Goal: Task Accomplishment & Management: Manage account settings

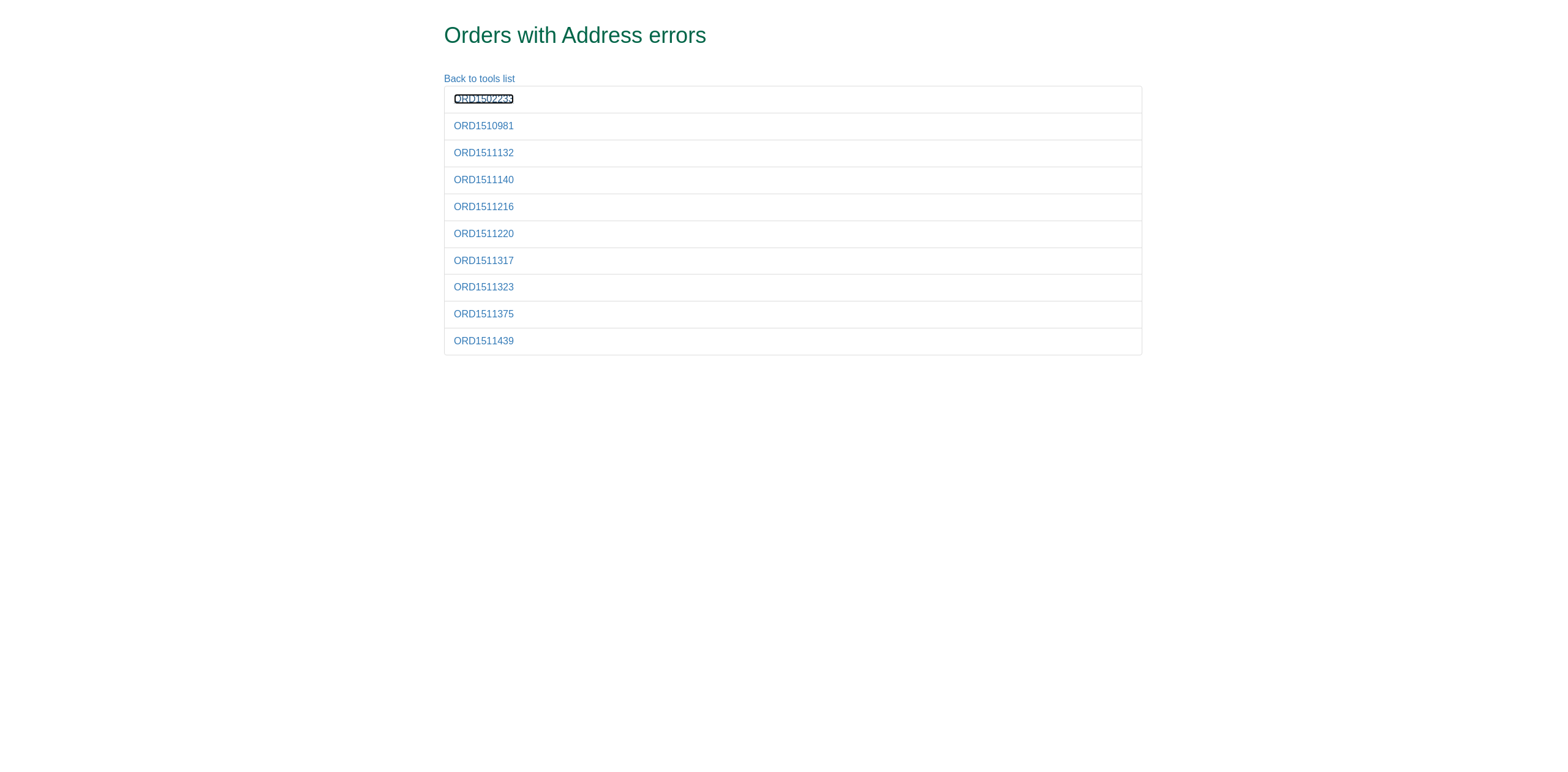
click at [493, 101] on link "ORD1502233" at bounding box center [483, 99] width 60 height 11
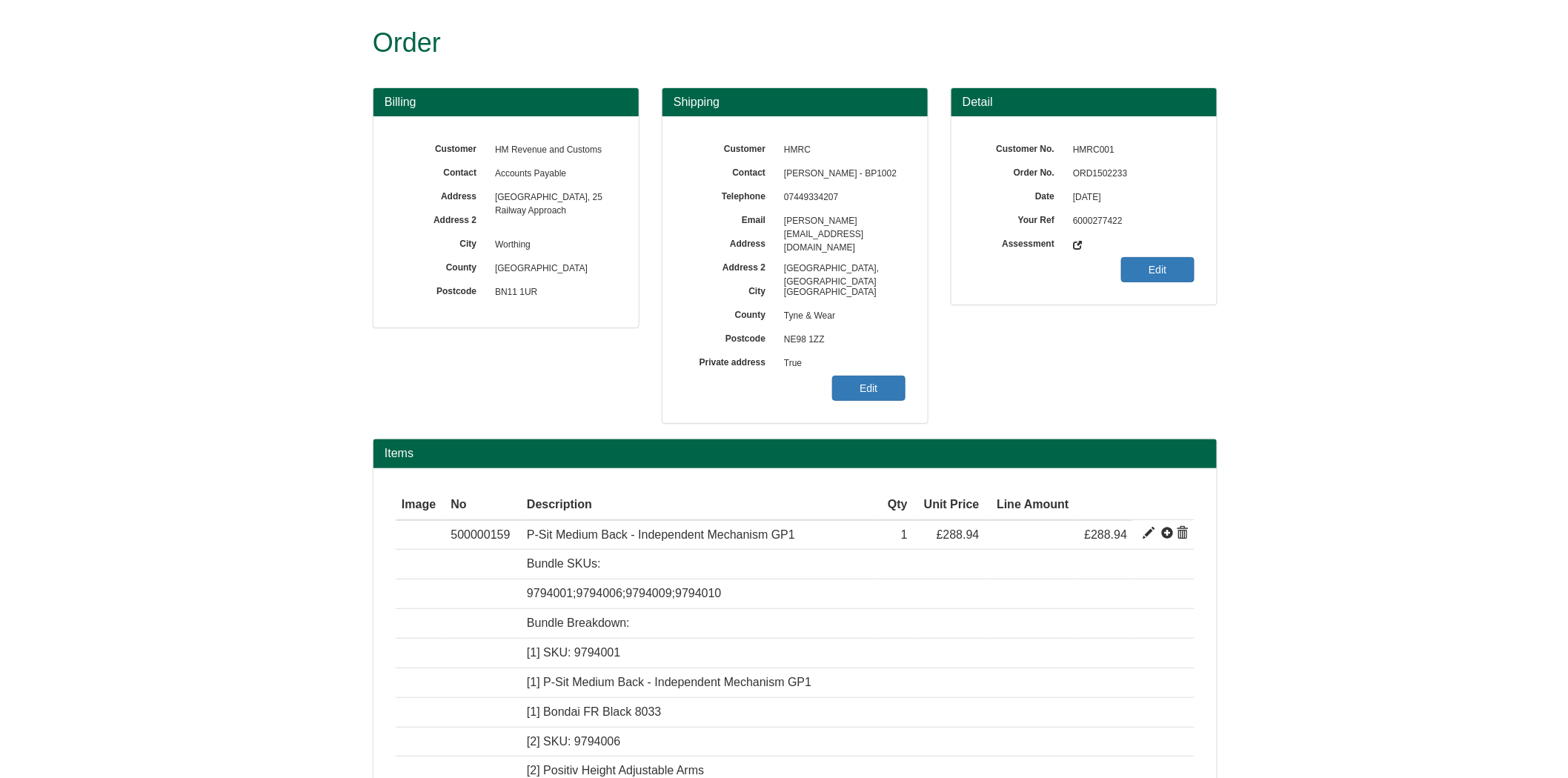
click at [1090, 164] on span "ORD1502233" at bounding box center [1129, 174] width 129 height 23
click at [1091, 166] on span "ORD1502233" at bounding box center [1129, 174] width 129 height 23
copy span "ORD1502233"
drag, startPoint x: 858, startPoint y: 364, endPoint x: 863, endPoint y: 375, distance: 12.1
click at [858, 365] on span "True" at bounding box center [841, 363] width 129 height 23
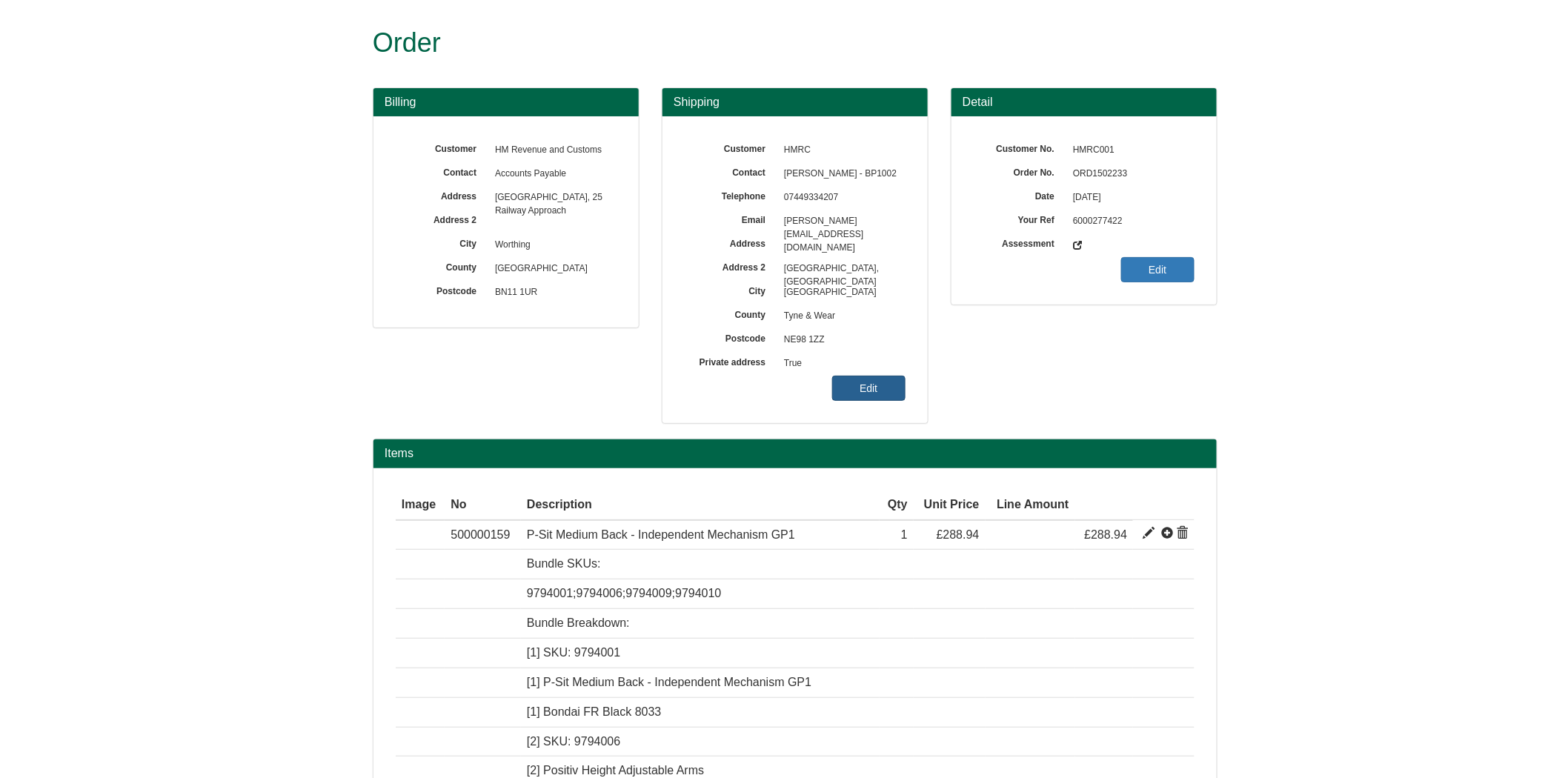
click at [864, 385] on link "Edit" at bounding box center [868, 387] width 73 height 25
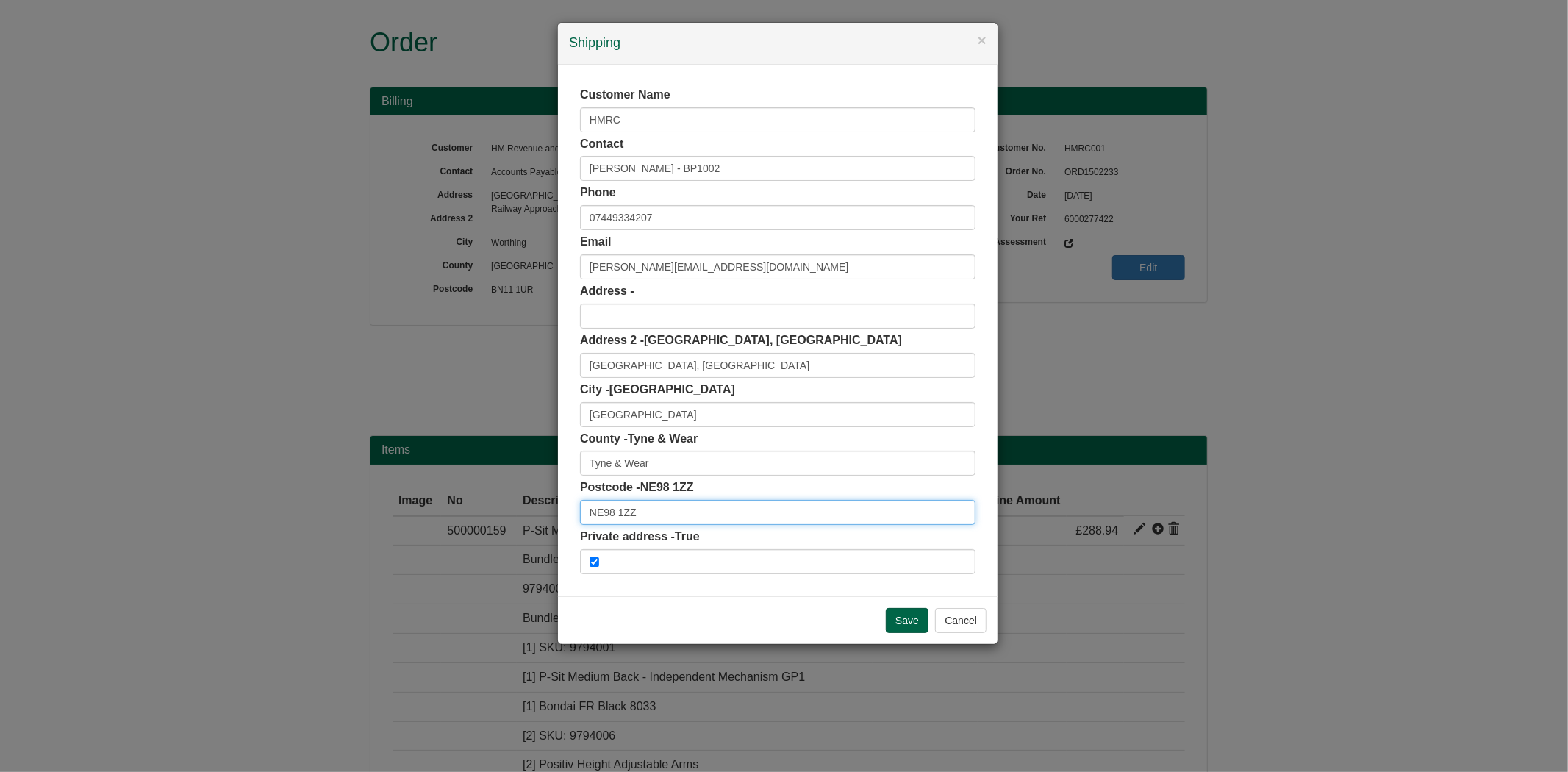
drag, startPoint x: 614, startPoint y: 508, endPoint x: 532, endPoint y: 507, distance: 82.0
click at [532, 507] on div "× Shipping Customer Name HMRC Contact Tracey Hipkin - BP1002 Phone 07449334207 …" at bounding box center [784, 386] width 1568 height 772
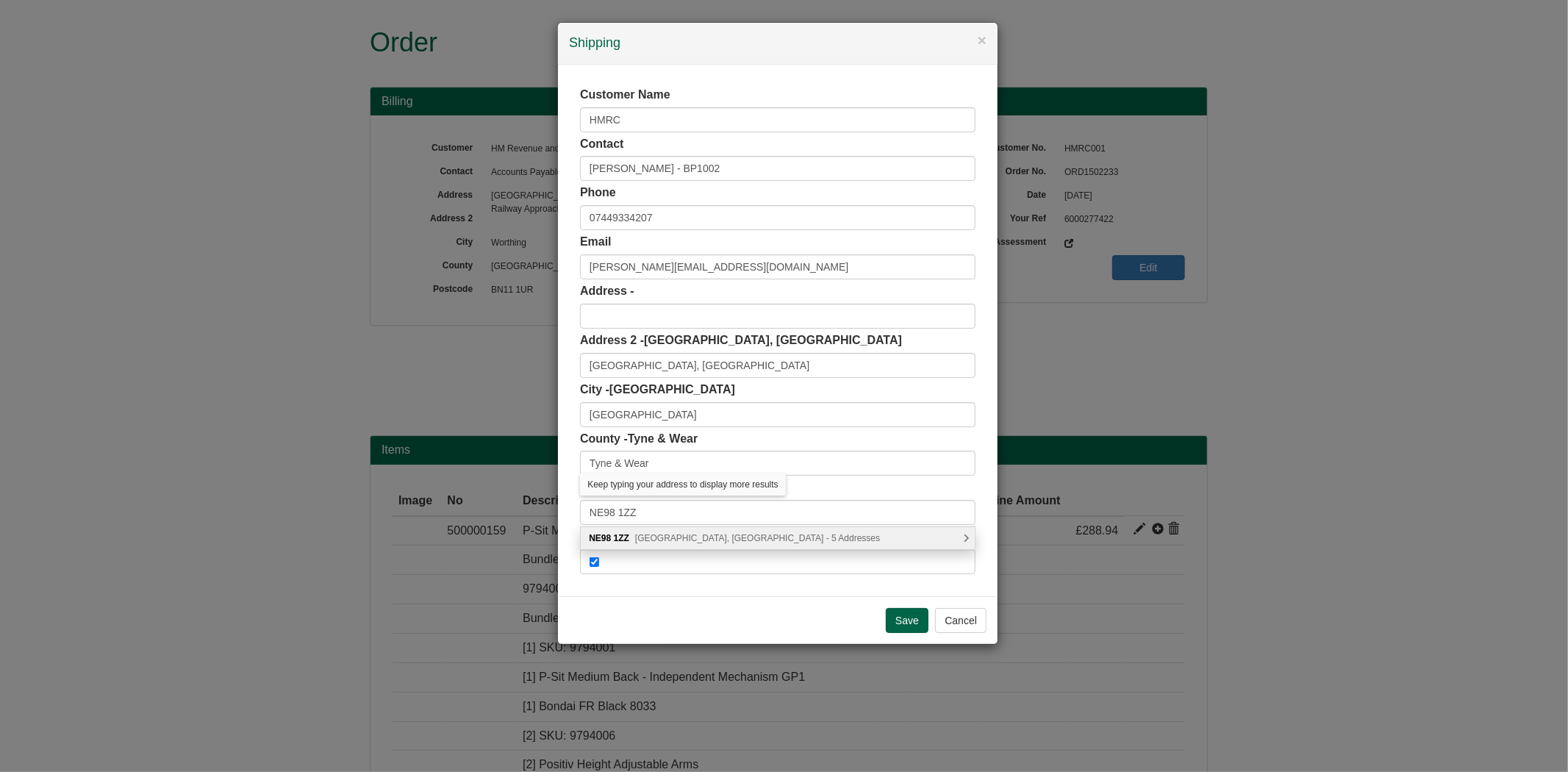
click at [656, 535] on span "Benton Park View, Newcastle upon Tyne - 5 Addresses" at bounding box center [757, 538] width 245 height 10
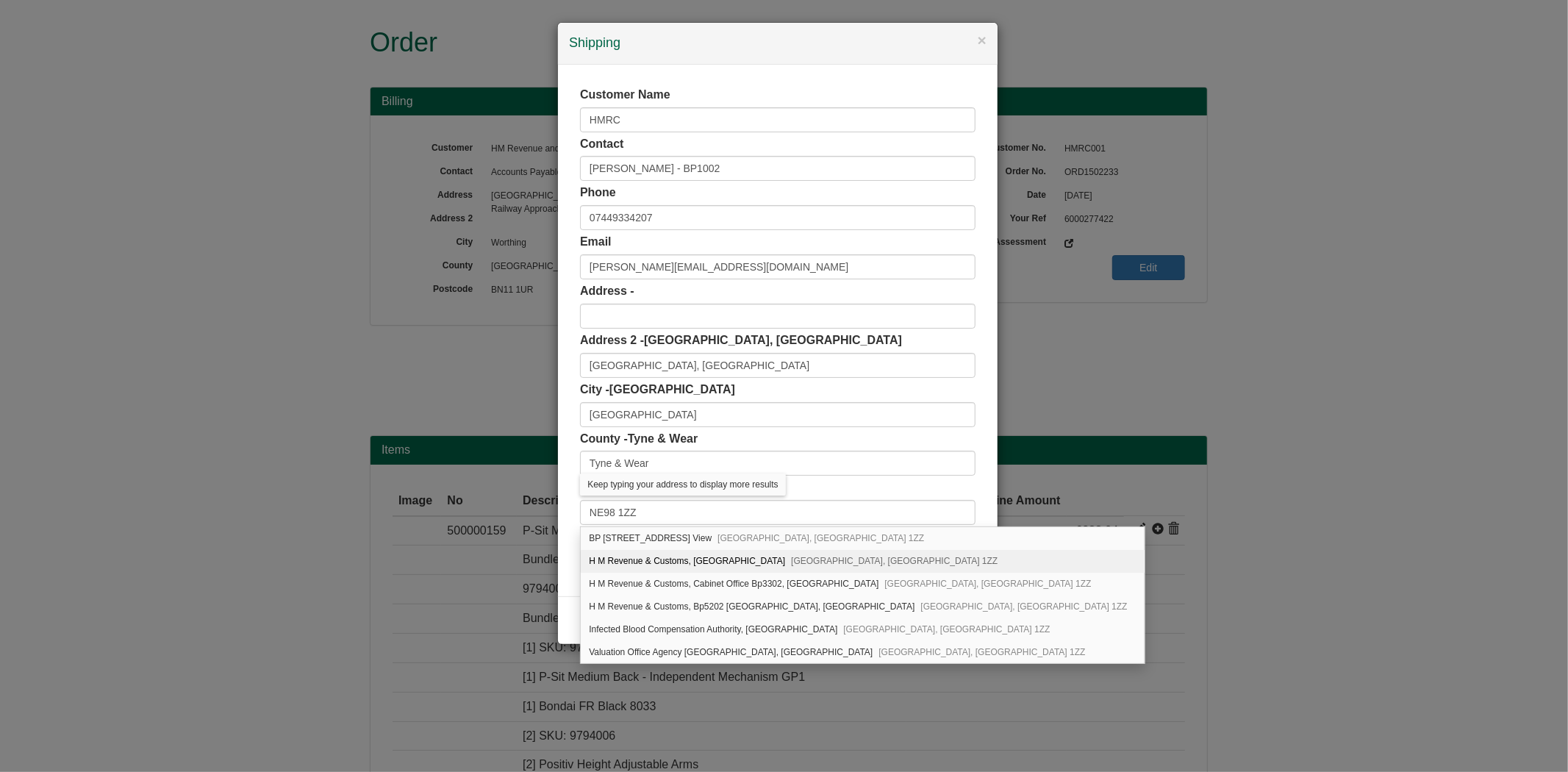
click at [637, 556] on div "H M Revenue & Customs, Benton Park View Newcastle upon Tyne, NE98 1ZZ" at bounding box center [862, 561] width 563 height 23
type input "H M Revenue & Customs"
type input "Benton Park View"
type input "Newcastle upon Tyne"
type input "Tyne and Wear"
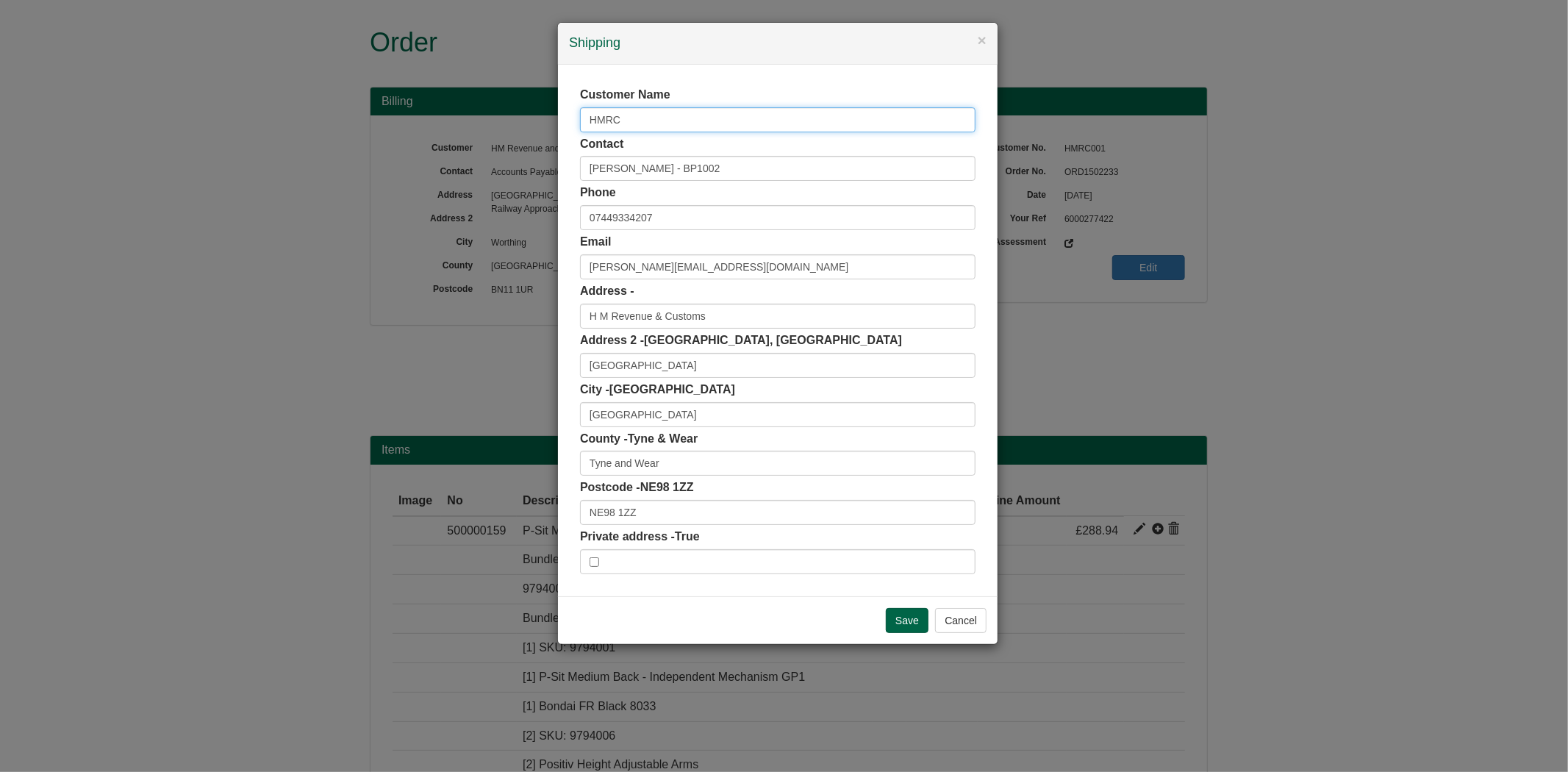
drag, startPoint x: 639, startPoint y: 126, endPoint x: 460, endPoint y: 150, distance: 180.6
click at [461, 147] on div "× Shipping Customer Name HMRC Contact Tracey Hipkin - BP1002 Phone 07449334207 …" at bounding box center [784, 386] width 1568 height 772
click at [900, 617] on input "Save" at bounding box center [906, 620] width 43 height 25
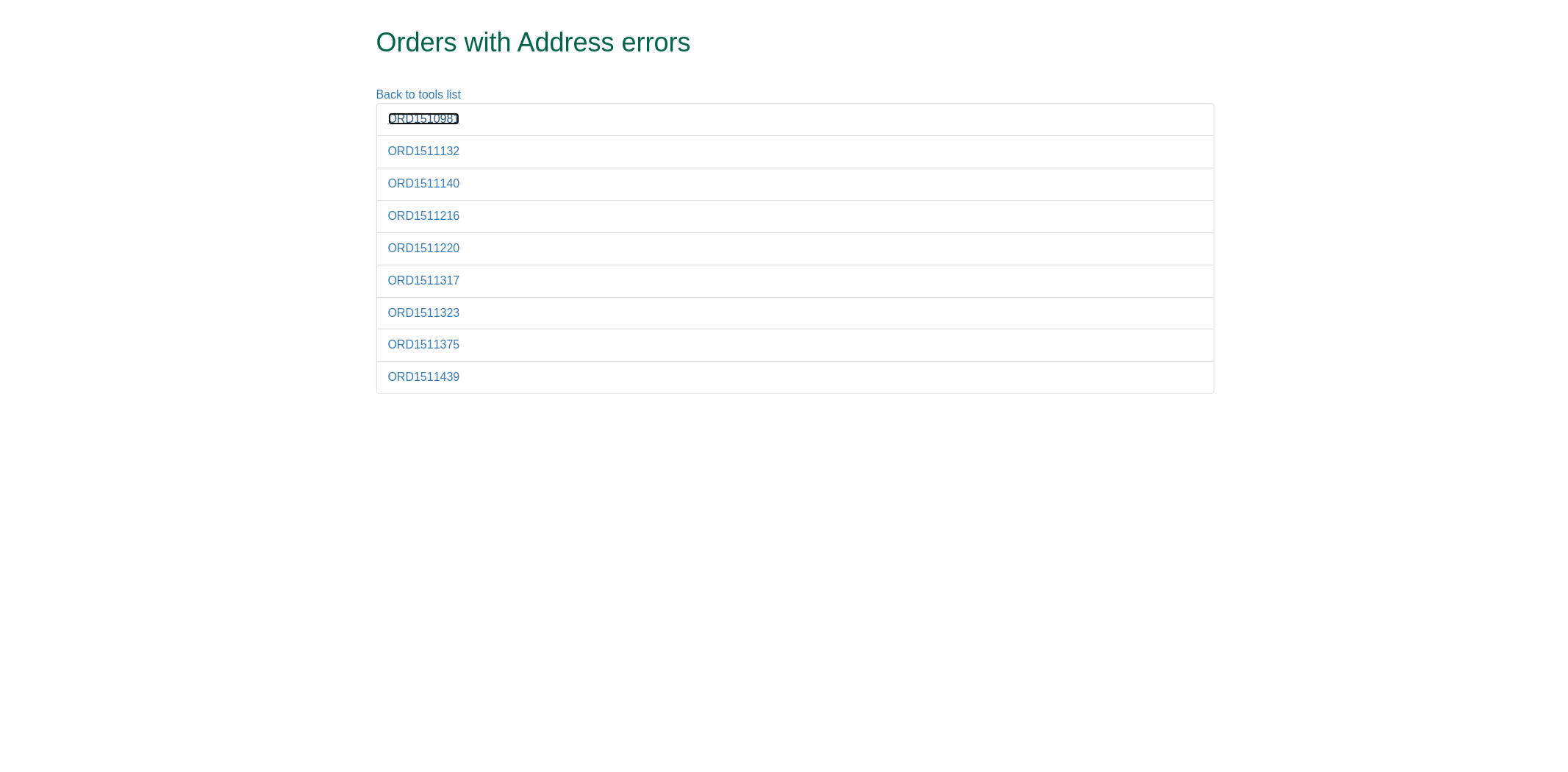
click at [440, 122] on link "ORD1510981" at bounding box center [424, 119] width 72 height 13
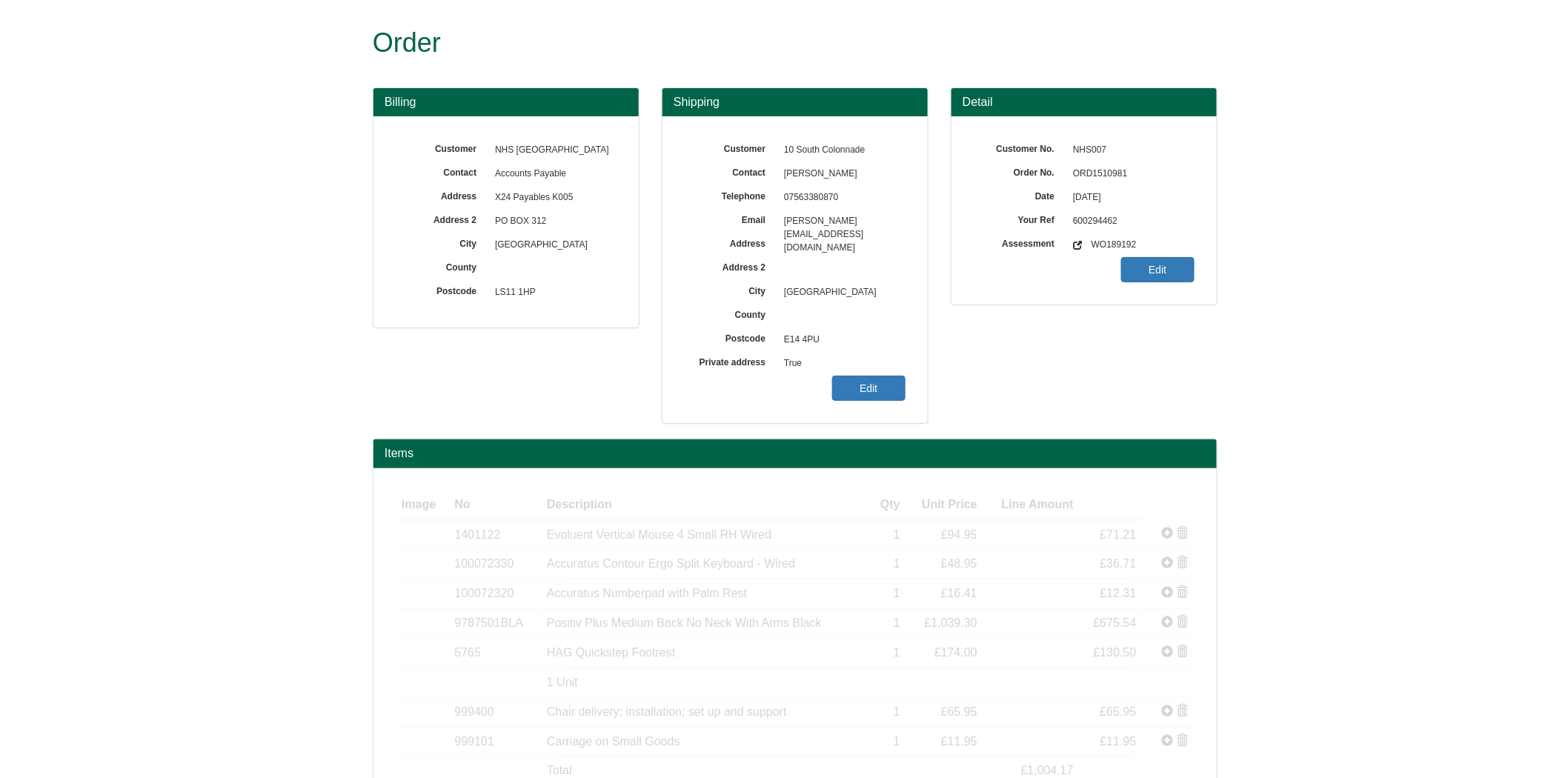
click at [1106, 186] on span "[DATE]" at bounding box center [1129, 197] width 129 height 23
click at [1098, 176] on span "ORD1510981" at bounding box center [1129, 174] width 129 height 23
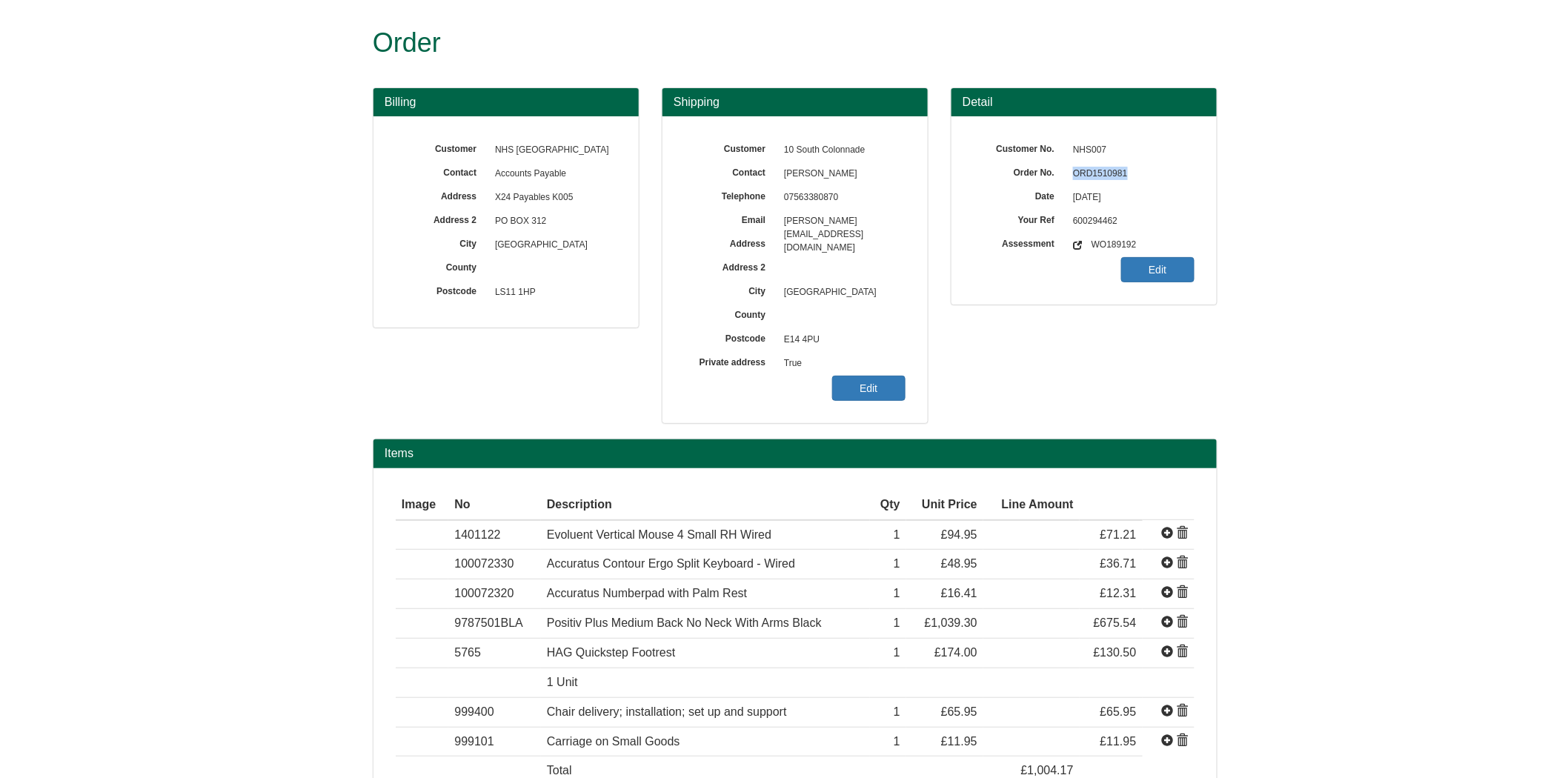
click at [1098, 176] on span "ORD1510981" at bounding box center [1129, 174] width 129 height 23
copy span "ORD1510981"
drag, startPoint x: 889, startPoint y: 402, endPoint x: 885, endPoint y: 391, distance: 11.7
click at [889, 402] on div "Customer 10 South Colonnade Contact Jane Nicholls Telephone 07563380870 Email j…" at bounding box center [795, 270] width 265 height 307
click at [885, 391] on link "Edit" at bounding box center [868, 387] width 73 height 25
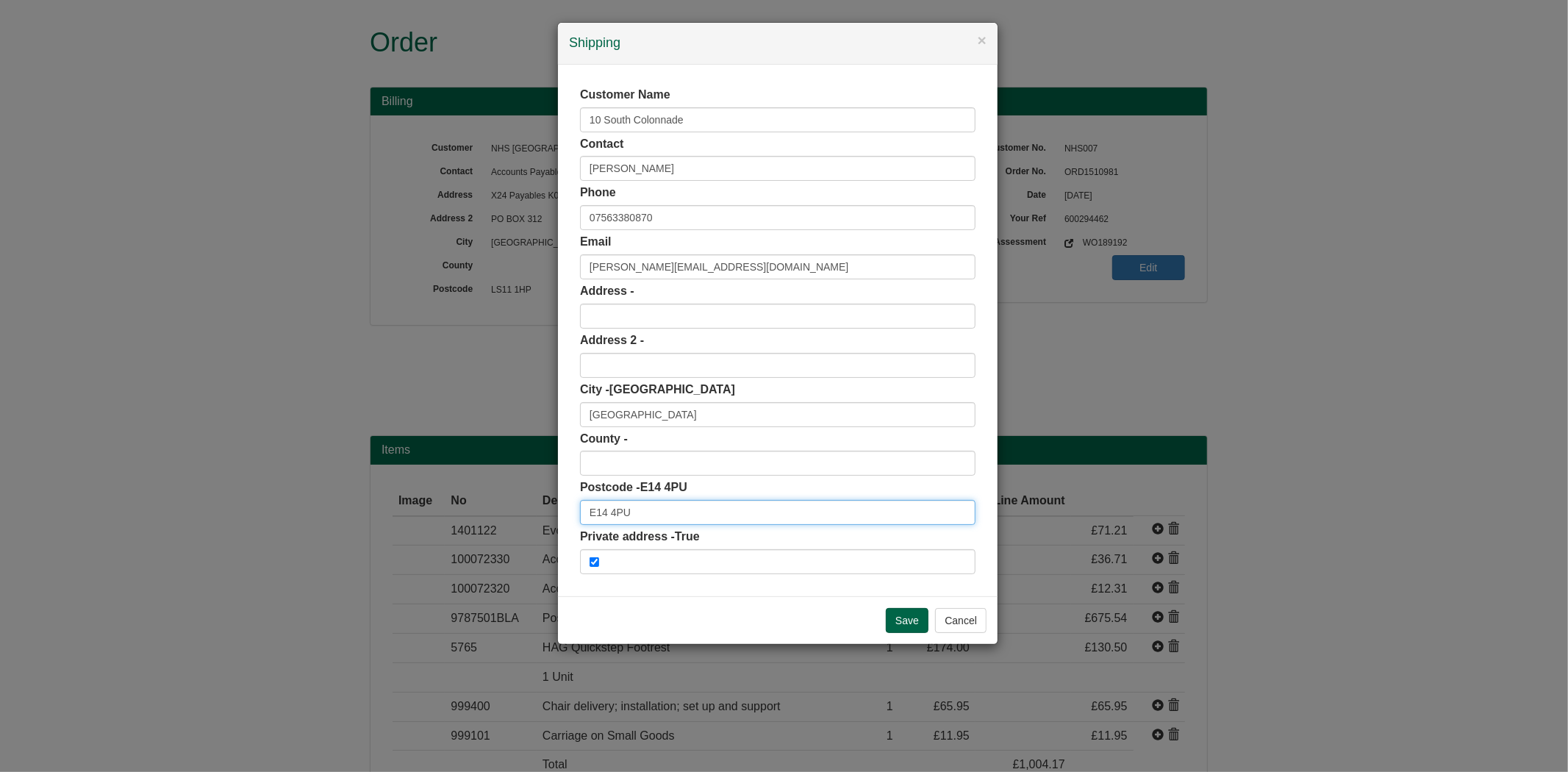
drag, startPoint x: 643, startPoint y: 510, endPoint x: 487, endPoint y: 520, distance: 156.3
click at [487, 523] on div "× Shipping Customer Name 10 South Colonnade Contact Jane Nicholls Phone 0756338…" at bounding box center [784, 386] width 1568 height 772
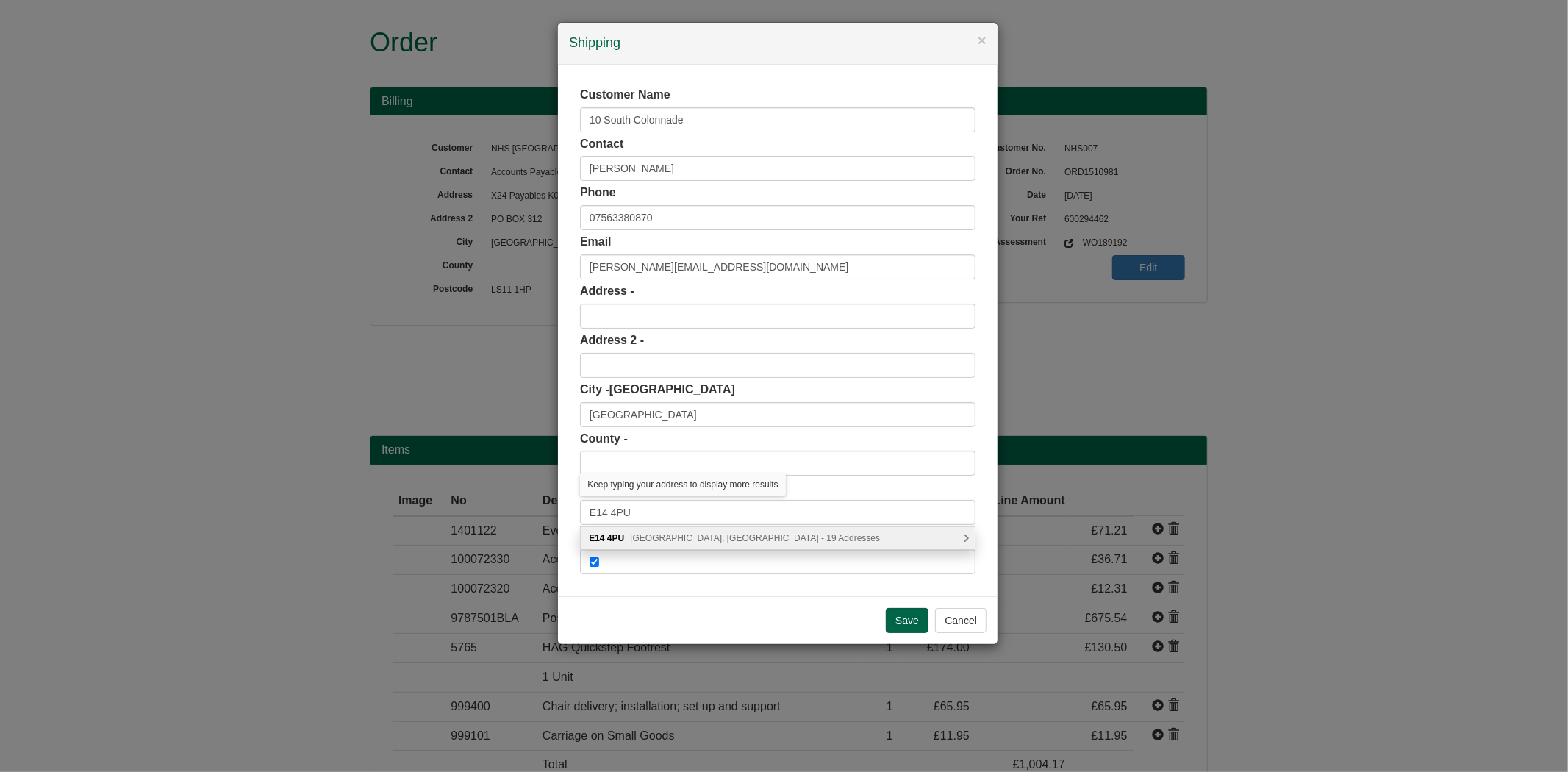
click at [638, 539] on span "South Colonnade, London - 19 Addresses" at bounding box center [755, 538] width 250 height 10
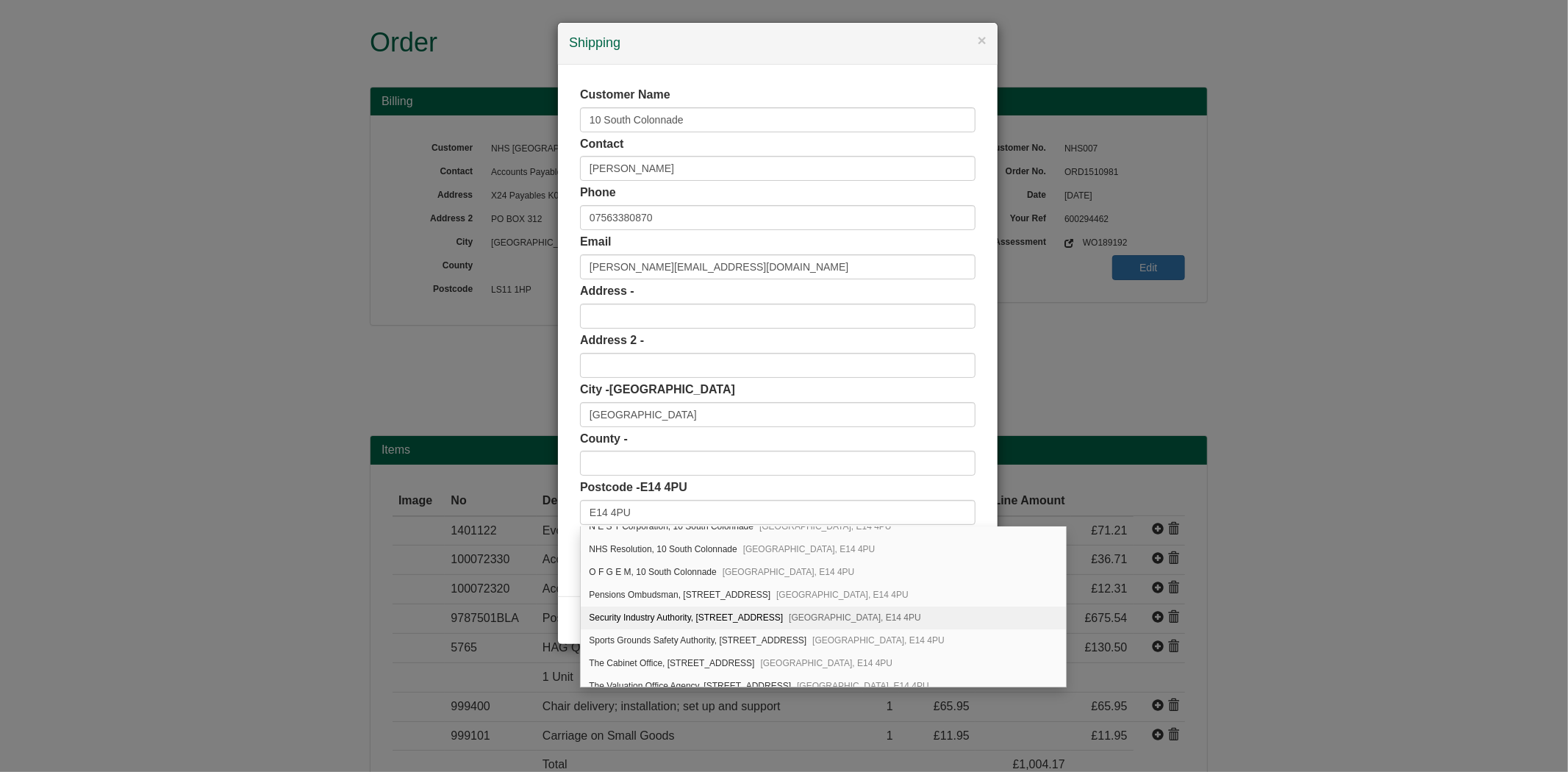
scroll to position [113, 0]
click at [652, 629] on div "NHS Resolution, 10 South Colonnade London, E14 4PU" at bounding box center [824, 631] width 485 height 23
type input "NHS Resolution"
type input "10 South Colonnade"
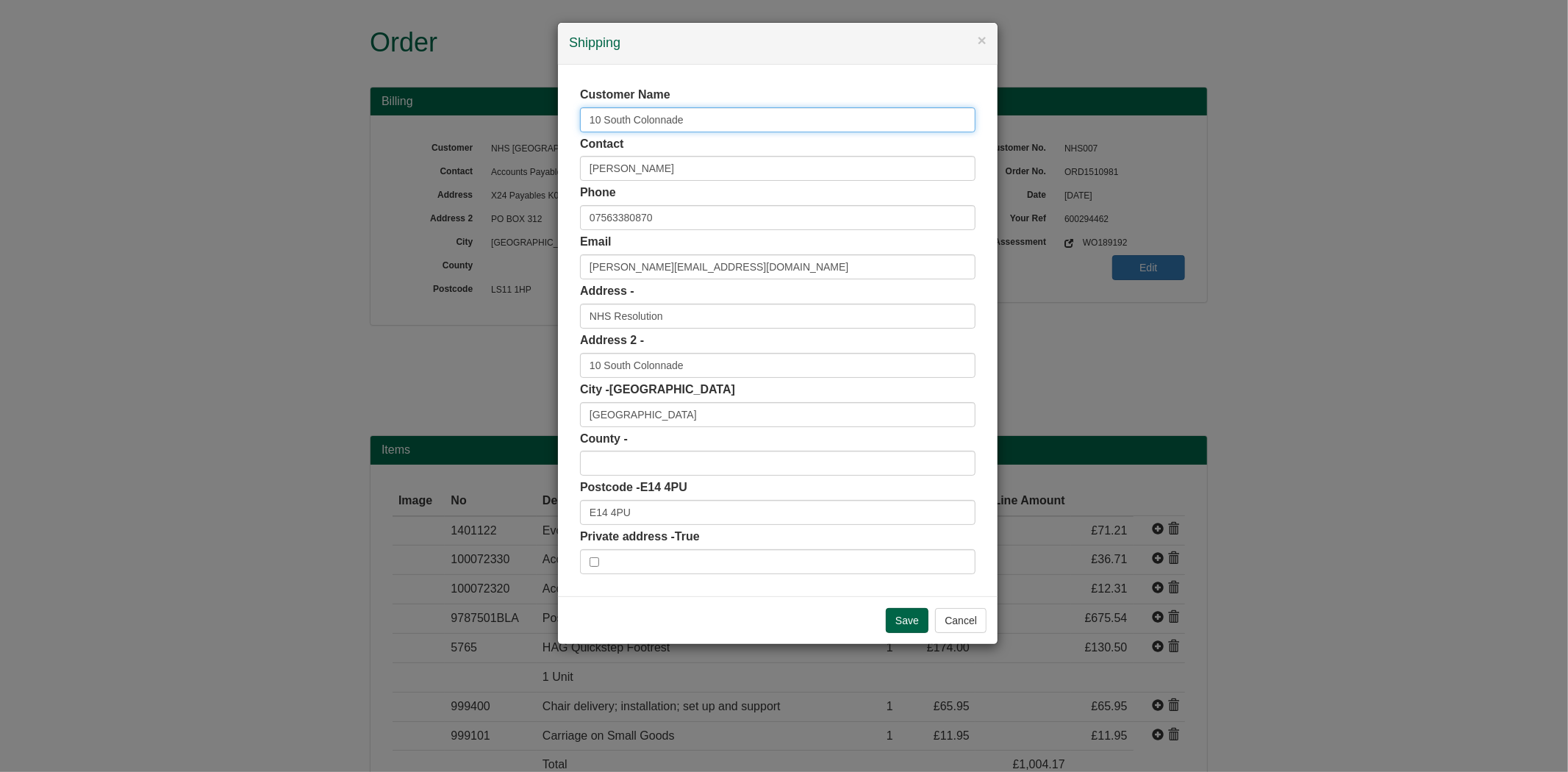
drag, startPoint x: 626, startPoint y: 121, endPoint x: 531, endPoint y: 145, distance: 98.0
click at [531, 145] on div "× Shipping Customer Name 10 South Colonnade Contact Jane Nicholls Phone 0756338…" at bounding box center [784, 386] width 1568 height 772
click at [914, 628] on input "Save" at bounding box center [906, 620] width 43 height 25
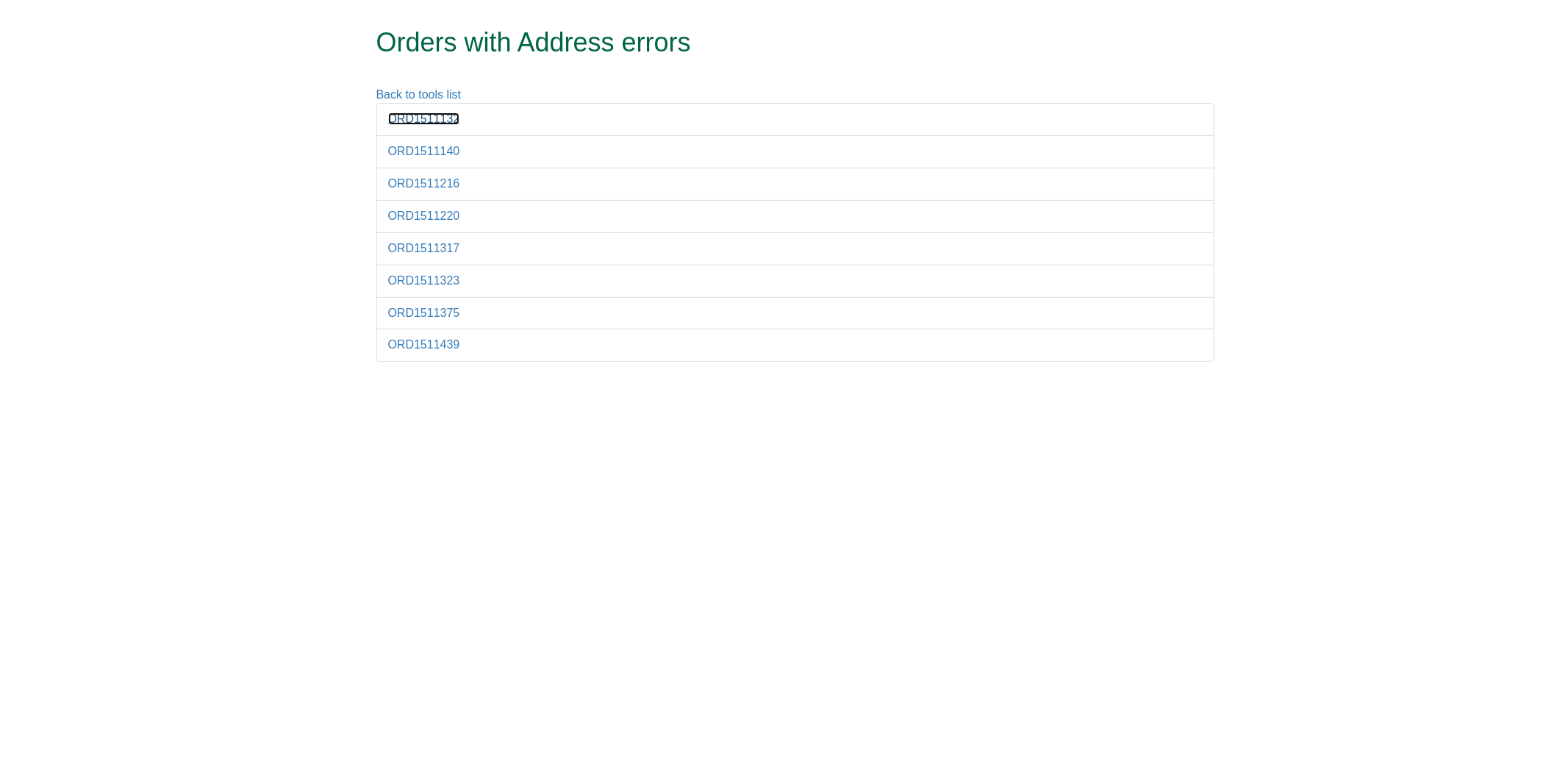
click at [415, 120] on link "ORD1511132" at bounding box center [424, 119] width 72 height 13
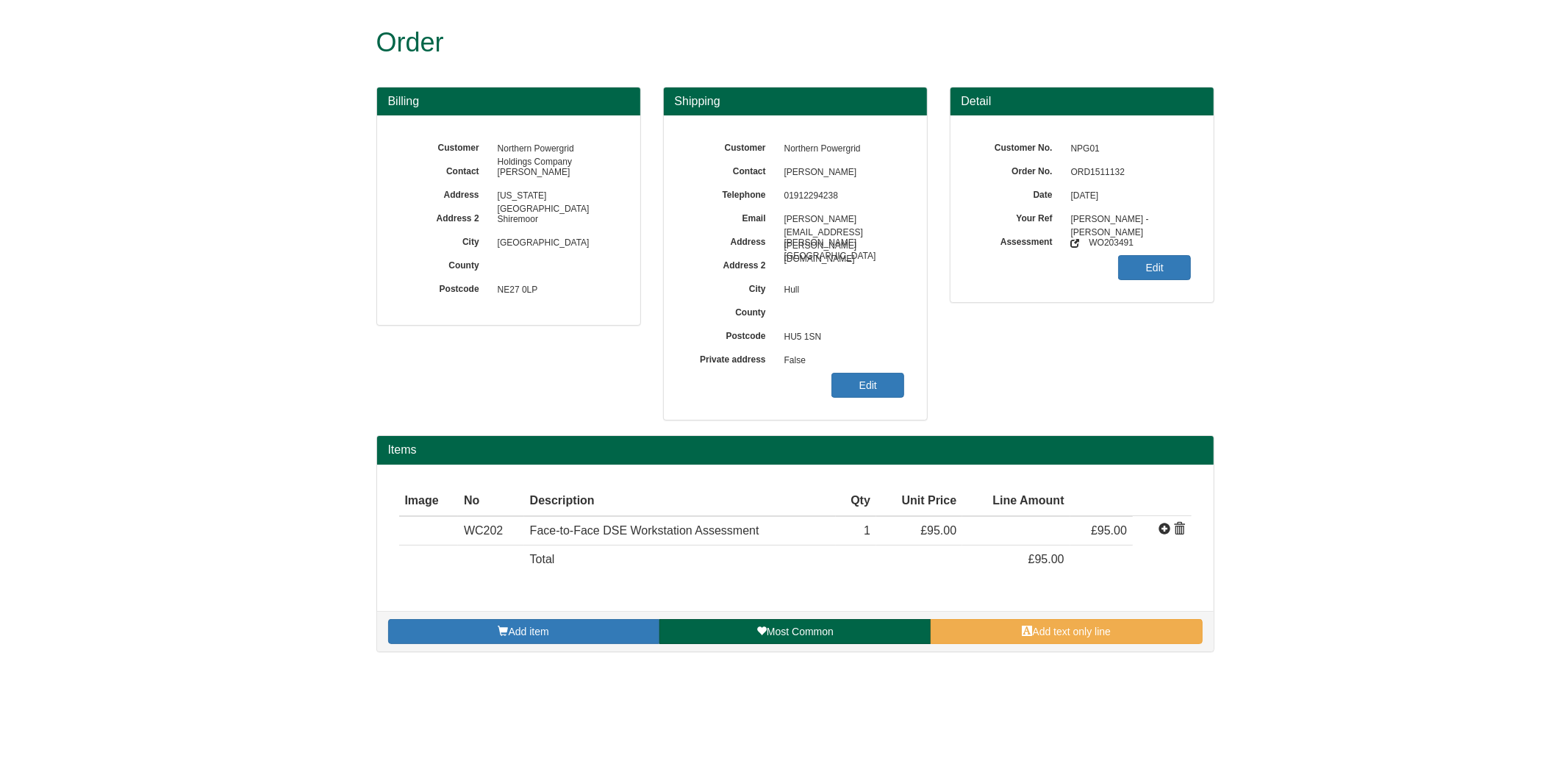
click at [1083, 179] on span "ORD1511132" at bounding box center [1127, 172] width 128 height 23
click at [1083, 178] on span "ORD1511132" at bounding box center [1127, 172] width 128 height 23
click at [1083, 178] on span "ORD1511132" at bounding box center [1127, 172] width 128 height 23
copy div "ORD1511132"
click at [871, 385] on link "Edit" at bounding box center [867, 385] width 72 height 25
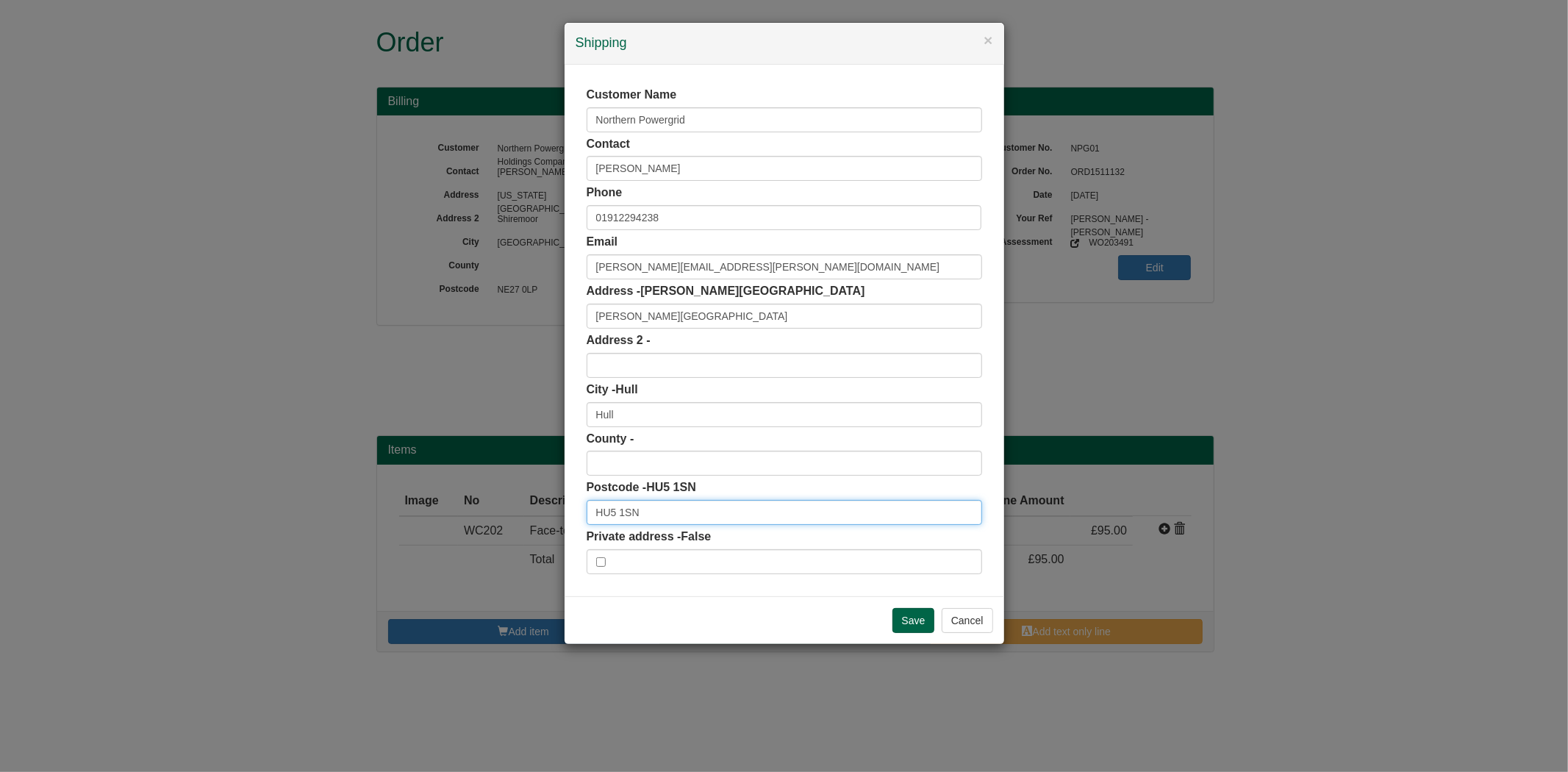
drag, startPoint x: 658, startPoint y: 518, endPoint x: 541, endPoint y: 522, distance: 117.1
click at [541, 525] on div "× Shipping Customer Name Northern Powergrid Contact [PERSON_NAME] Phone [PHONE_…" at bounding box center [784, 386] width 1568 height 772
click at [703, 601] on div "Save Cancel" at bounding box center [784, 620] width 440 height 48
click at [670, 300] on div "Address - [PERSON_NAME][GEOGRAPHIC_DATA][PERSON_NAME]" at bounding box center [784, 305] width 396 height 46
click at [675, 314] on input "[PERSON_NAME][GEOGRAPHIC_DATA]" at bounding box center [784, 316] width 396 height 25
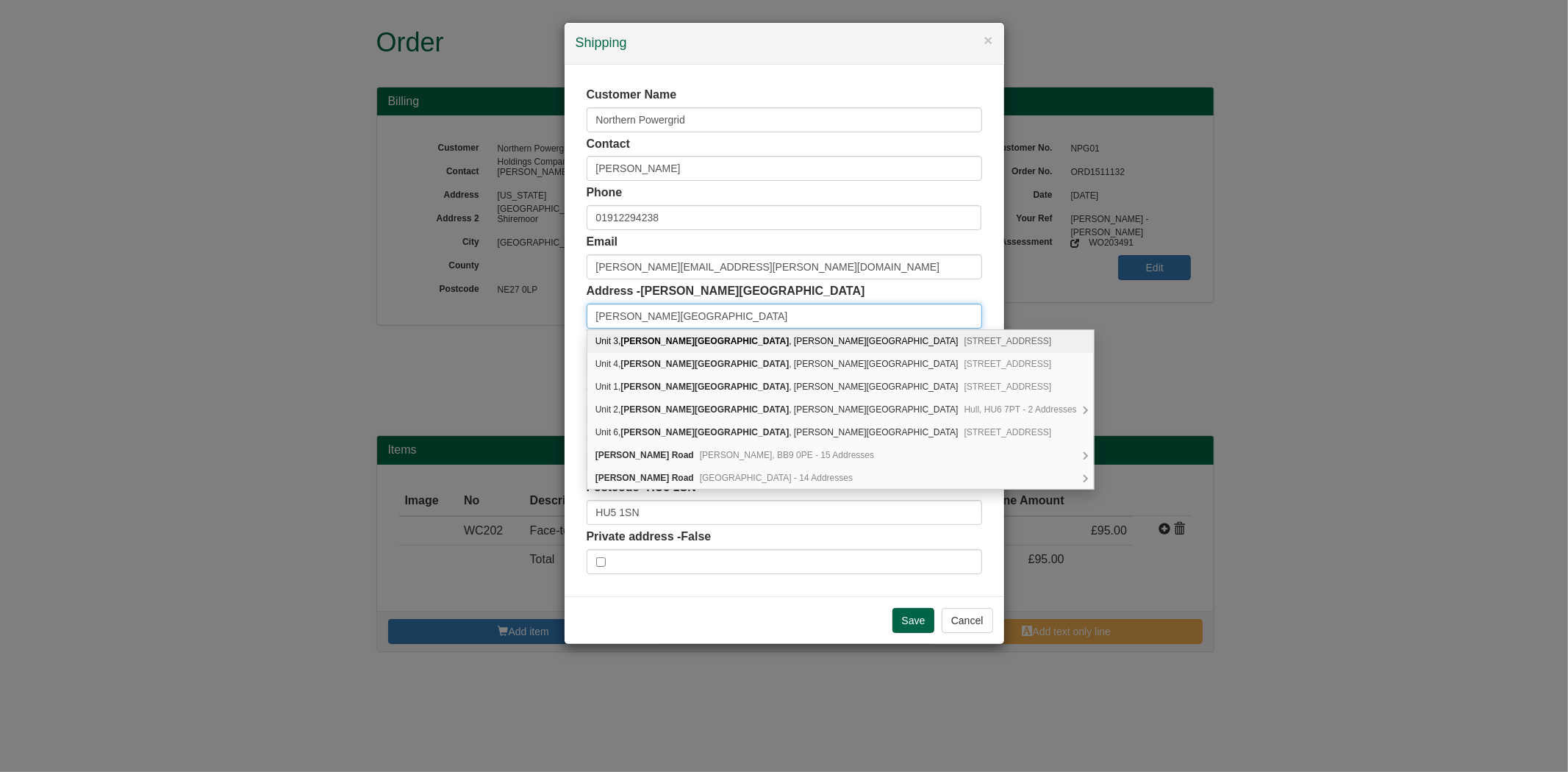
type input "[PERSON_NAME][GEOGRAPHIC_DATA]"
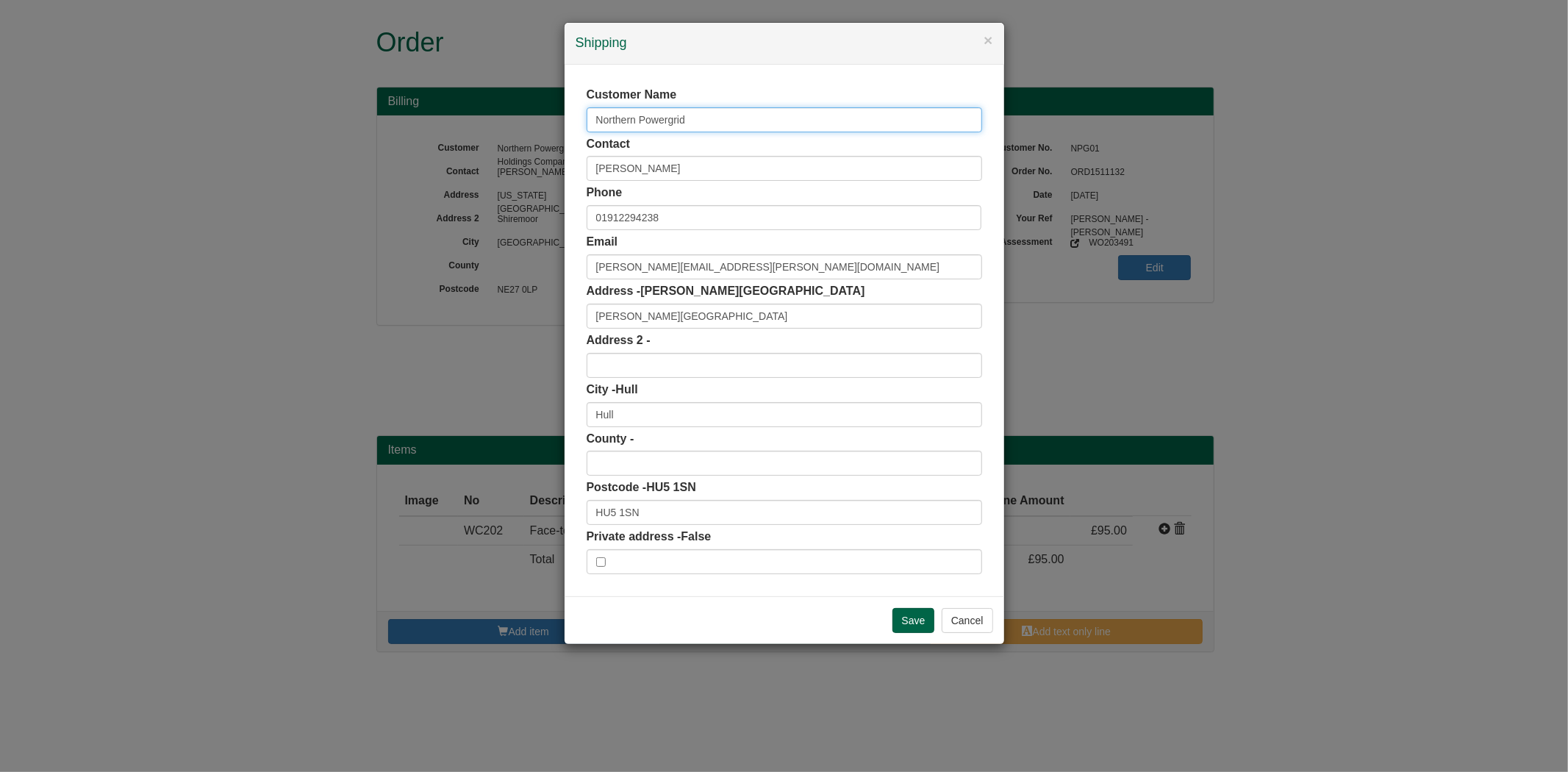
drag, startPoint x: 709, startPoint y: 115, endPoint x: 526, endPoint y: 149, distance: 186.1
click at [526, 149] on div "× Shipping Customer Name Northern Powergrid Contact [PERSON_NAME] Phone [PHONE_…" at bounding box center [784, 386] width 1568 height 772
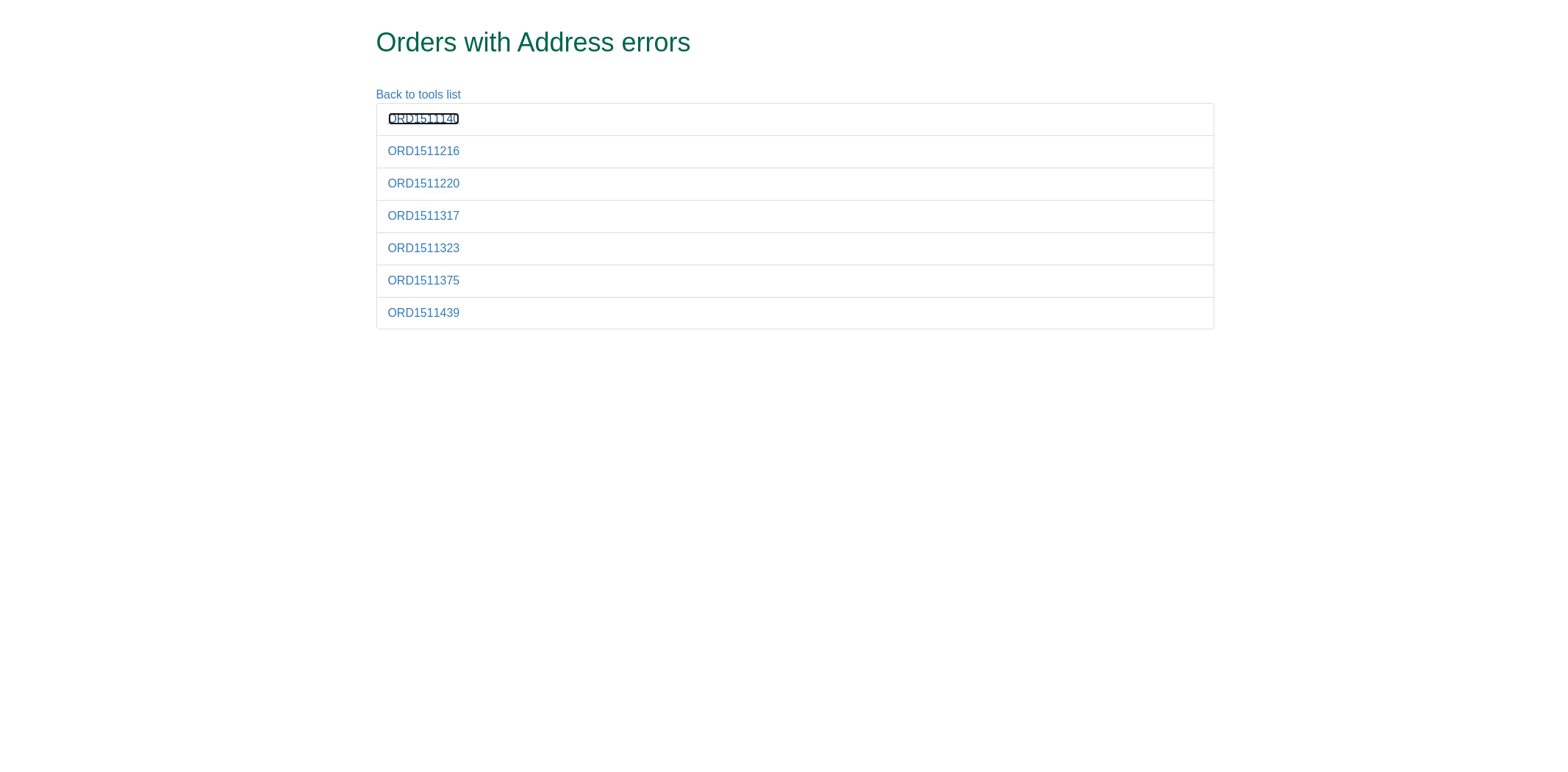
click at [419, 121] on link "ORD1511140" at bounding box center [424, 119] width 72 height 13
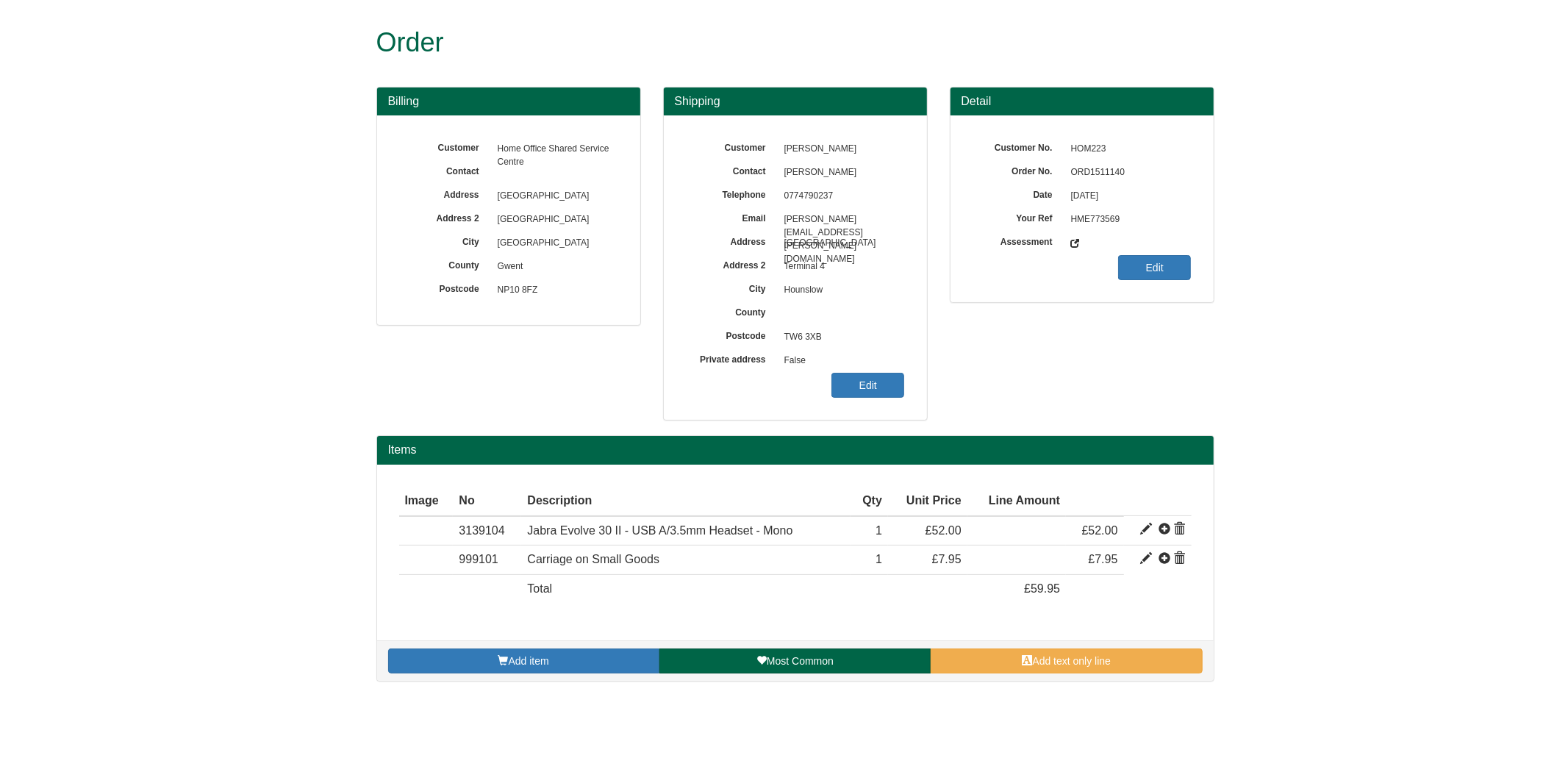
click at [1089, 166] on span "ORD1511140" at bounding box center [1127, 172] width 128 height 23
click at [1089, 166] on span "ORD1511140" at bounding box center [1127, 172] width 128 height 23
copy span "ORD1511140"
click at [865, 370] on span "False" at bounding box center [840, 361] width 128 height 23
click at [873, 381] on link "Edit" at bounding box center [867, 385] width 72 height 25
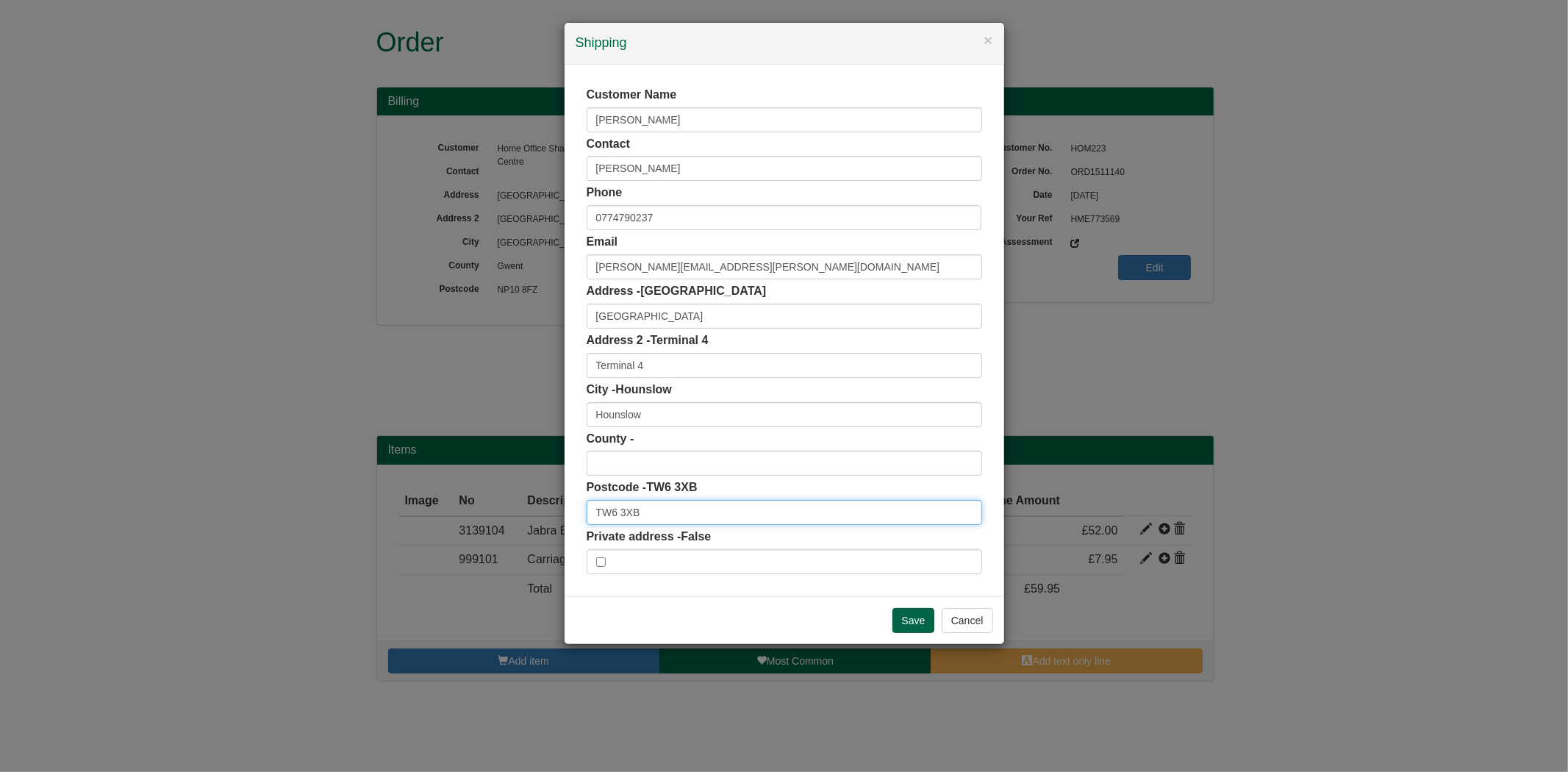
drag, startPoint x: 652, startPoint y: 519, endPoint x: 599, endPoint y: 513, distance: 53.3
click at [608, 515] on input "TW6 3XB" at bounding box center [784, 511] width 396 height 25
drag, startPoint x: 599, startPoint y: 513, endPoint x: 572, endPoint y: 513, distance: 27.0
click at [572, 513] on div "Customer Name [PERSON_NAME] Contact [PERSON_NAME] Phone [PHONE_NUMBER] Email [P…" at bounding box center [784, 331] width 440 height 532
drag, startPoint x: 650, startPoint y: 511, endPoint x: 507, endPoint y: 507, distance: 143.1
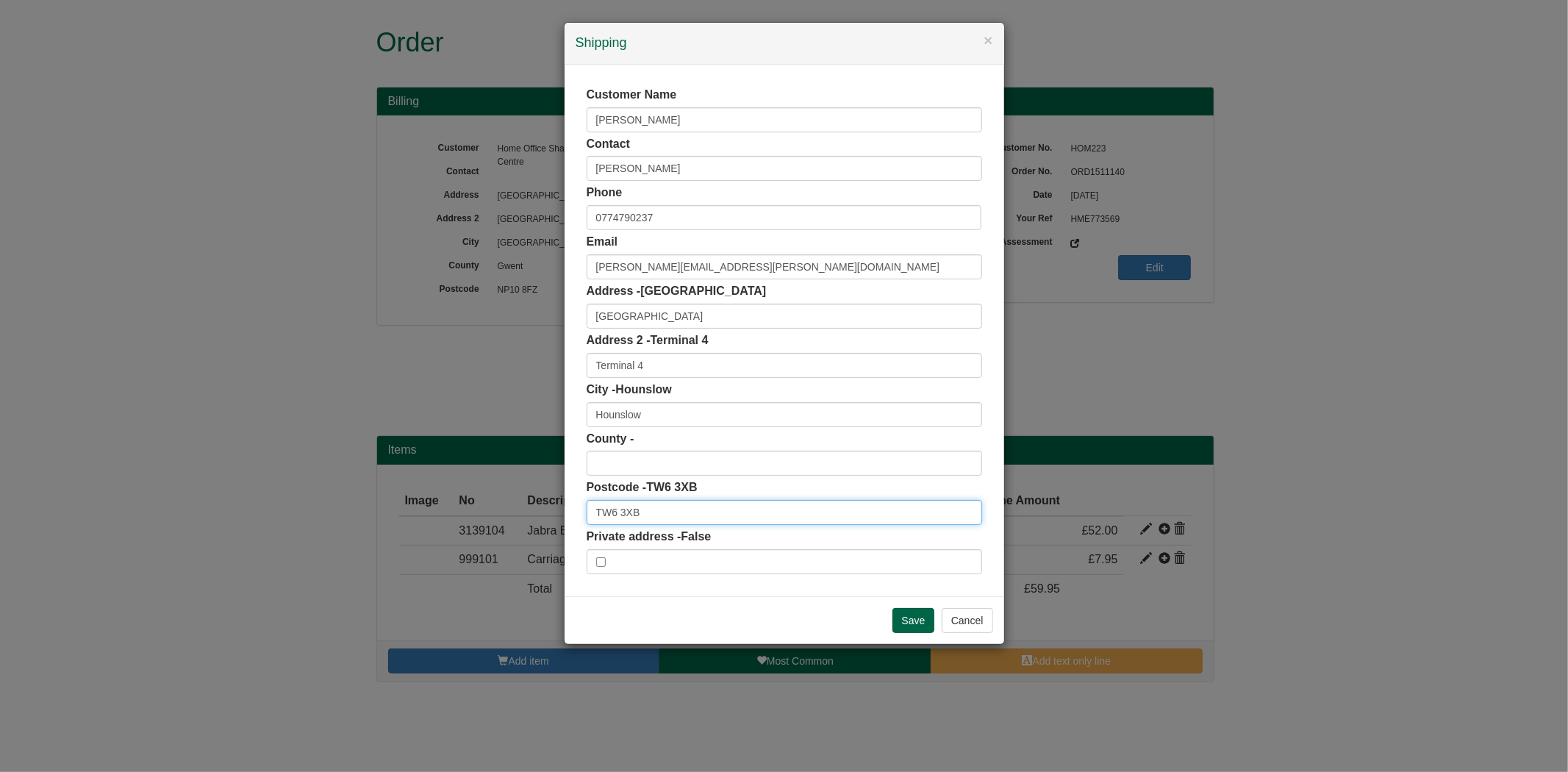
click at [508, 516] on div "× Shipping Customer Name [PERSON_NAME] Contact [PERSON_NAME] Phone [PHONE_NUMBE…" at bounding box center [784, 386] width 1568 height 772
click at [706, 538] on div "Border Force, [GEOGRAPHIC_DATA], [GEOGRAPHIC_DATA], TW6 3XB" at bounding box center [784, 538] width 394 height 22
type input "Border Force"
type input "[GEOGRAPHIC_DATA], [GEOGRAPHIC_DATA]"
click at [931, 632] on input "Save" at bounding box center [913, 620] width 43 height 25
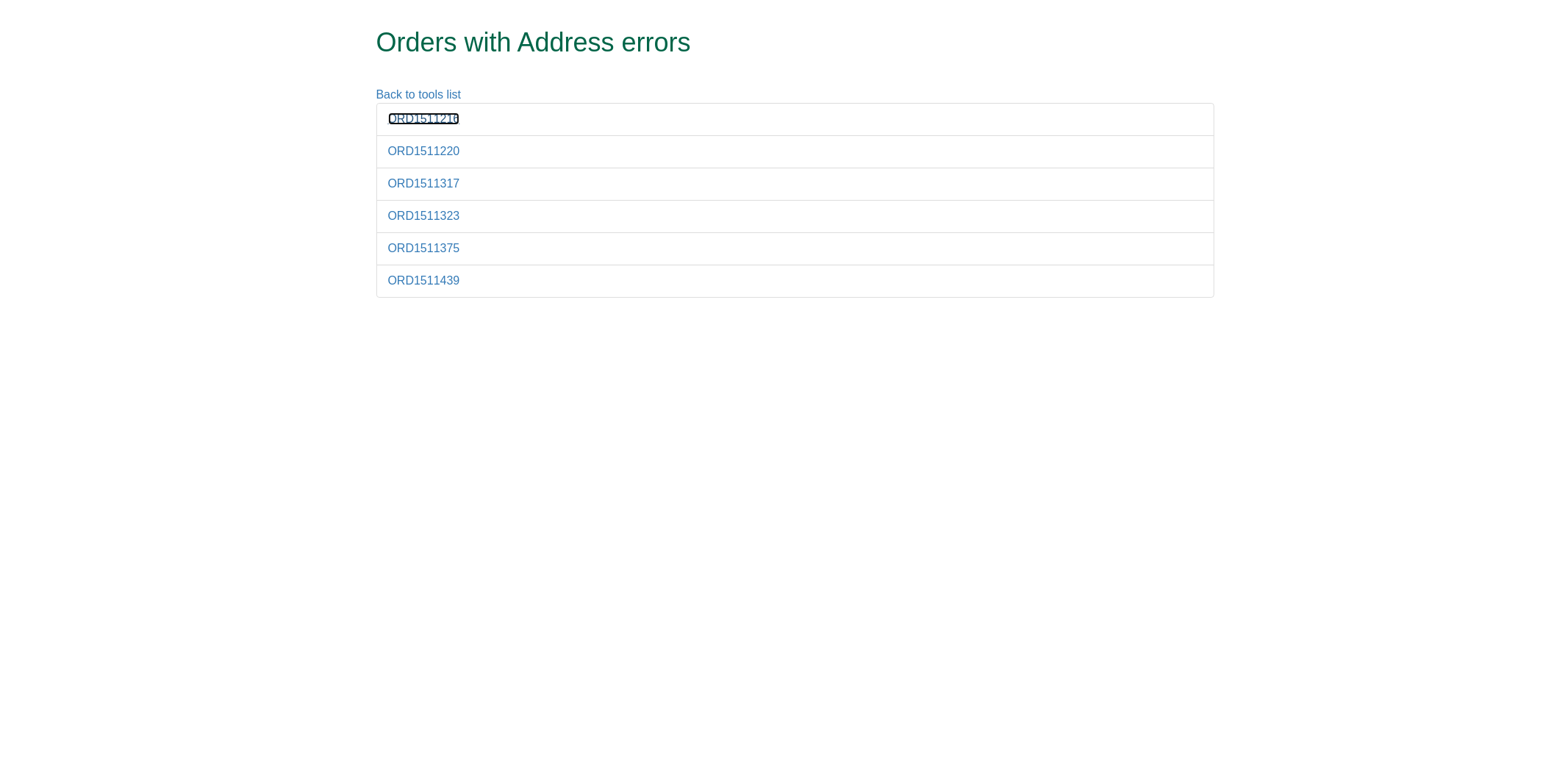
click at [412, 122] on link "ORD1511216" at bounding box center [424, 119] width 72 height 13
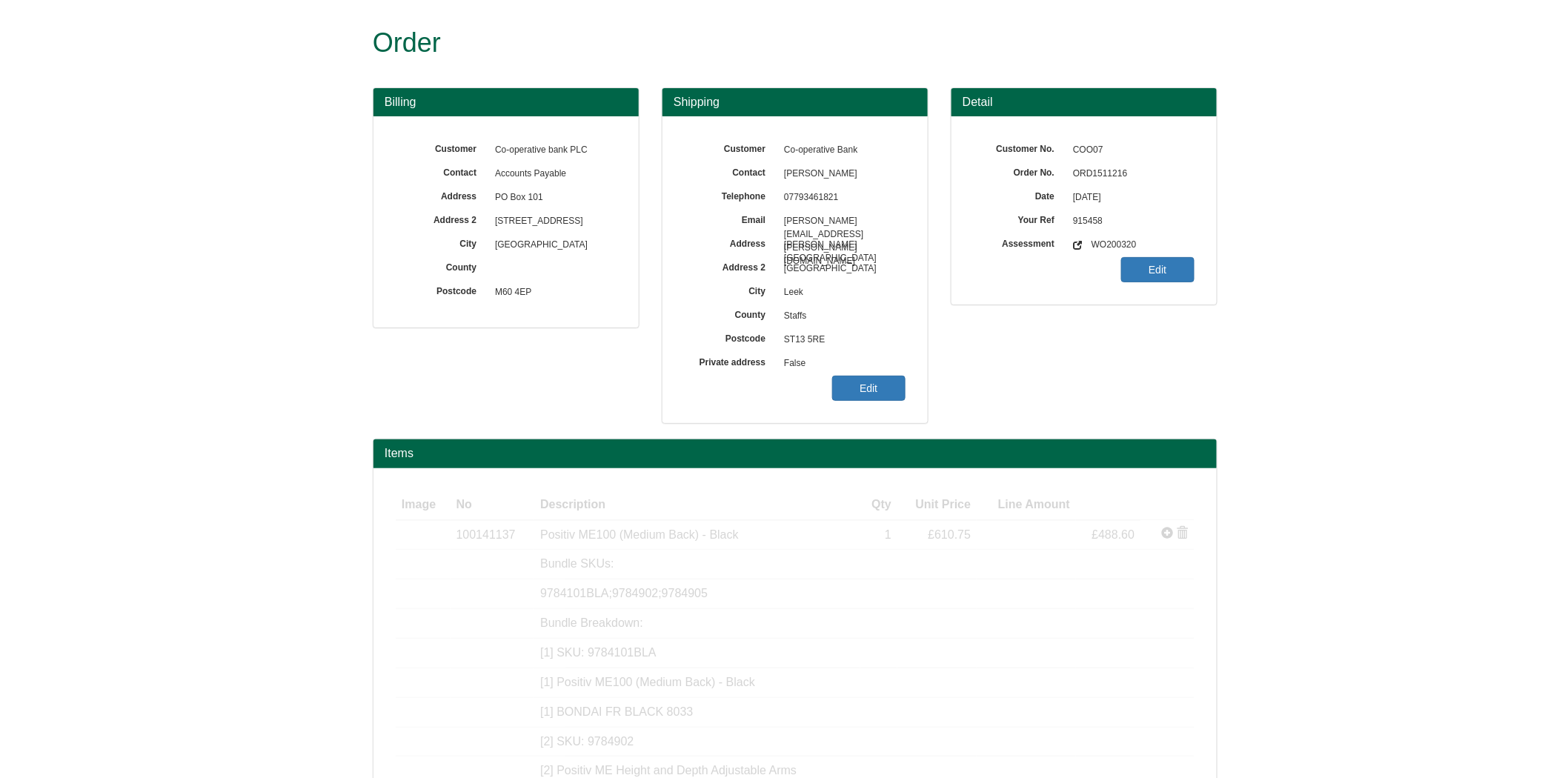
click at [1115, 172] on span "ORD1511216" at bounding box center [1129, 174] width 129 height 23
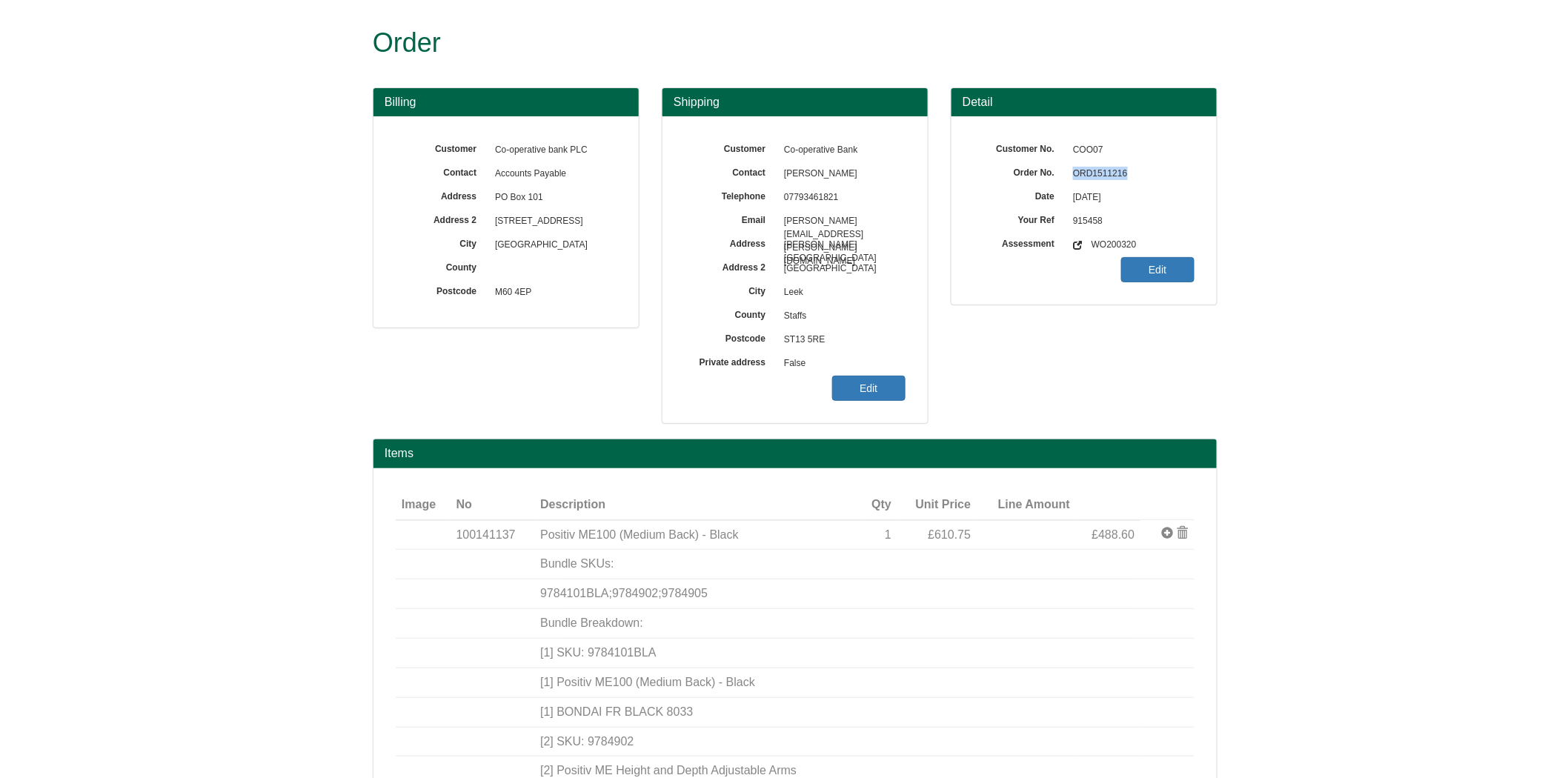
click at [1115, 172] on span "ORD1511216" at bounding box center [1129, 174] width 129 height 23
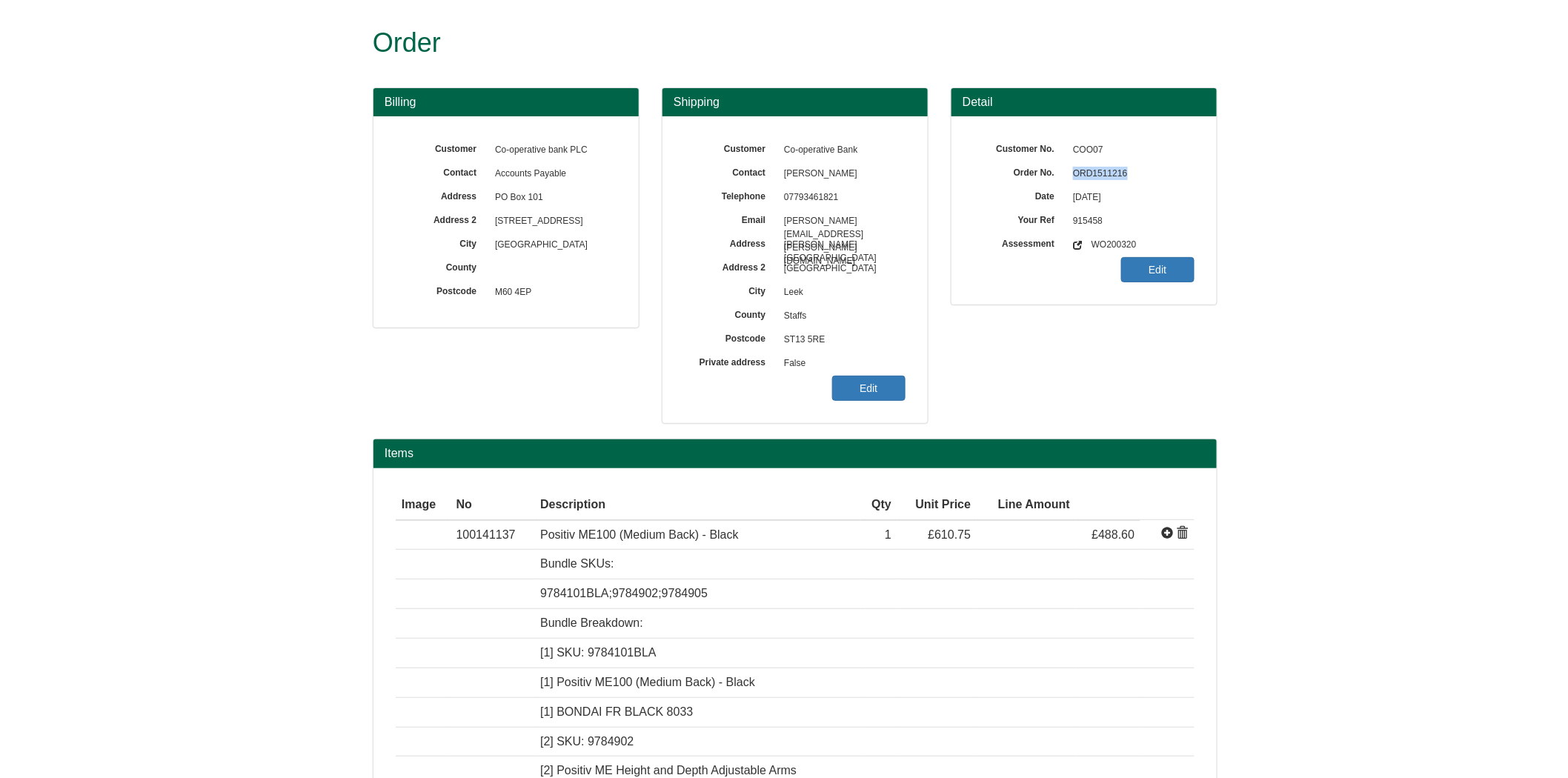
copy span "ORD1511216"
click at [884, 388] on link "Edit" at bounding box center [868, 387] width 73 height 25
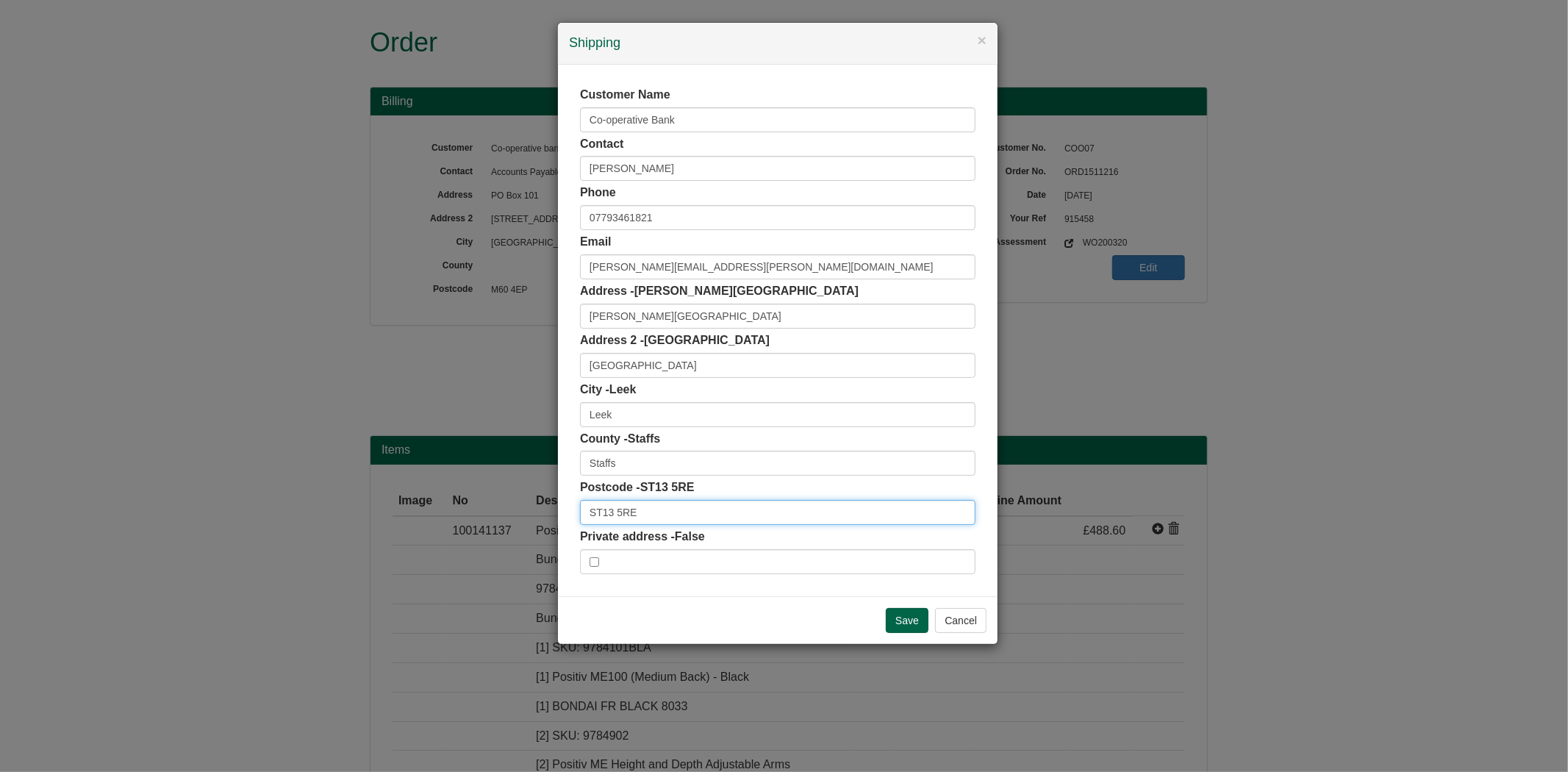
drag, startPoint x: 663, startPoint y: 511, endPoint x: 461, endPoint y: 520, distance: 202.2
click at [461, 520] on div "× Shipping Customer Name Co-operative Bank Contact Karen Charlesworth Phone 077…" at bounding box center [784, 386] width 1568 height 772
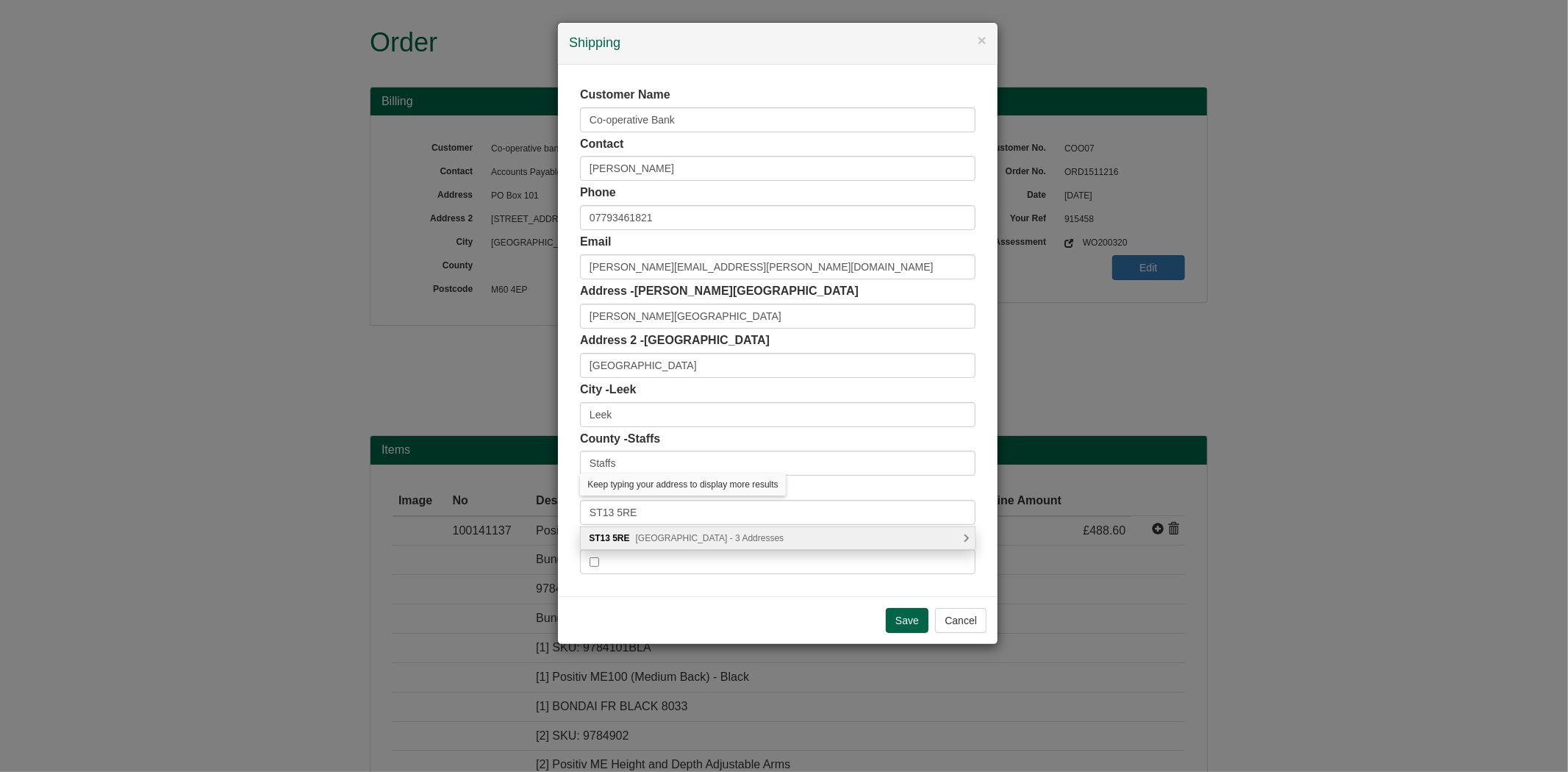
click at [704, 532] on div "ST13 5RE Cheadle Road, Leek - 3 Addresses" at bounding box center [778, 538] width 394 height 22
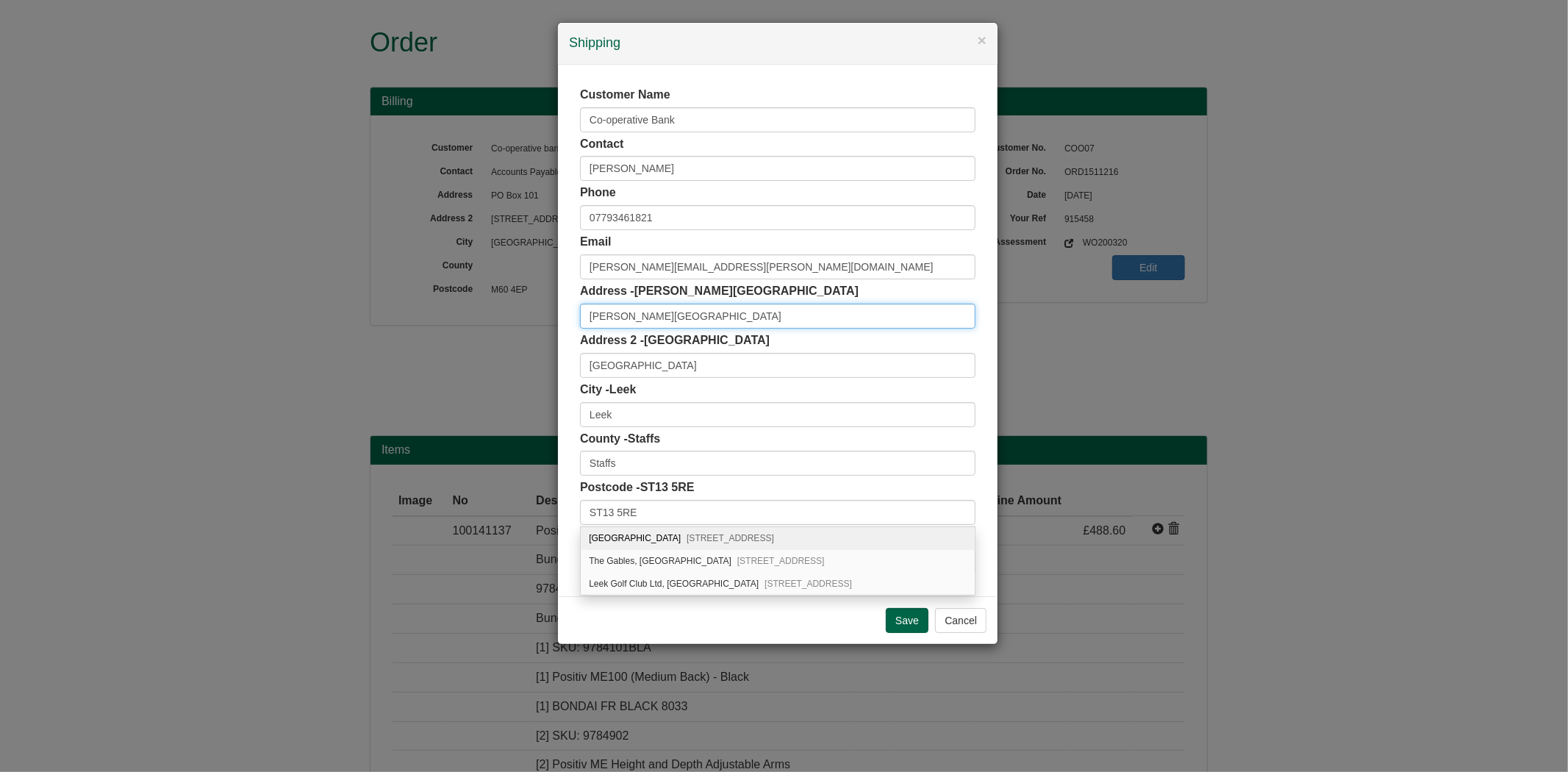
click at [686, 320] on input "Newton House" at bounding box center [778, 316] width 396 height 25
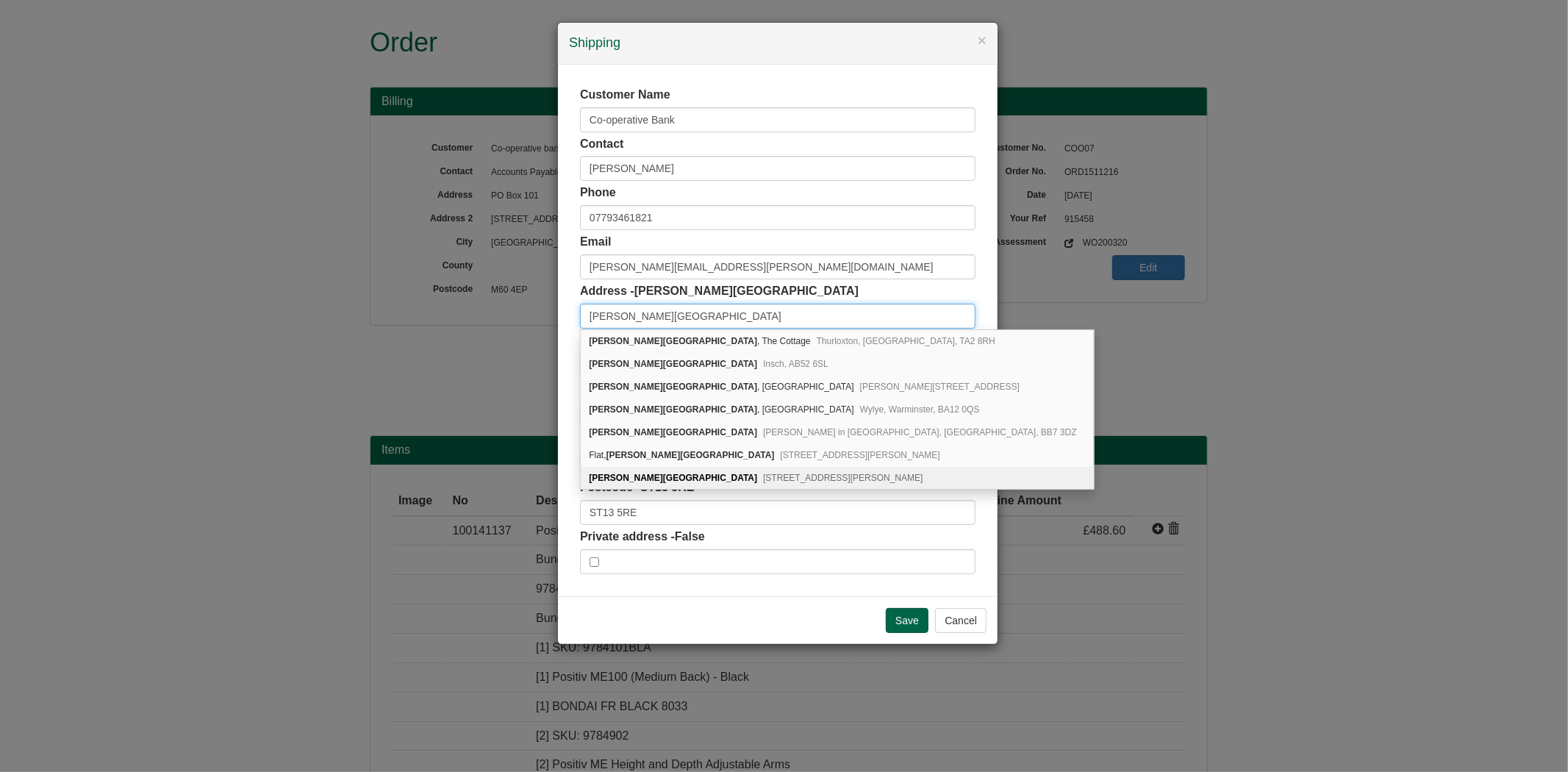
type input "Newton House"
click at [744, 614] on div "Save Cancel" at bounding box center [777, 620] width 440 height 48
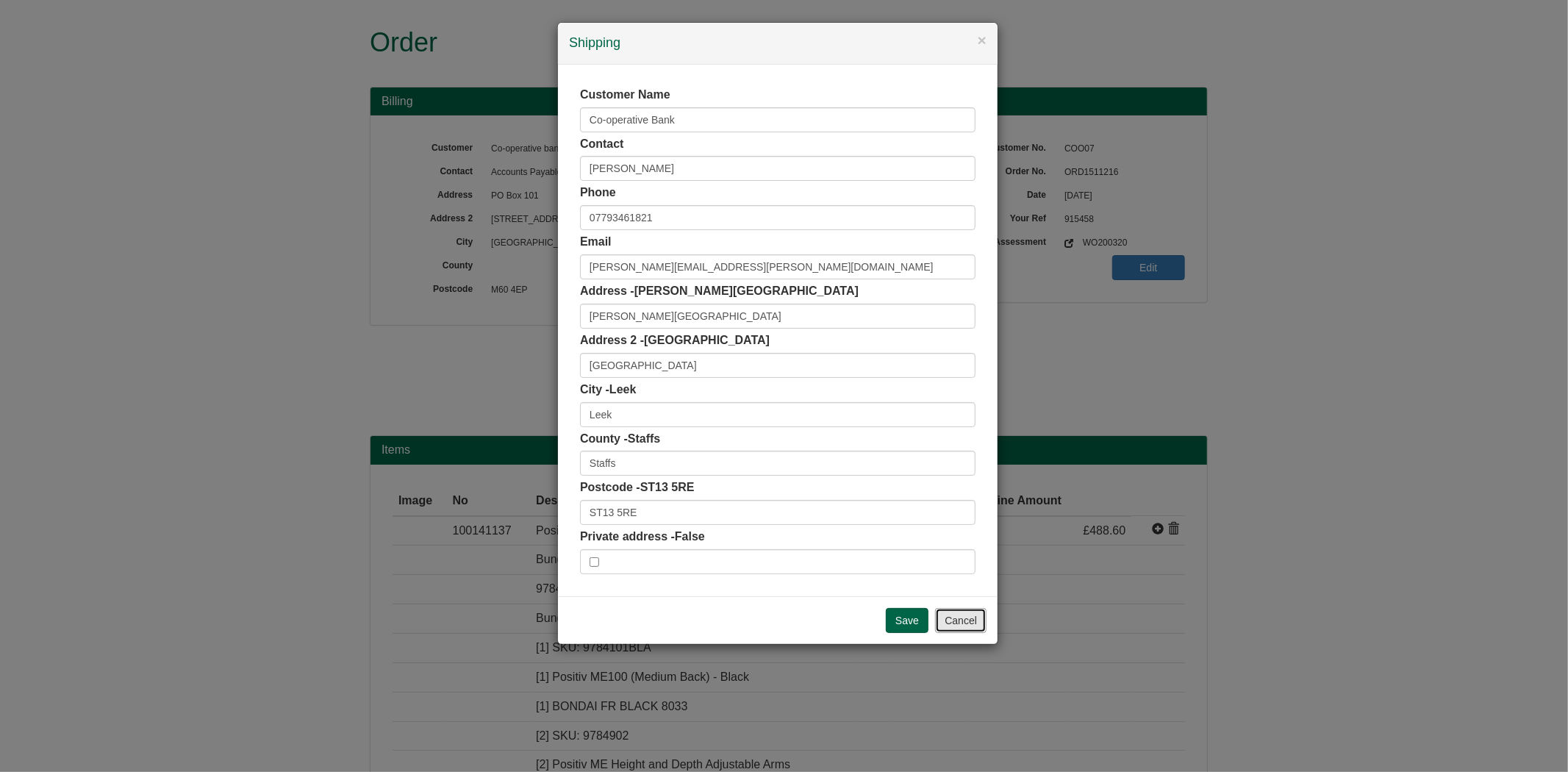
drag, startPoint x: 962, startPoint y: 627, endPoint x: 963, endPoint y: 617, distance: 10.0
click at [962, 627] on button "Cancel" at bounding box center [960, 620] width 52 height 25
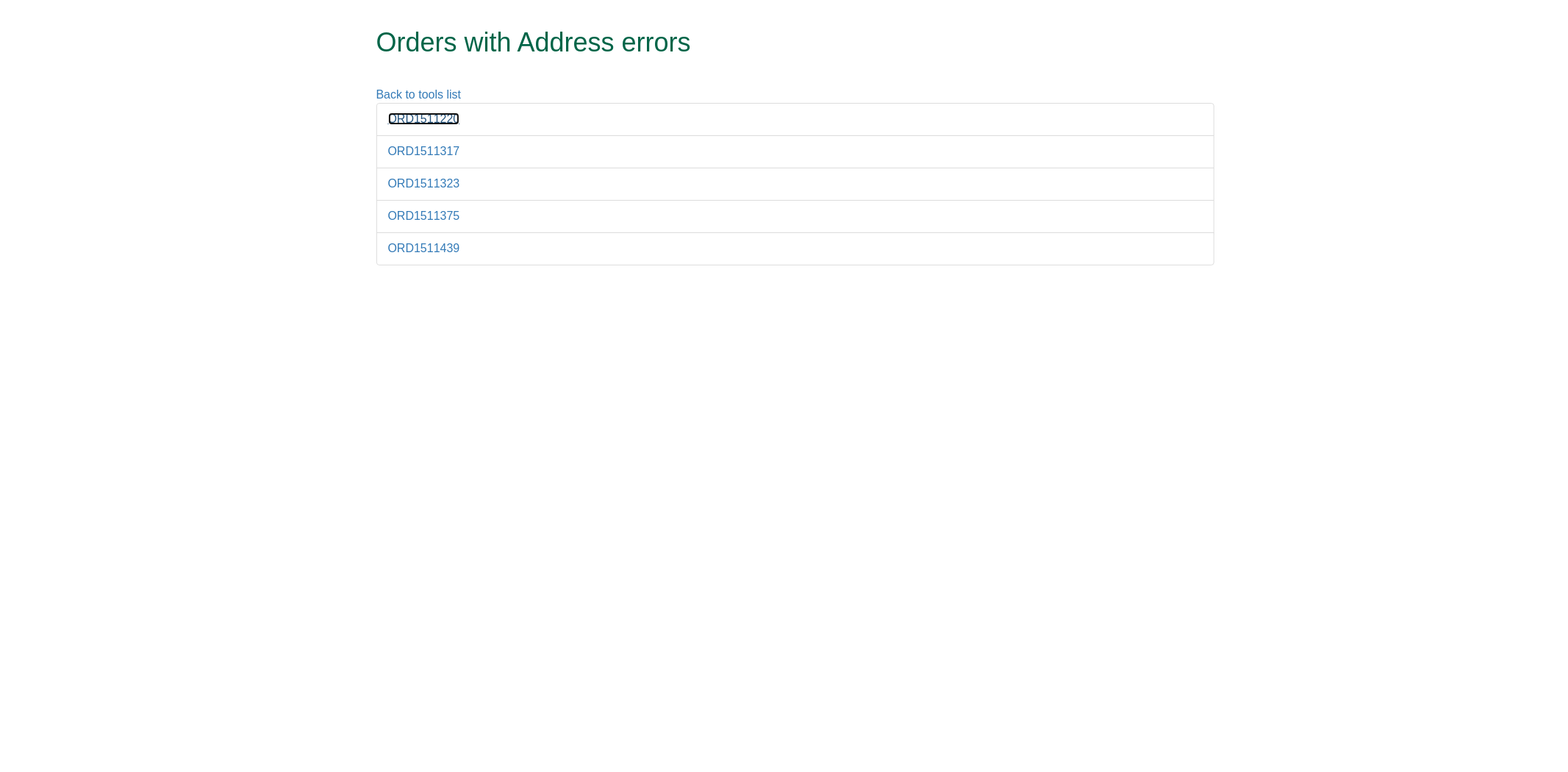
click at [421, 123] on link "ORD1511220" at bounding box center [424, 119] width 72 height 13
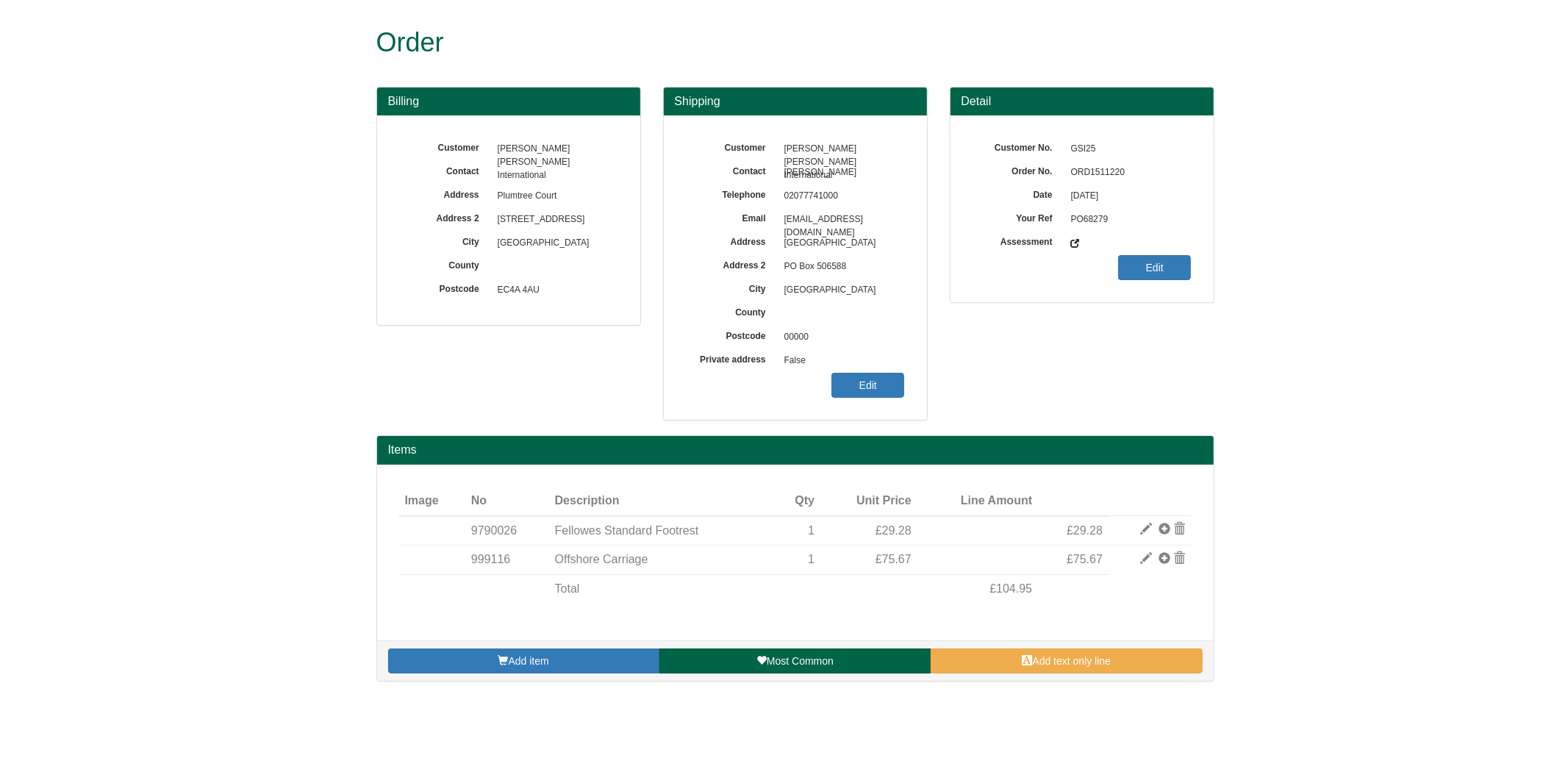
click at [1090, 166] on span "ORD1511220" at bounding box center [1127, 172] width 128 height 23
copy span "ORD1511220"
click at [834, 381] on link "Edit" at bounding box center [867, 385] width 72 height 25
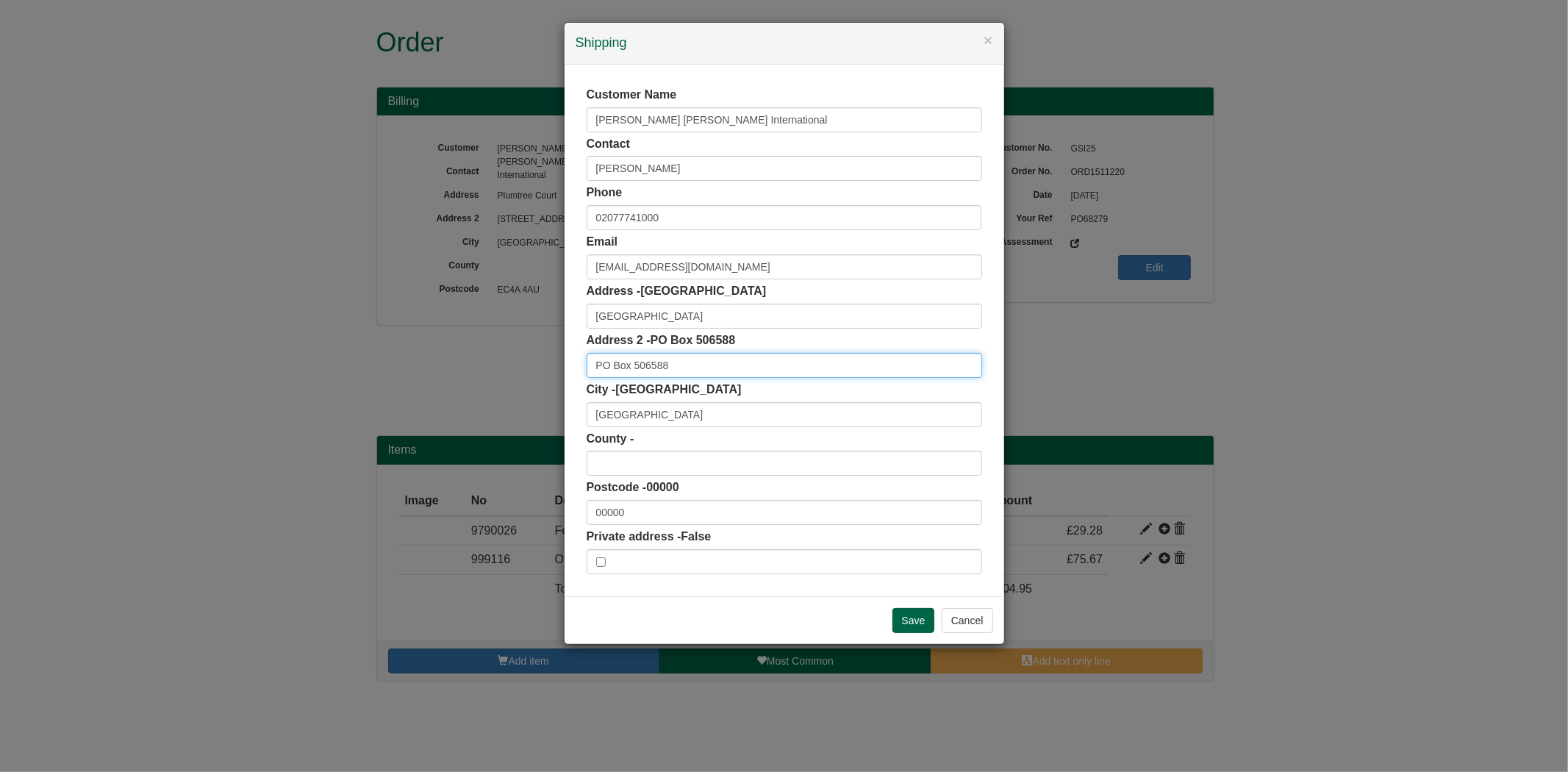
click at [586, 364] on input "PO Box 506588" at bounding box center [784, 364] width 396 height 25
paste input "[STREET_ADDRESS],"
type input "[STREET_ADDRESS]"
click at [919, 626] on input "Save" at bounding box center [913, 620] width 43 height 25
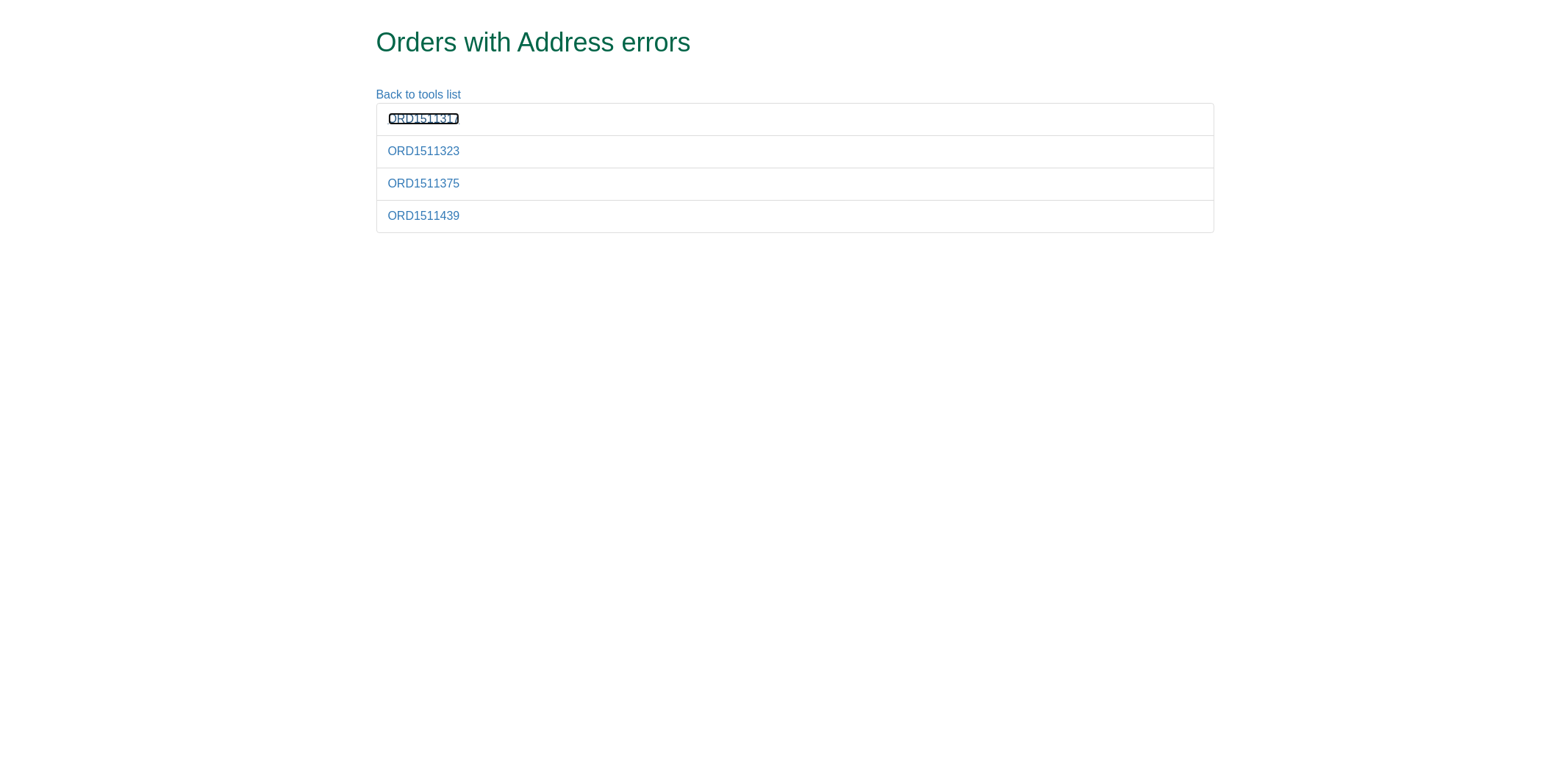
click at [398, 120] on link "ORD1511317" at bounding box center [424, 119] width 72 height 13
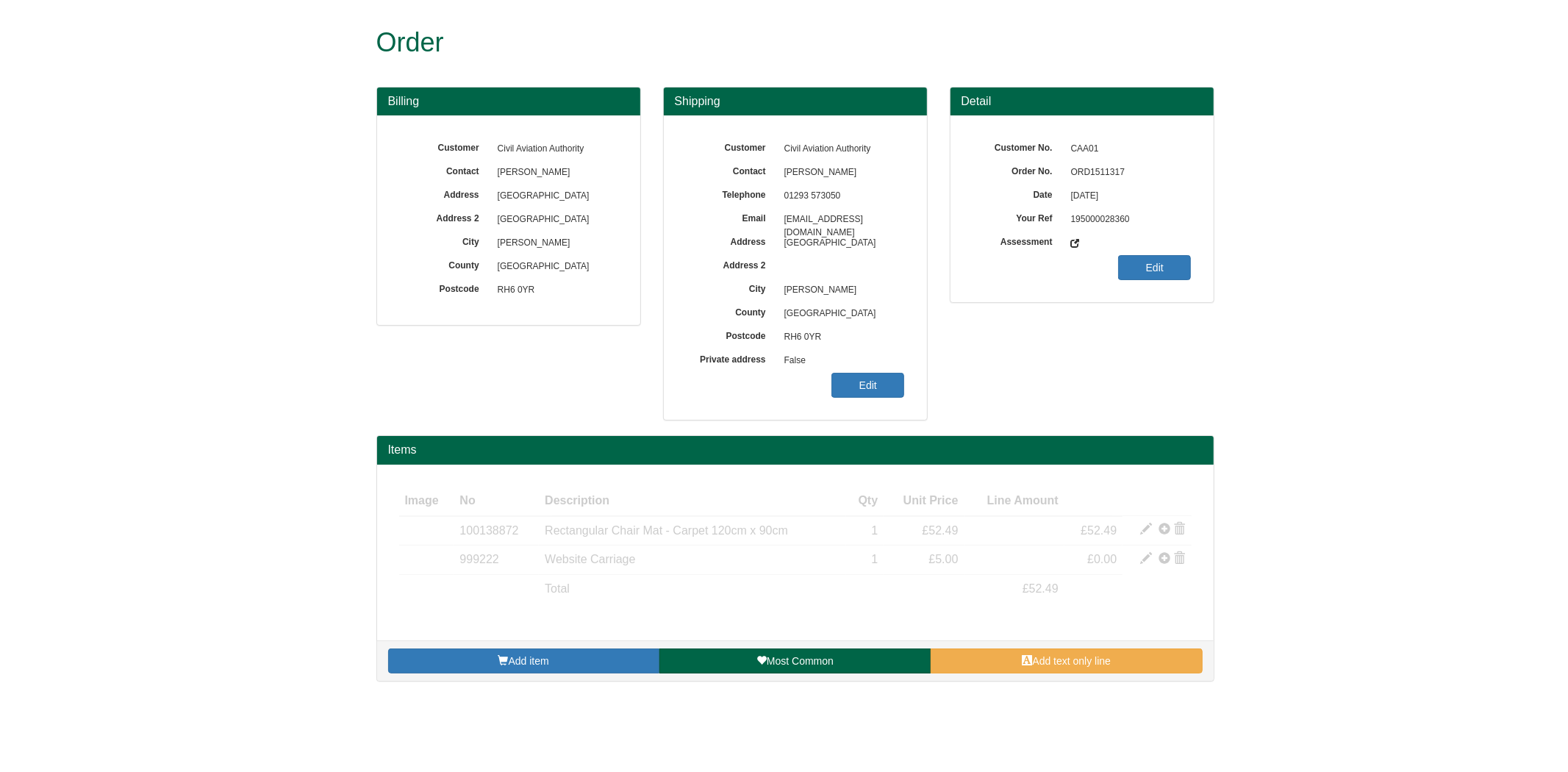
click at [1120, 169] on span "ORD1511317" at bounding box center [1127, 172] width 128 height 23
copy span "ORD1511317"
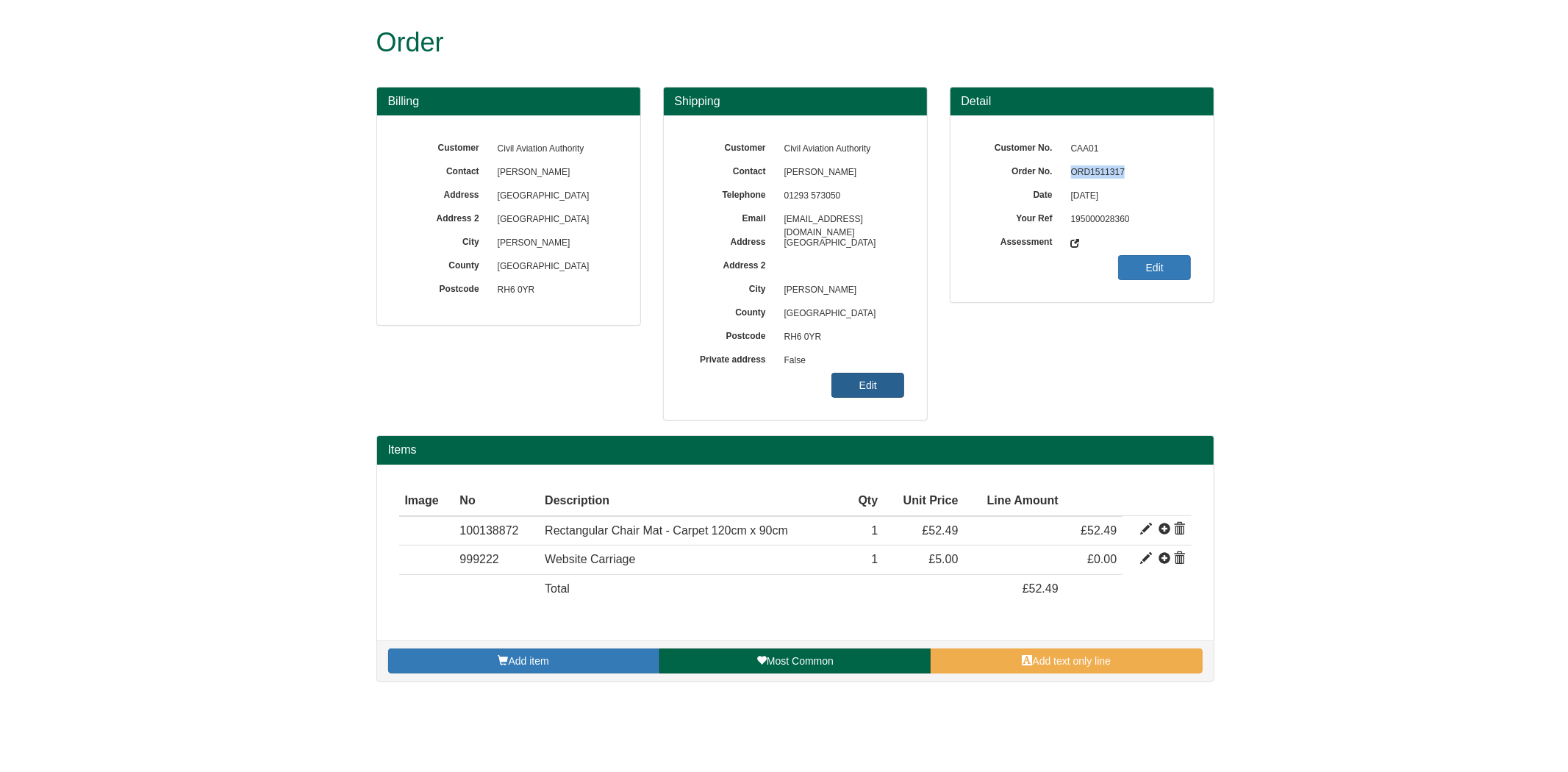
click at [886, 378] on link "Edit" at bounding box center [867, 385] width 72 height 25
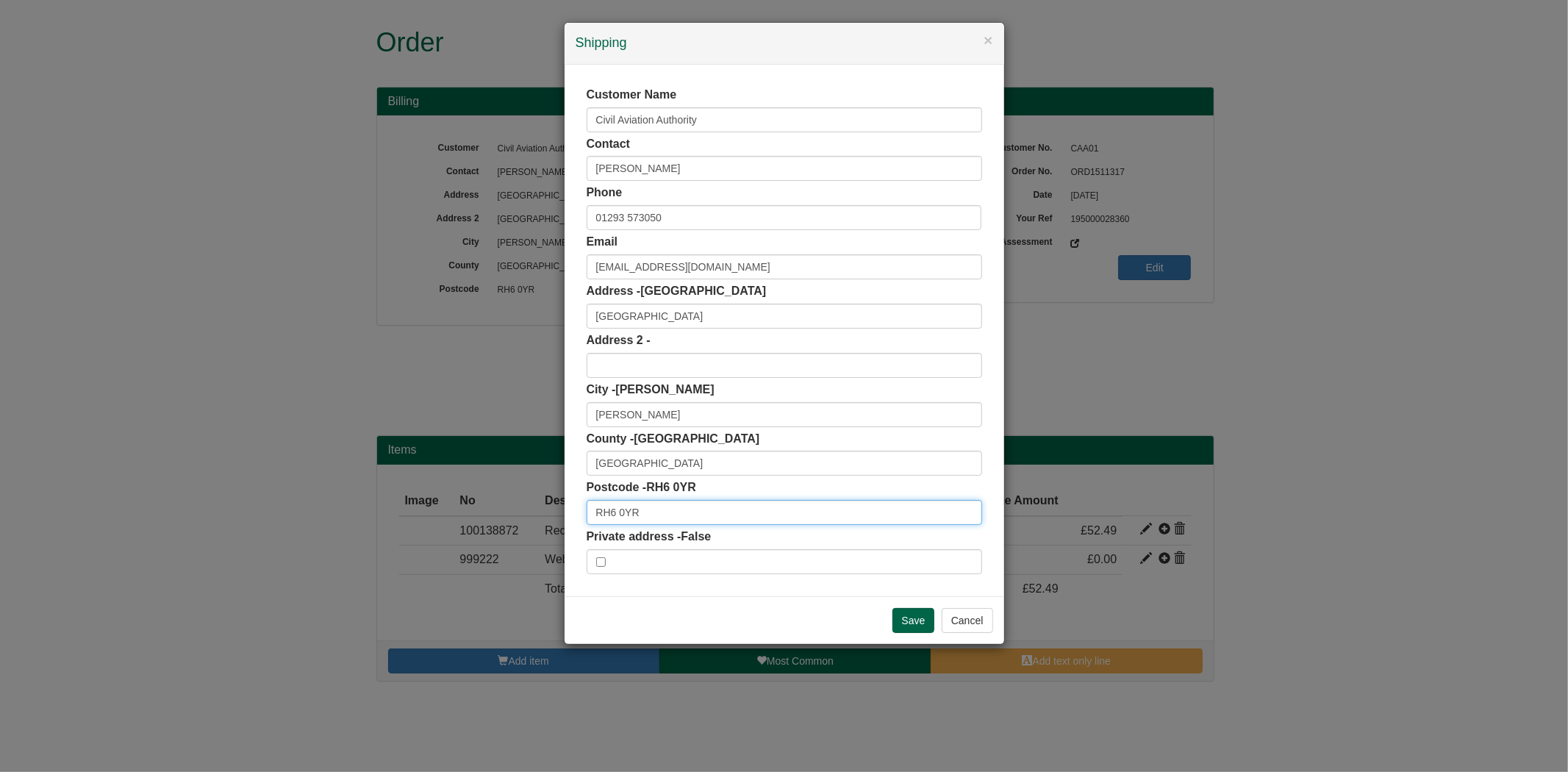
drag, startPoint x: 653, startPoint y: 511, endPoint x: 405, endPoint y: 508, distance: 248.0
click at [405, 508] on div "× Shipping Customer Name Civil Aviation Authority Contact Lesa Gregory Phone 01…" at bounding box center [784, 386] width 1568 height 772
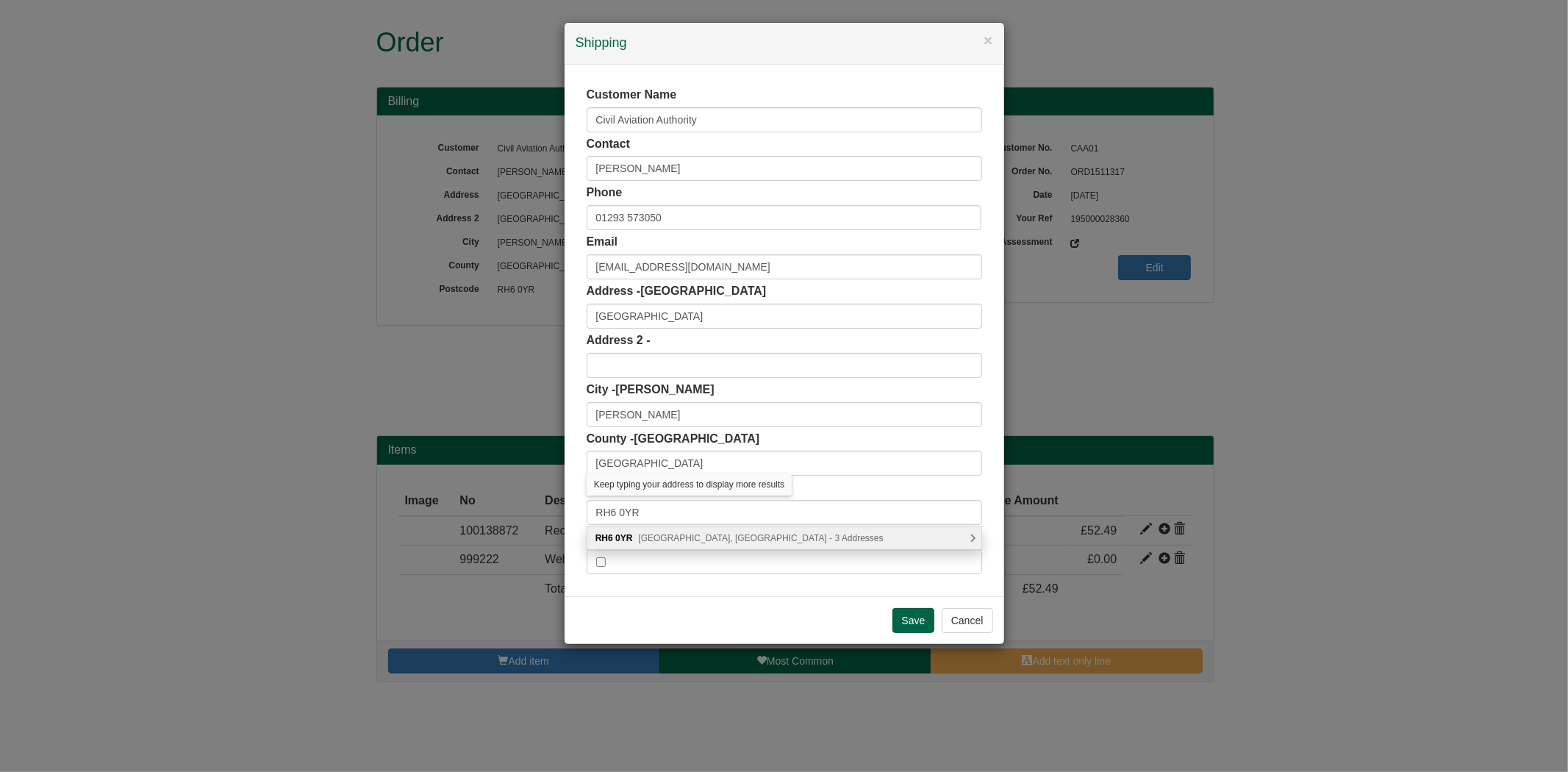
click at [662, 533] on span "South Area, Gatwick - 3 Addresses" at bounding box center [760, 538] width 245 height 10
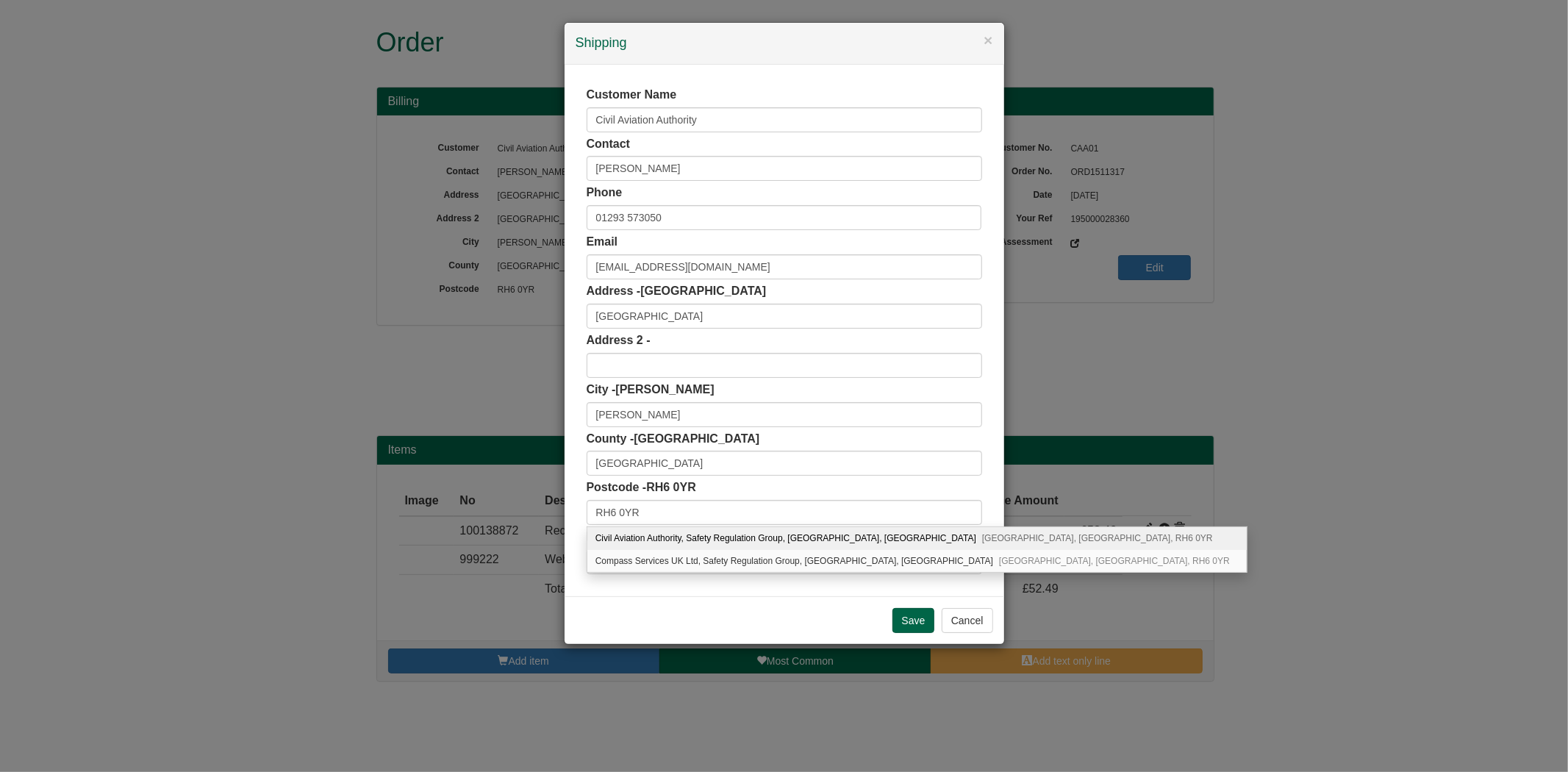
click at [745, 540] on div "Civil Aviation Authority, Safety Regulation Group, Aviation House, South Area L…" at bounding box center [916, 538] width 659 height 23
type input "Civil Aviation Authority"
type input "Aviation House, South Area, London Gatwick Airport"
type input "Gatwick"
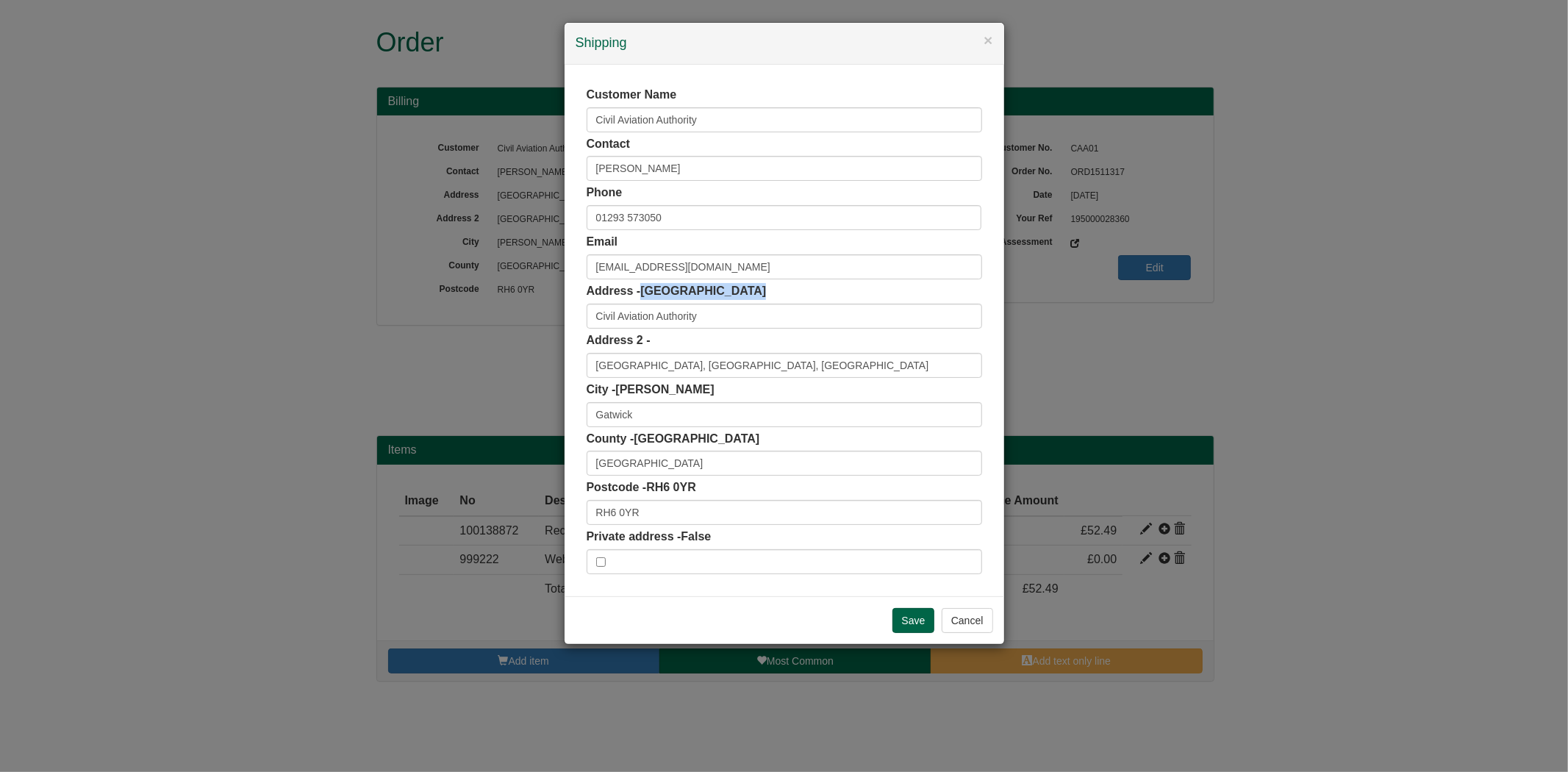
drag, startPoint x: 644, startPoint y: 293, endPoint x: 765, endPoint y: 296, distance: 121.0
click at [765, 296] on div "Address - Beehive Ring Road Civil Aviation Authority" at bounding box center [784, 305] width 396 height 46
copy span "Beehive Ring Road"
click at [739, 327] on input "Civil Aviation Authority" at bounding box center [784, 316] width 396 height 25
paste input "Beehive Ring Road"
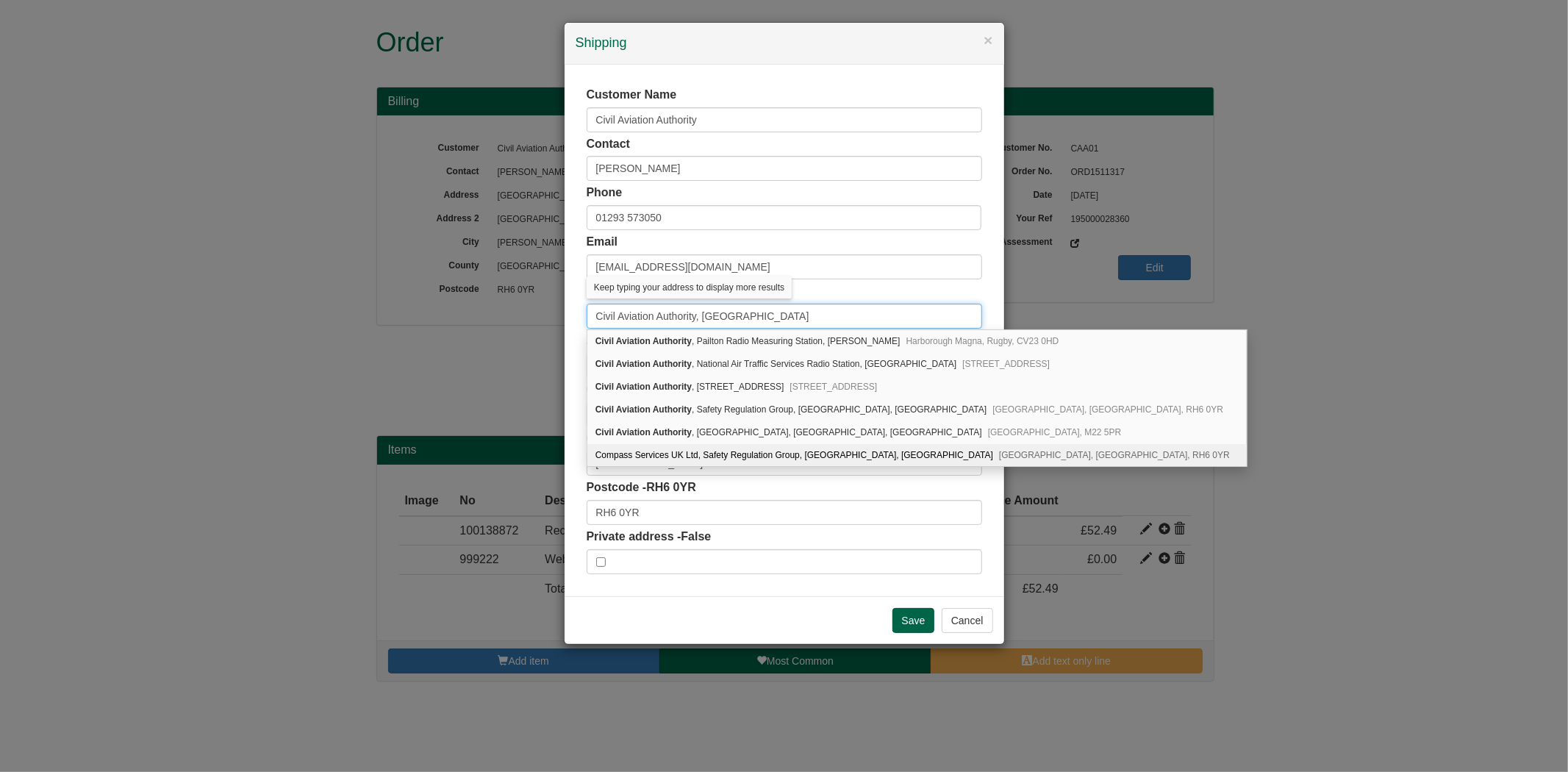
type input "Civil Aviation Authority, Beehive Ring Road"
click at [722, 606] on div "Save Cancel" at bounding box center [784, 620] width 440 height 48
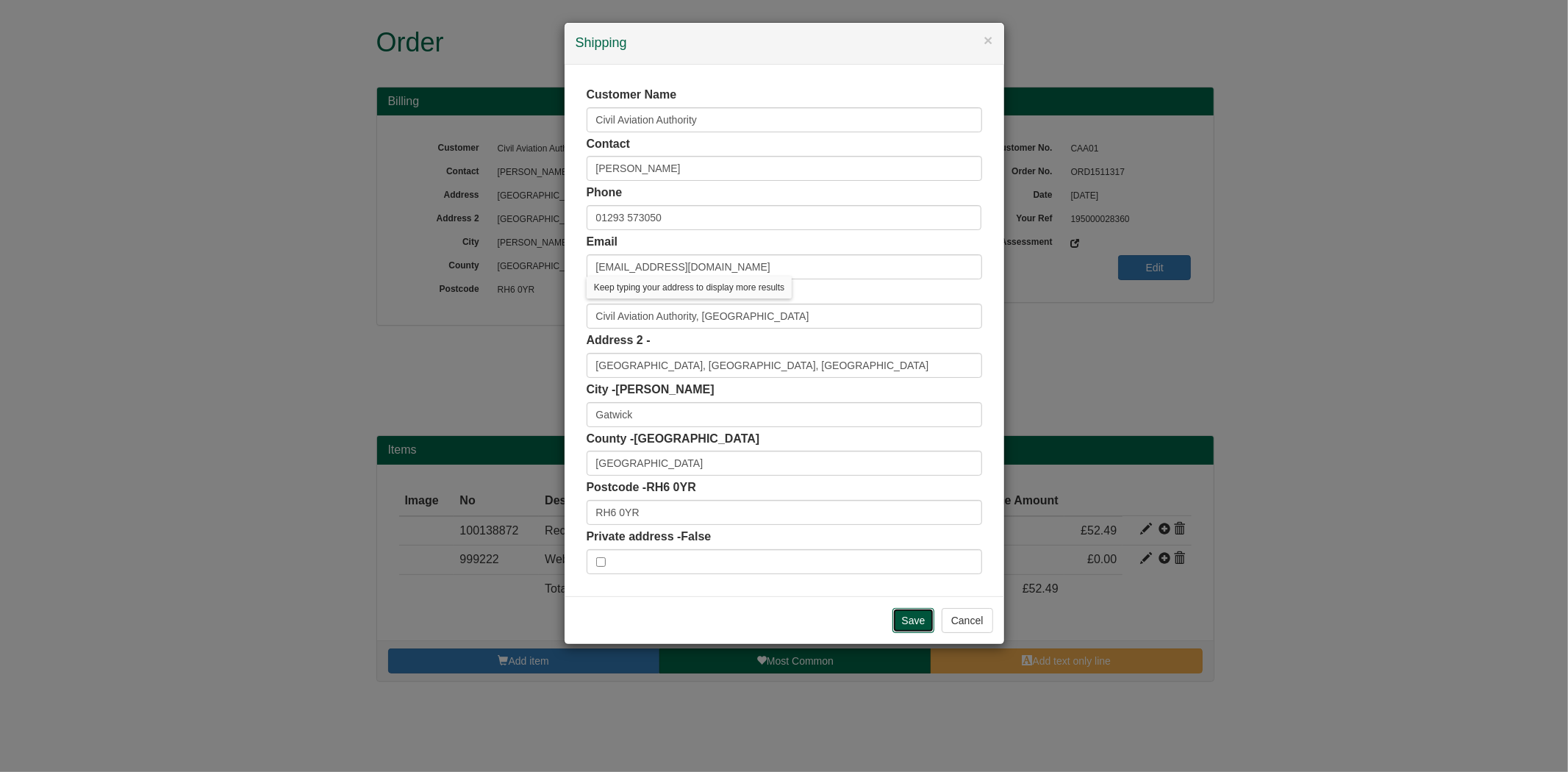
click at [906, 616] on input "Save" at bounding box center [913, 620] width 43 height 25
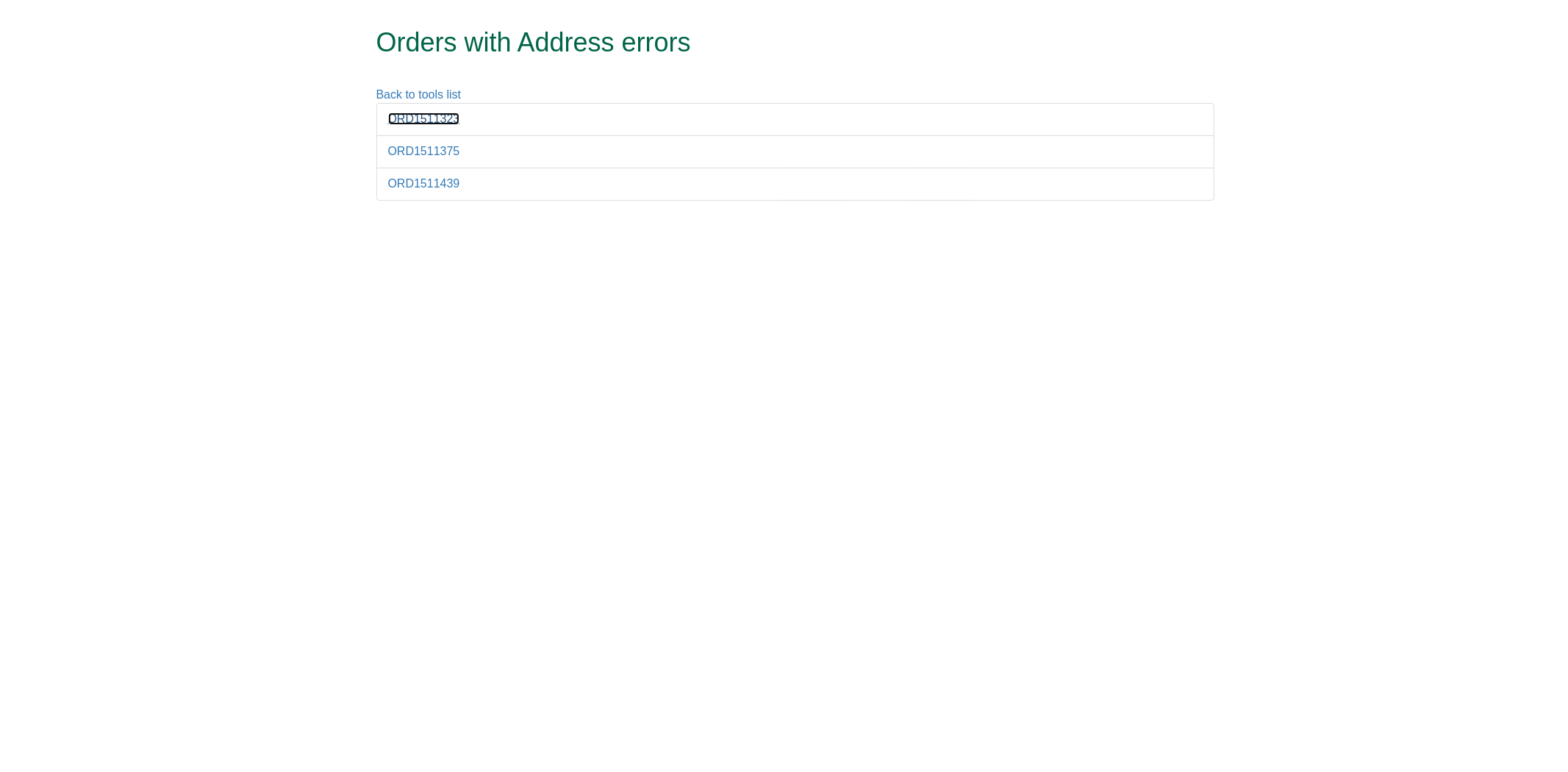
click at [437, 120] on link "ORD1511323" at bounding box center [424, 119] width 72 height 13
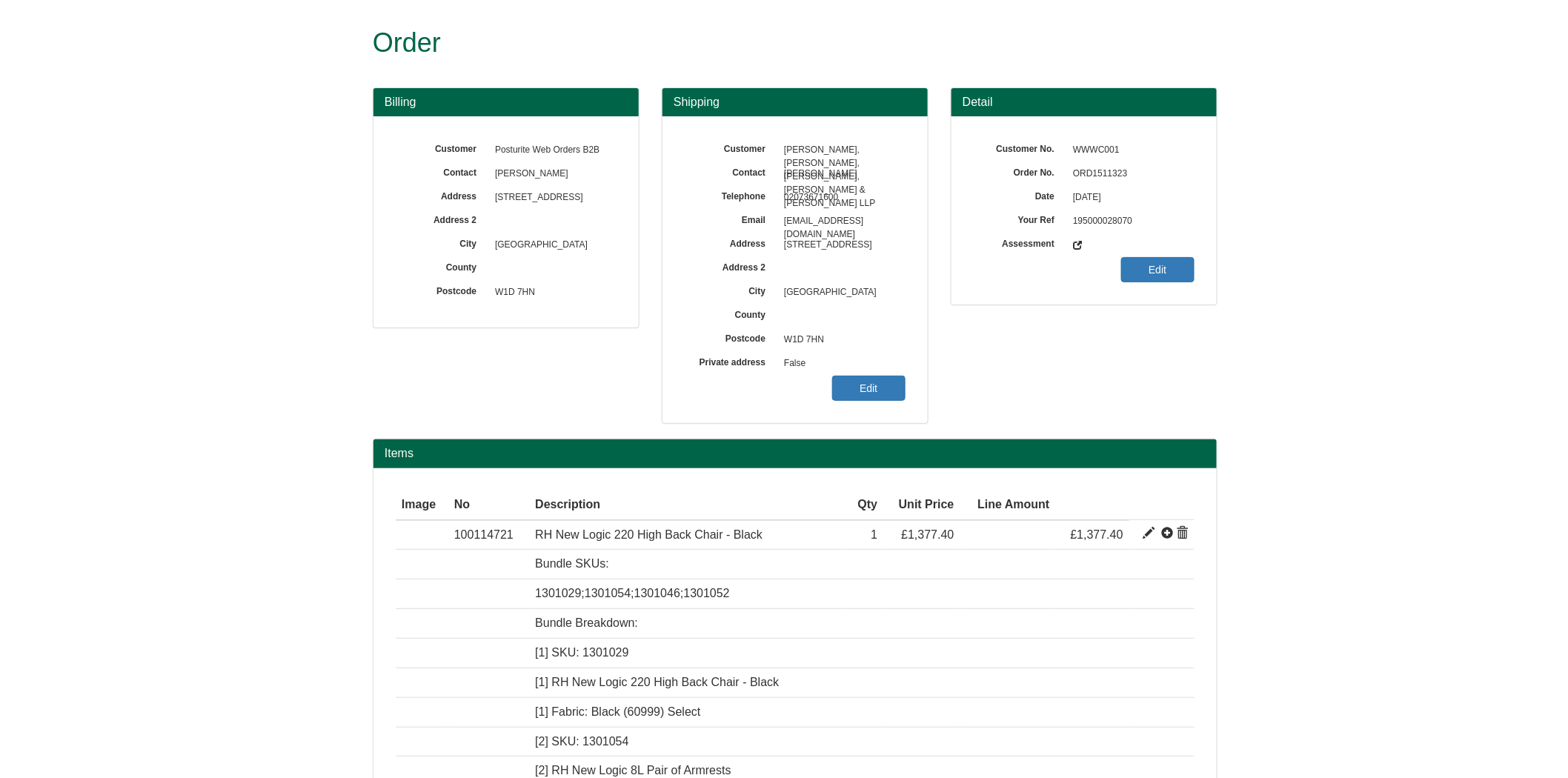
click at [1097, 195] on span "[DATE]" at bounding box center [1129, 197] width 129 height 23
click at [1097, 168] on span "ORD1511323" at bounding box center [1129, 174] width 129 height 23
copy span "ORD1511323"
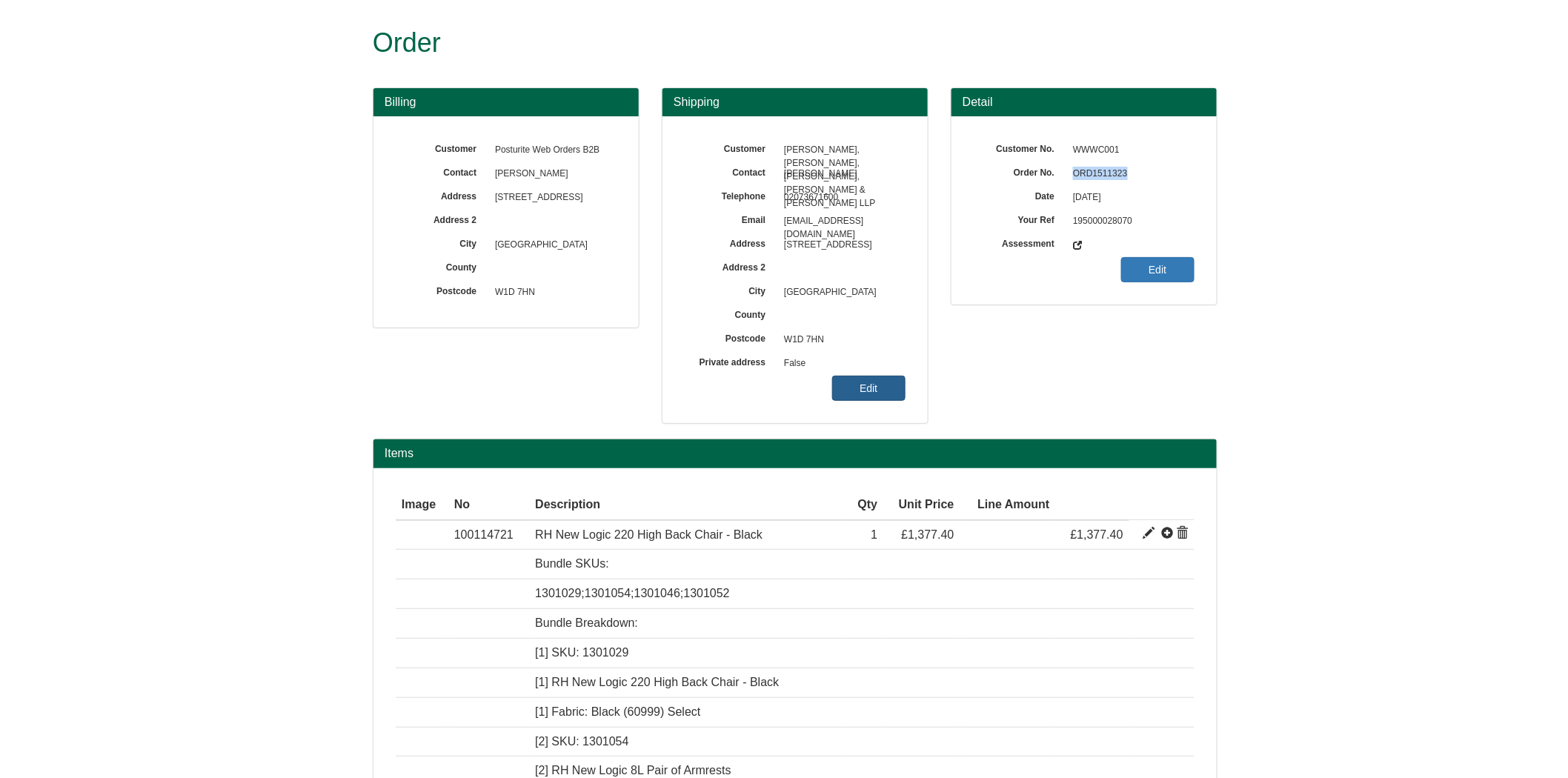
click at [878, 382] on link "Edit" at bounding box center [868, 387] width 73 height 25
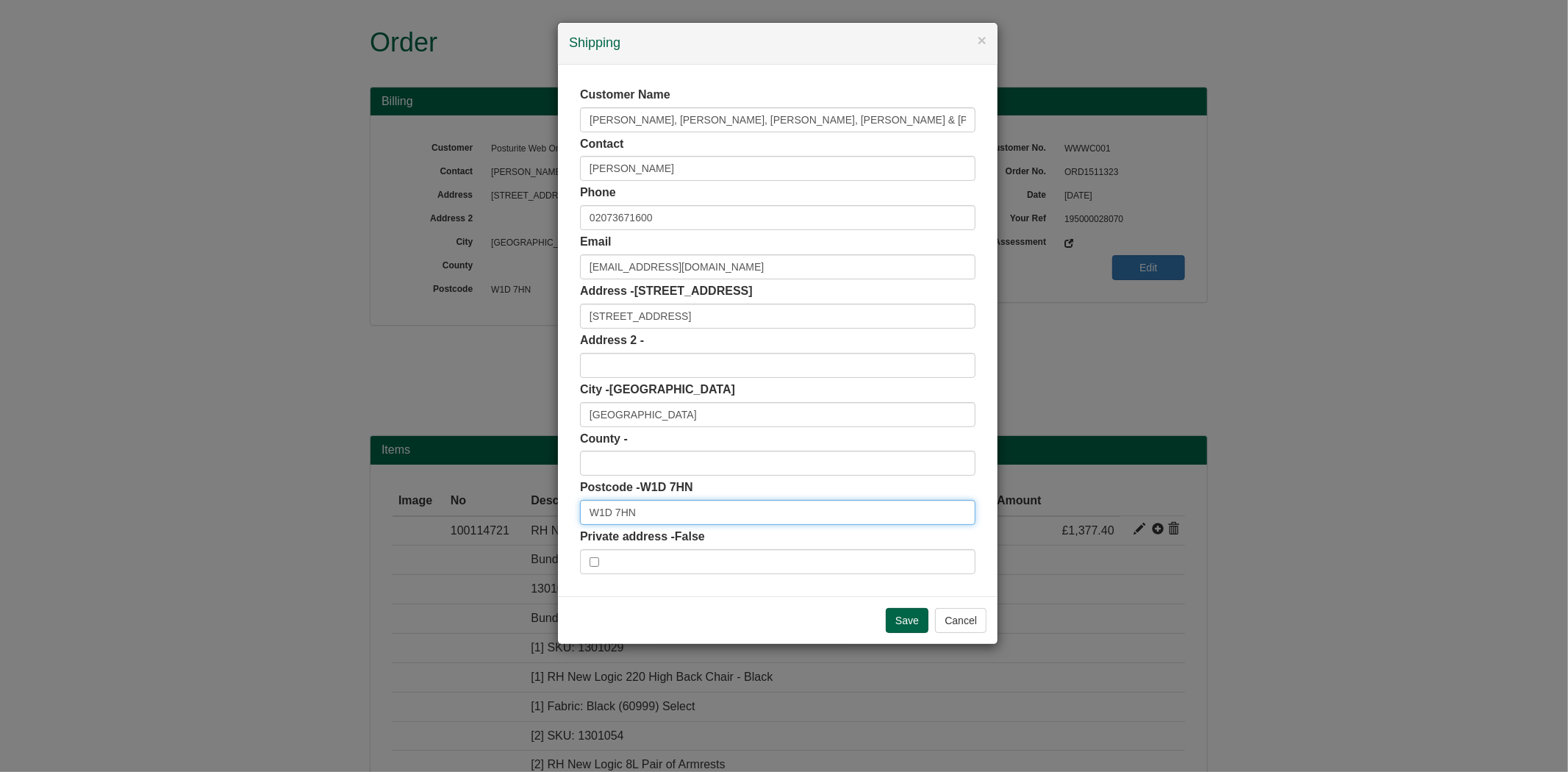
drag, startPoint x: 645, startPoint y: 514, endPoint x: 496, endPoint y: 520, distance: 149.1
click at [502, 520] on div "× Shipping Customer Name [PERSON_NAME], [PERSON_NAME] & [PERSON_NAME] LLP Conta…" at bounding box center [784, 386] width 1568 height 772
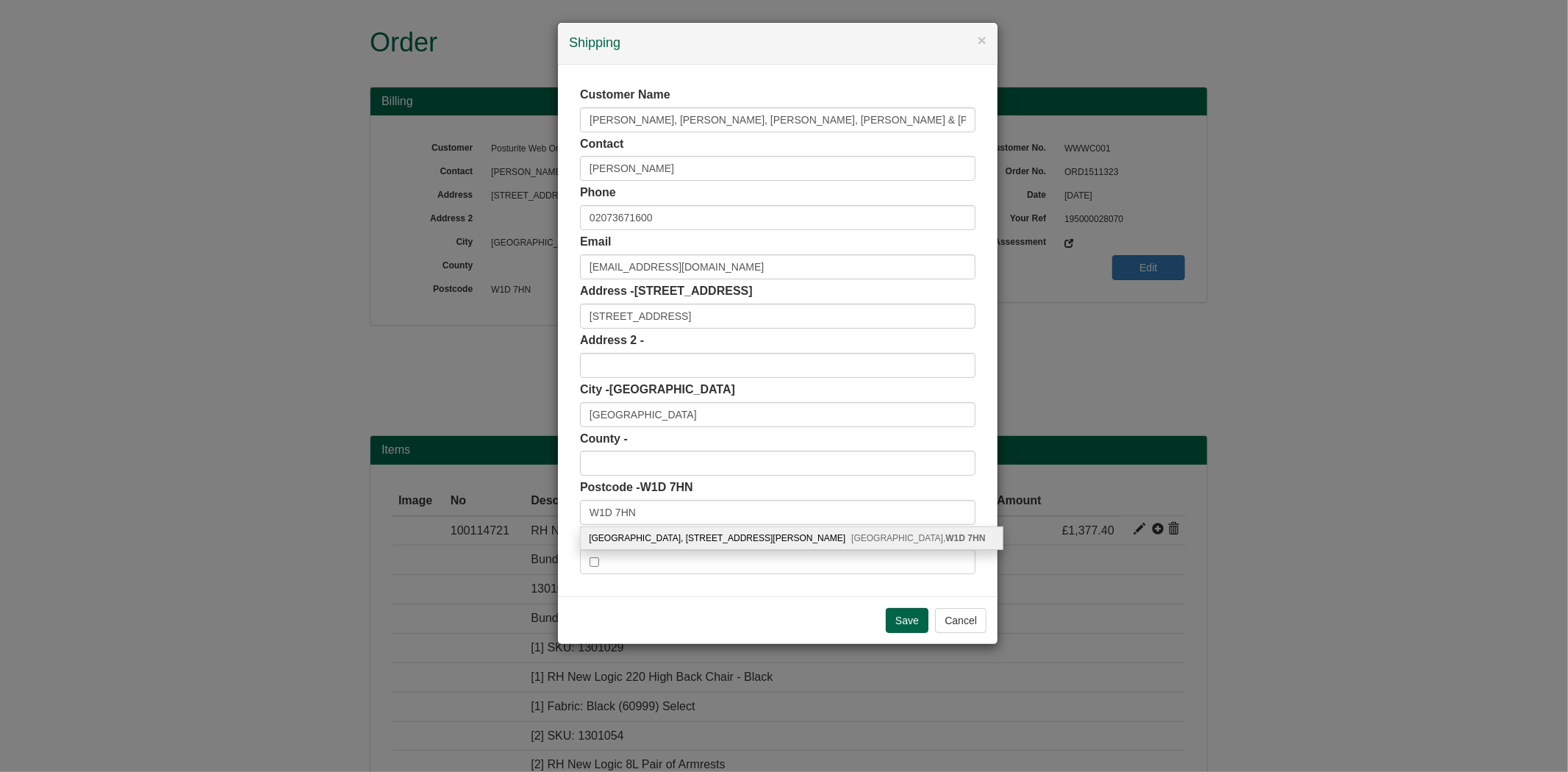
click at [722, 615] on div "Save Cancel" at bounding box center [777, 620] width 440 height 48
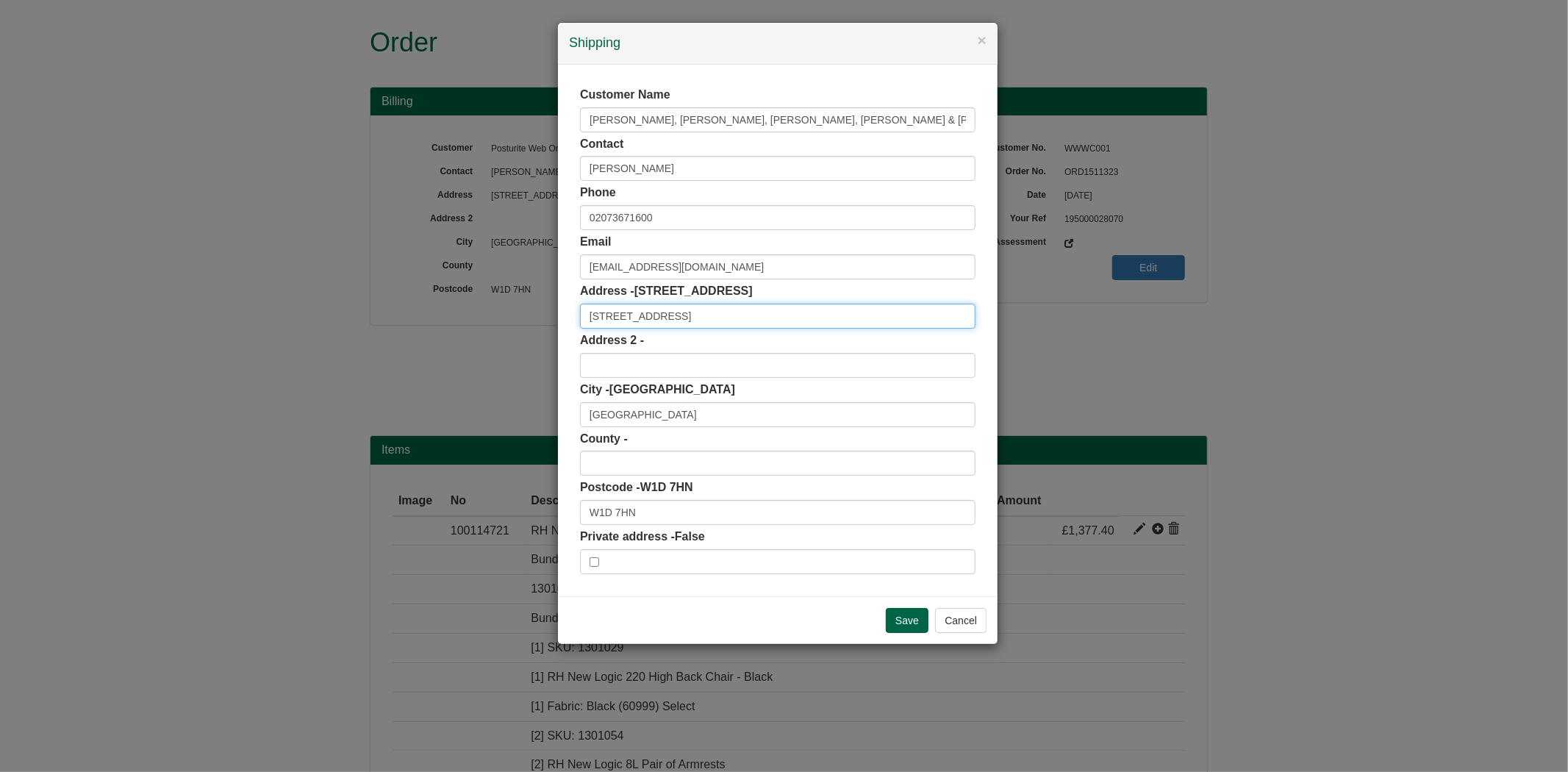
click at [724, 304] on input "[STREET_ADDRESS]" at bounding box center [778, 316] width 396 height 25
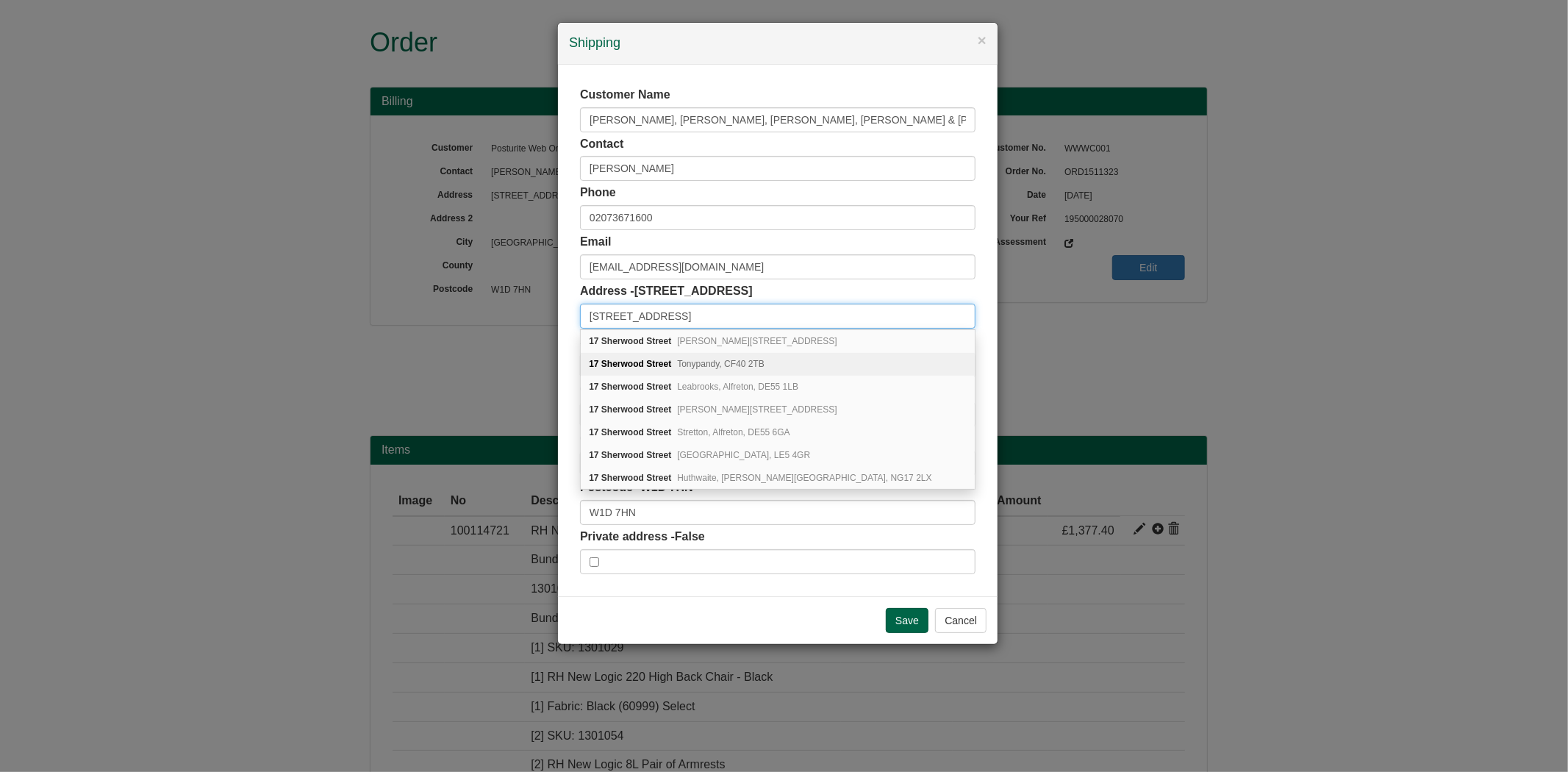
type input "[STREET_ADDRESS]"
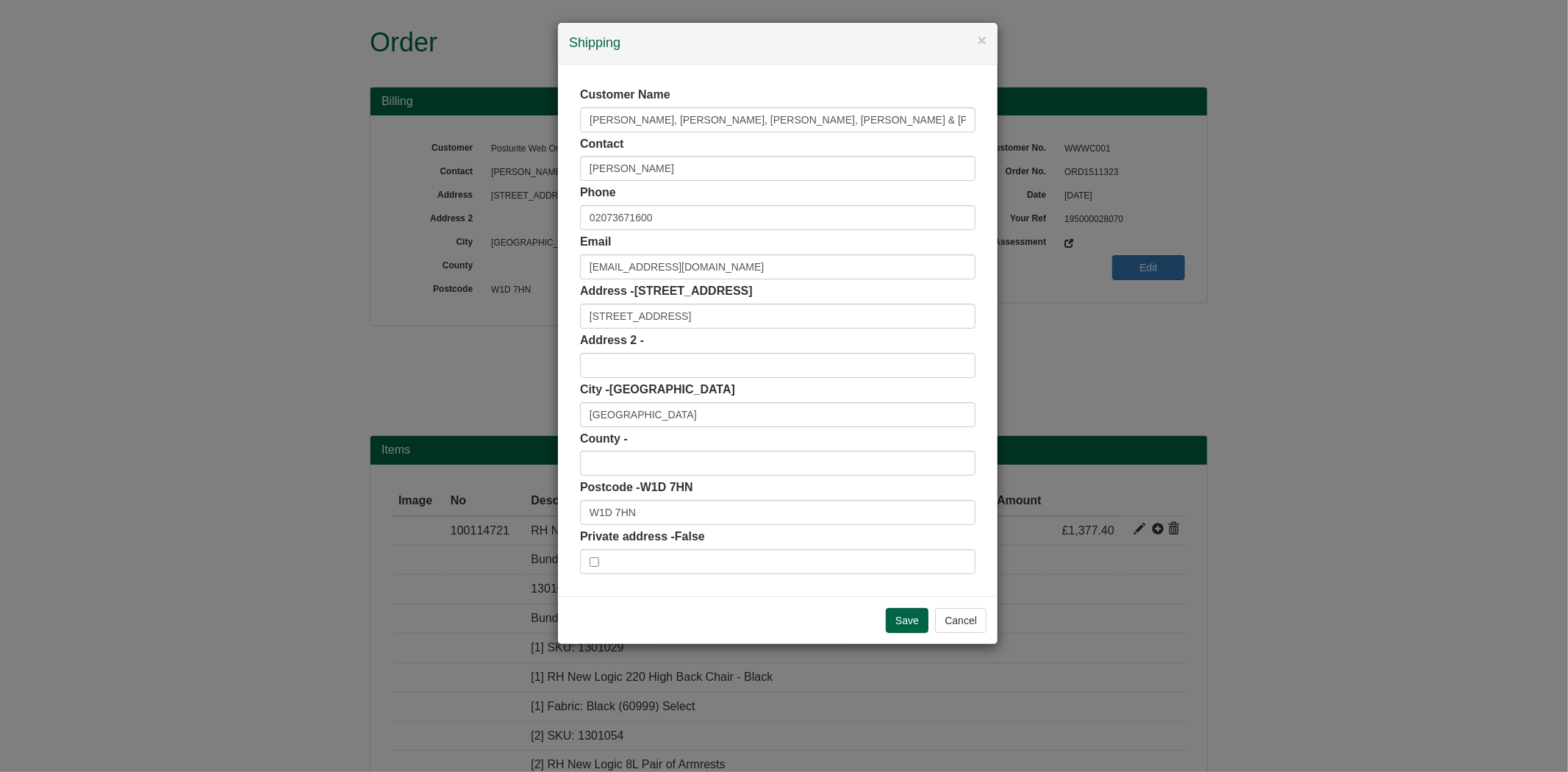
click at [578, 371] on div "Customer Name [PERSON_NAME], [PERSON_NAME] & [PERSON_NAME] LLP Contact [PERSON_…" at bounding box center [777, 331] width 440 height 532
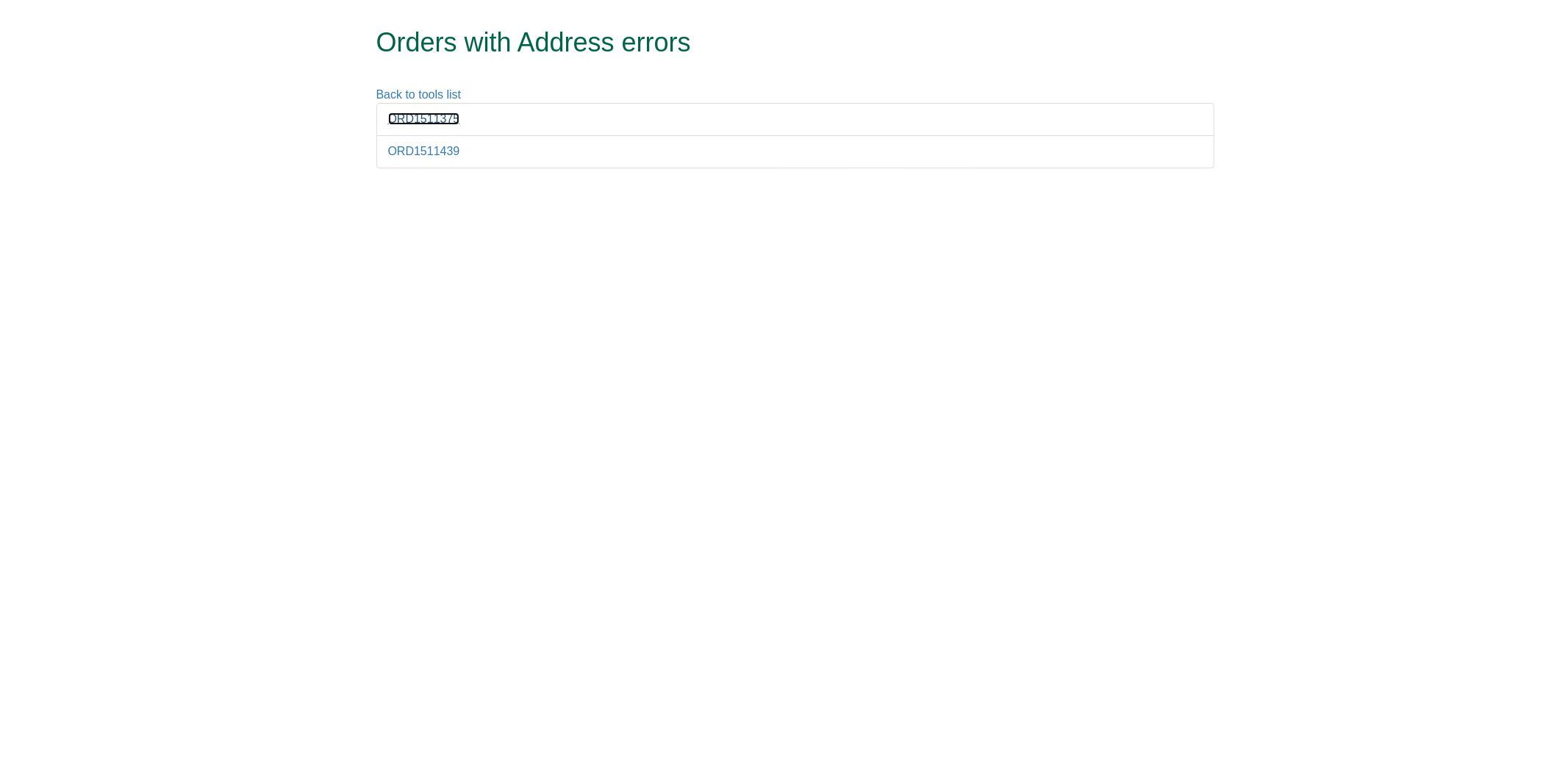
click at [435, 119] on link "ORD1511375" at bounding box center [424, 119] width 72 height 13
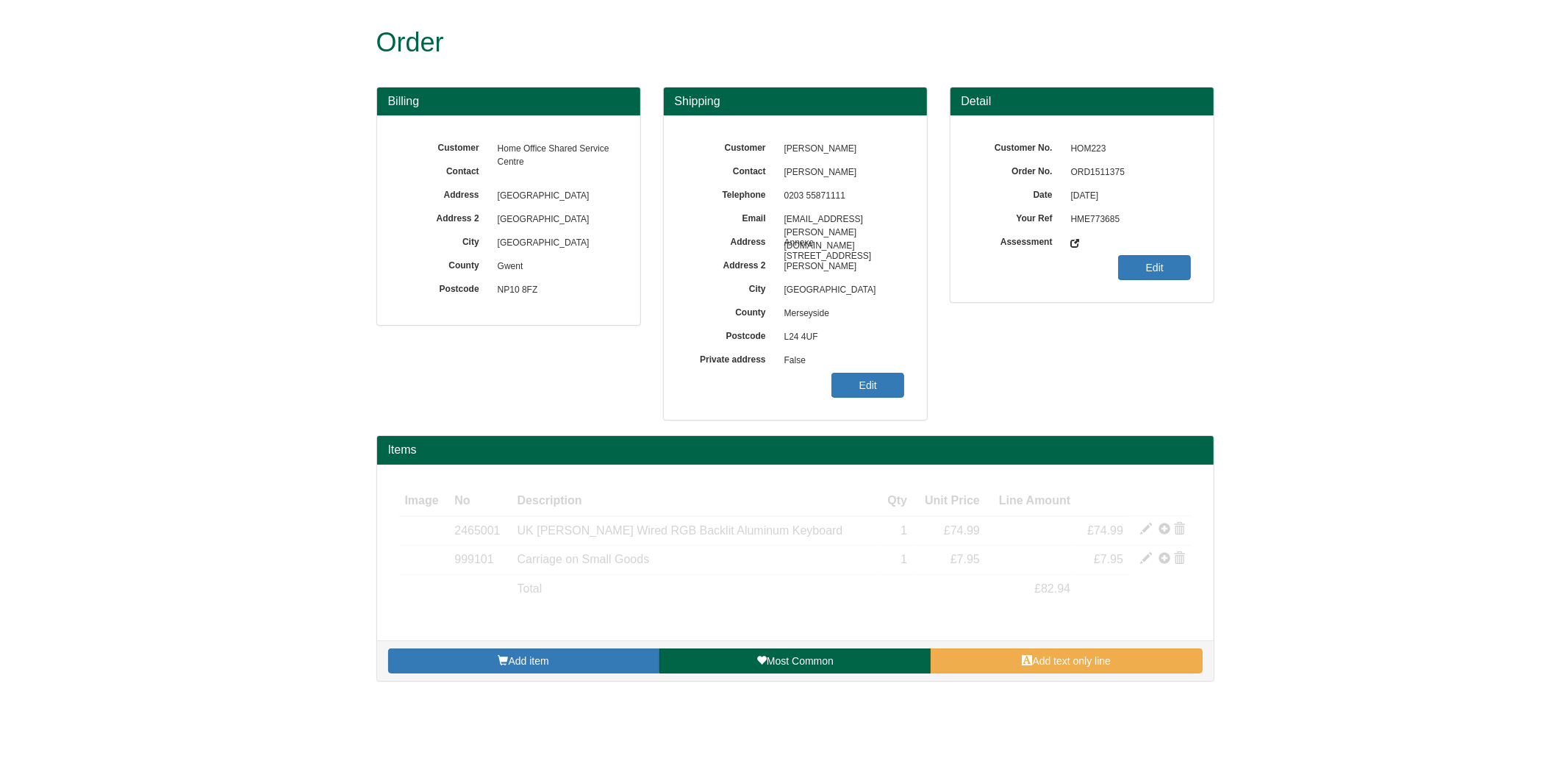
click at [1086, 163] on span "ORD1511375" at bounding box center [1127, 172] width 128 height 23
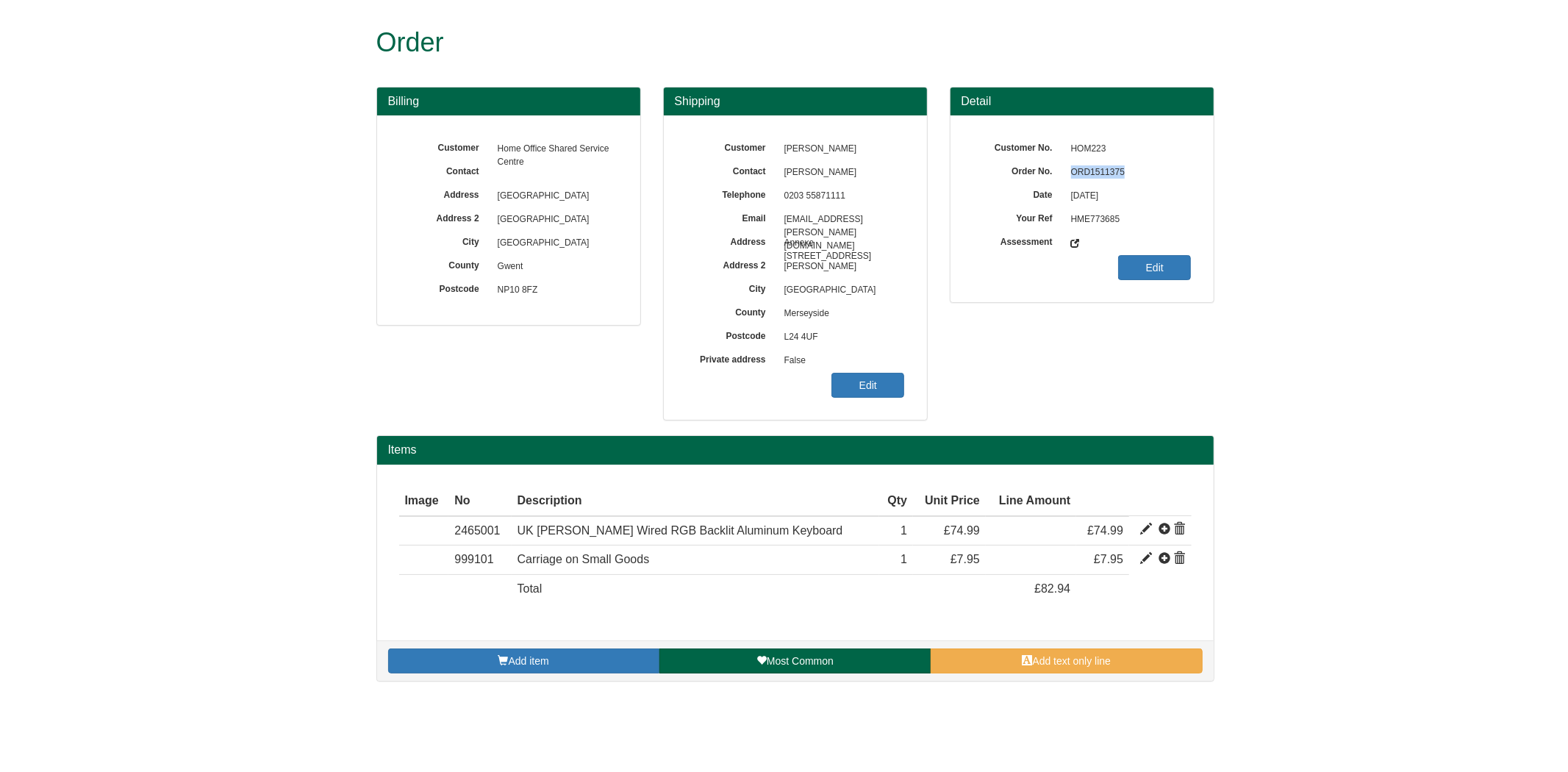
copy span "ORD1511375"
click at [842, 382] on link "Edit" at bounding box center [867, 385] width 72 height 25
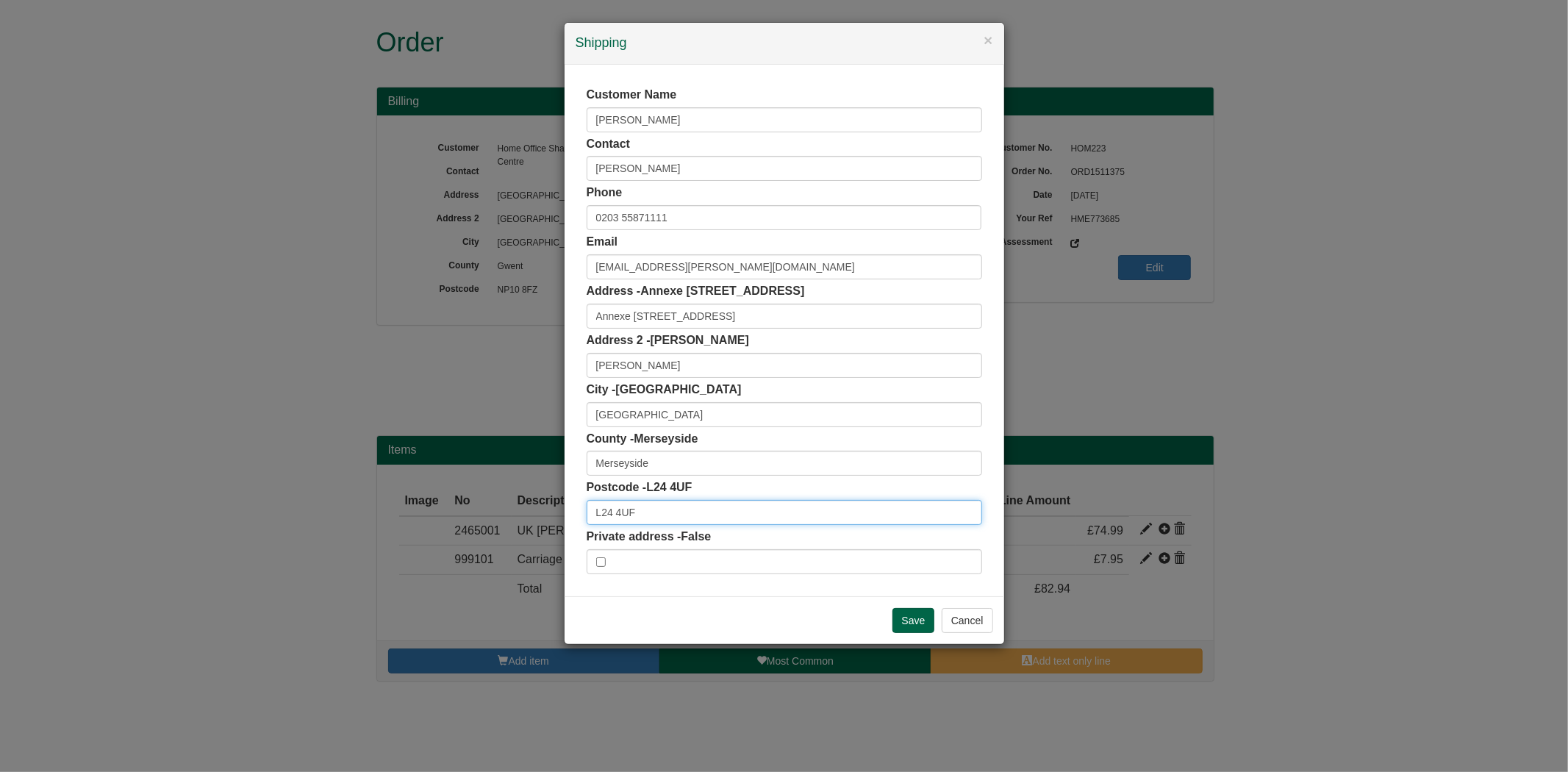
drag, startPoint x: 671, startPoint y: 517, endPoint x: 438, endPoint y: 527, distance: 233.2
click at [438, 527] on div "× Shipping Customer Name Rianna Ward Contact Rianna Ward Phone 0203 55871111 Em…" at bounding box center [784, 386] width 1568 height 772
click at [732, 317] on input "Annexe 30 Ince Road" at bounding box center [784, 316] width 396 height 25
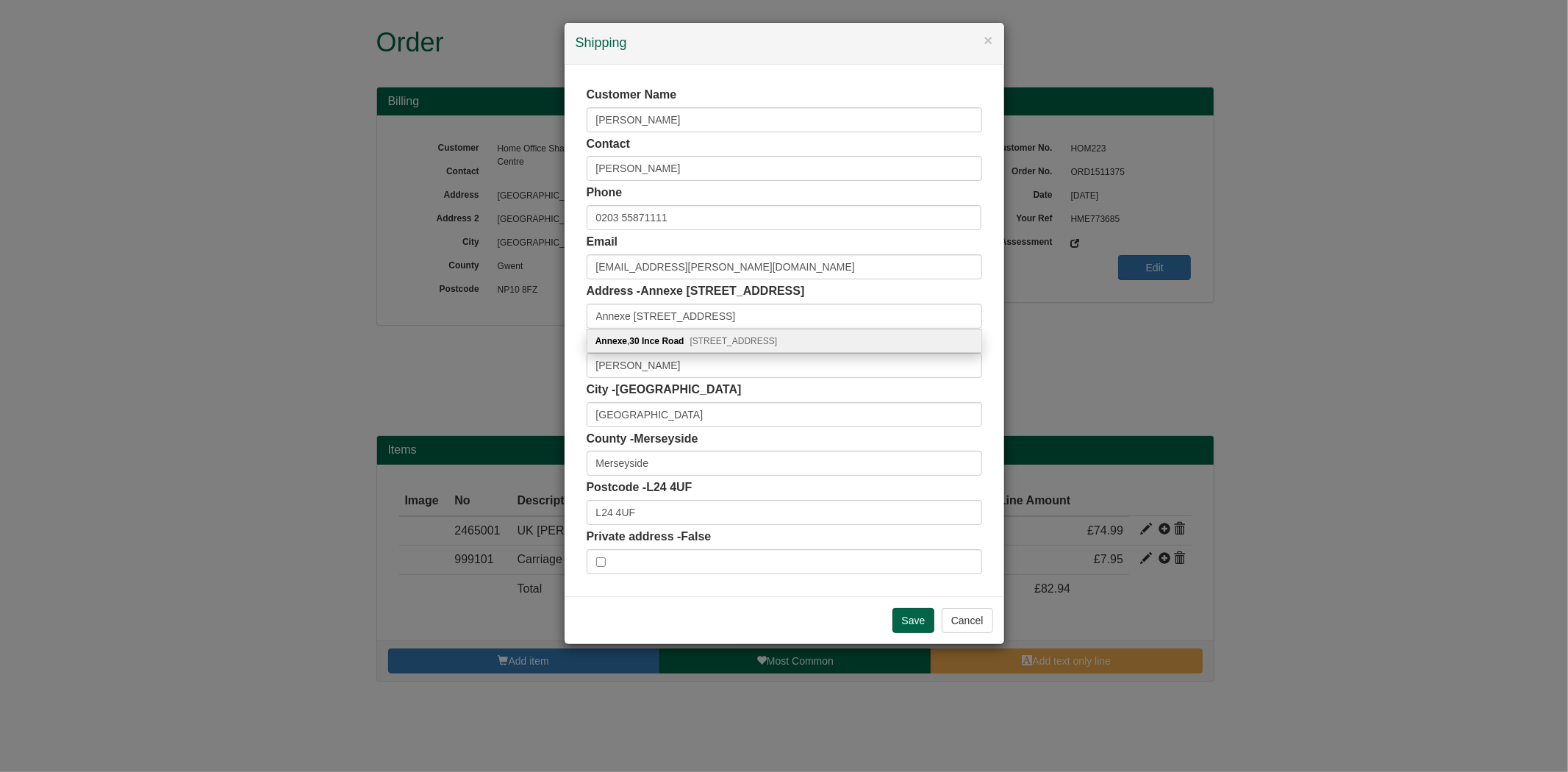
click at [777, 340] on div "Annexe , 30 Ince Road Liverpool, L23 4UF" at bounding box center [784, 341] width 394 height 22
type input "Annexe"
type input "[STREET_ADDRESS]"
type input "L23 4UF"
click at [909, 619] on input "Save" at bounding box center [913, 620] width 43 height 25
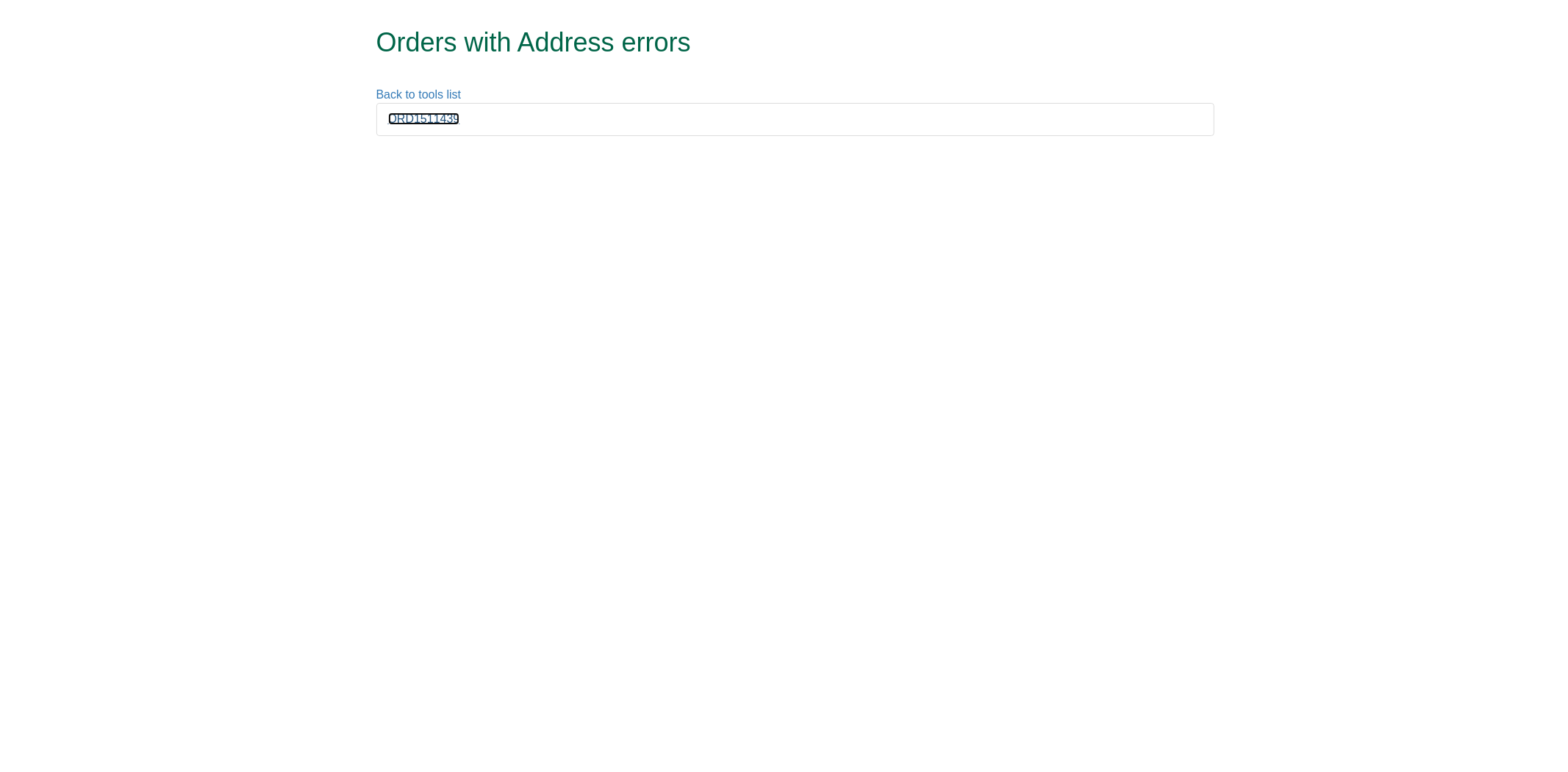
click at [422, 120] on link "ORD1511439" at bounding box center [424, 119] width 72 height 13
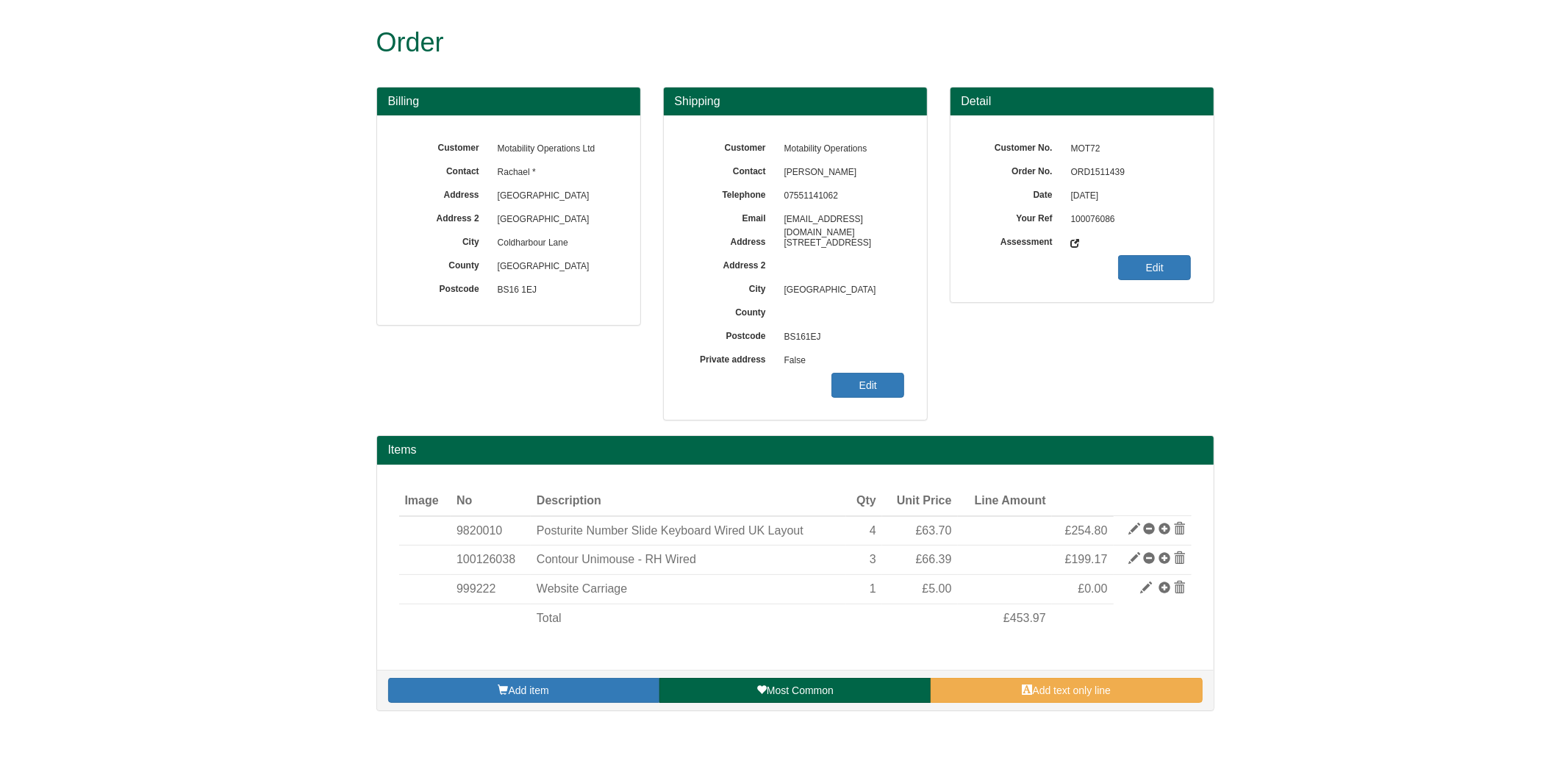
click at [1094, 177] on span "ORD1511439" at bounding box center [1127, 172] width 128 height 23
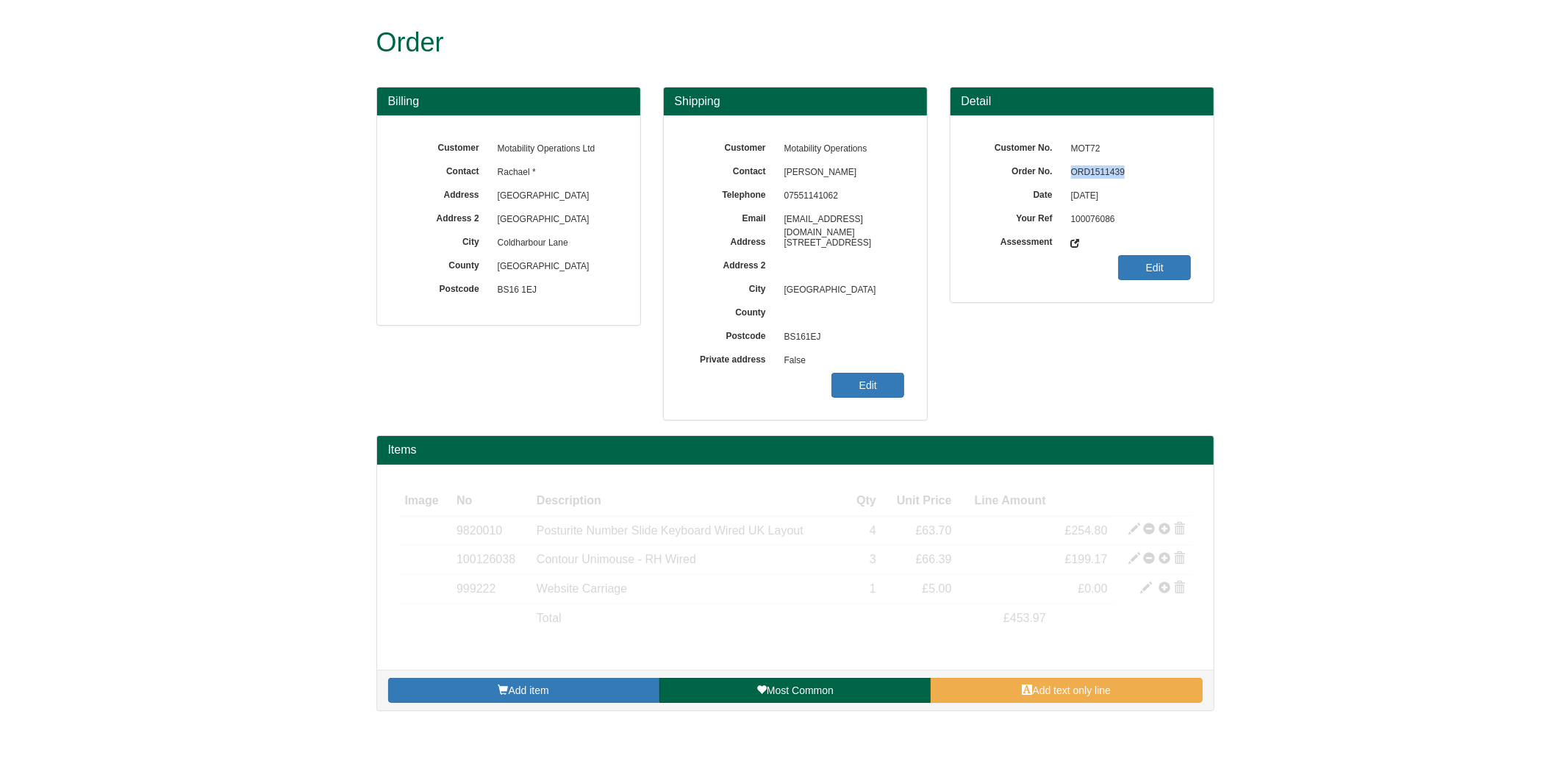
click at [1094, 177] on span "ORD1511439" at bounding box center [1127, 172] width 128 height 23
copy span "ORD1511439"
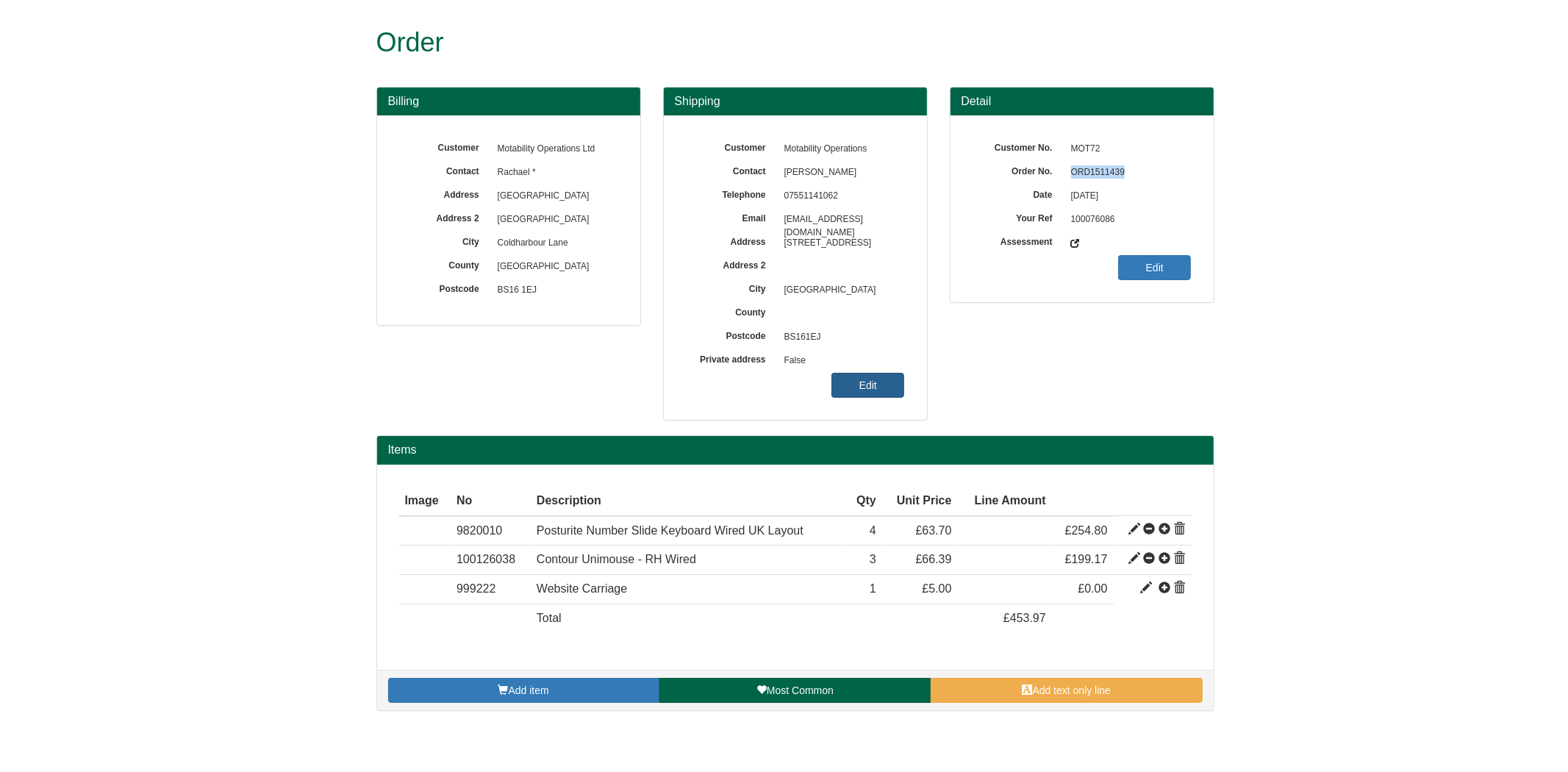
click at [880, 378] on link "Edit" at bounding box center [867, 385] width 72 height 25
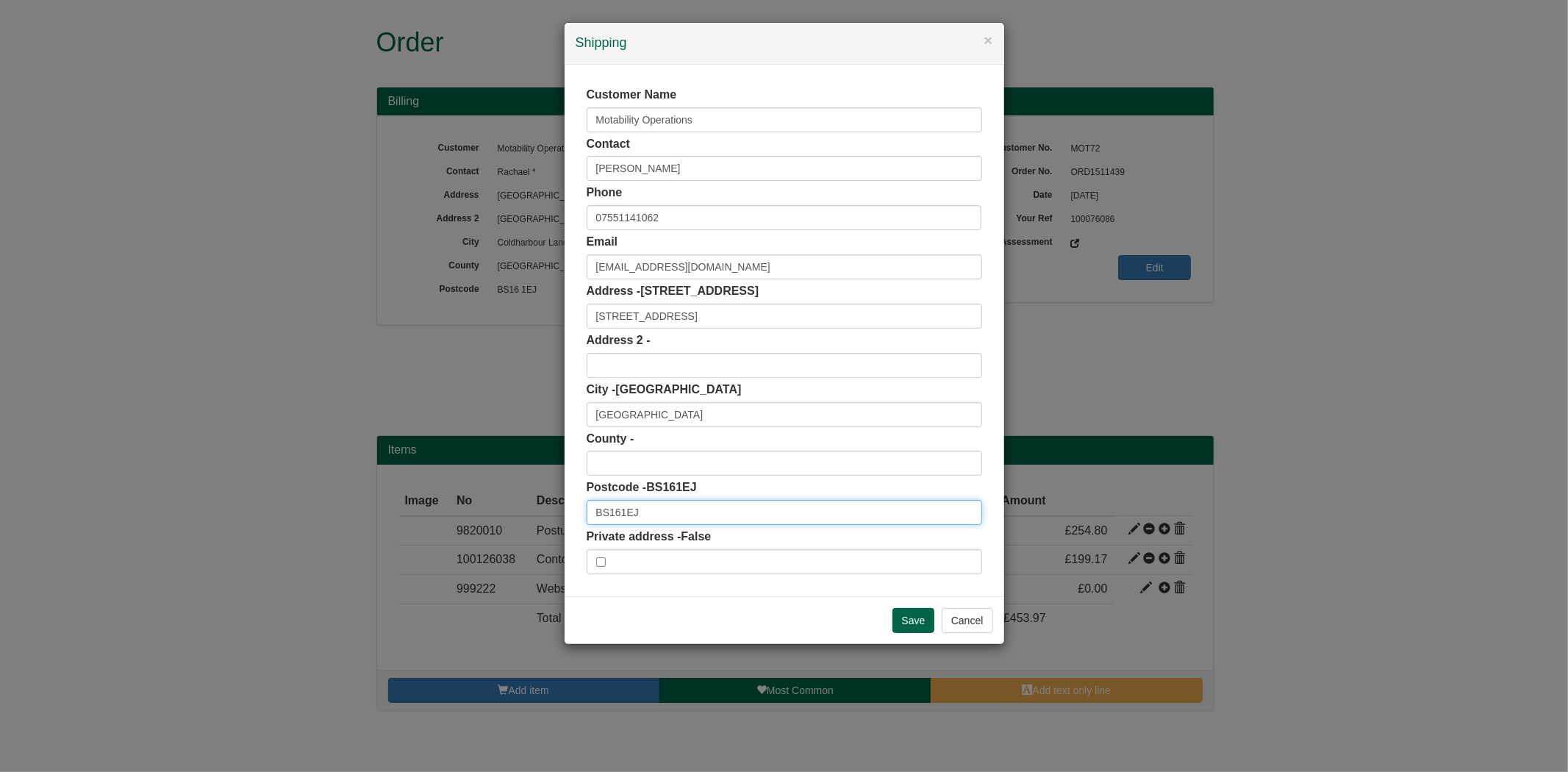
click at [616, 515] on input "BS161EJ" at bounding box center [784, 511] width 396 height 25
click at [623, 511] on input "BS161EJ" at bounding box center [784, 511] width 396 height 25
type input "BS16 1EJ"
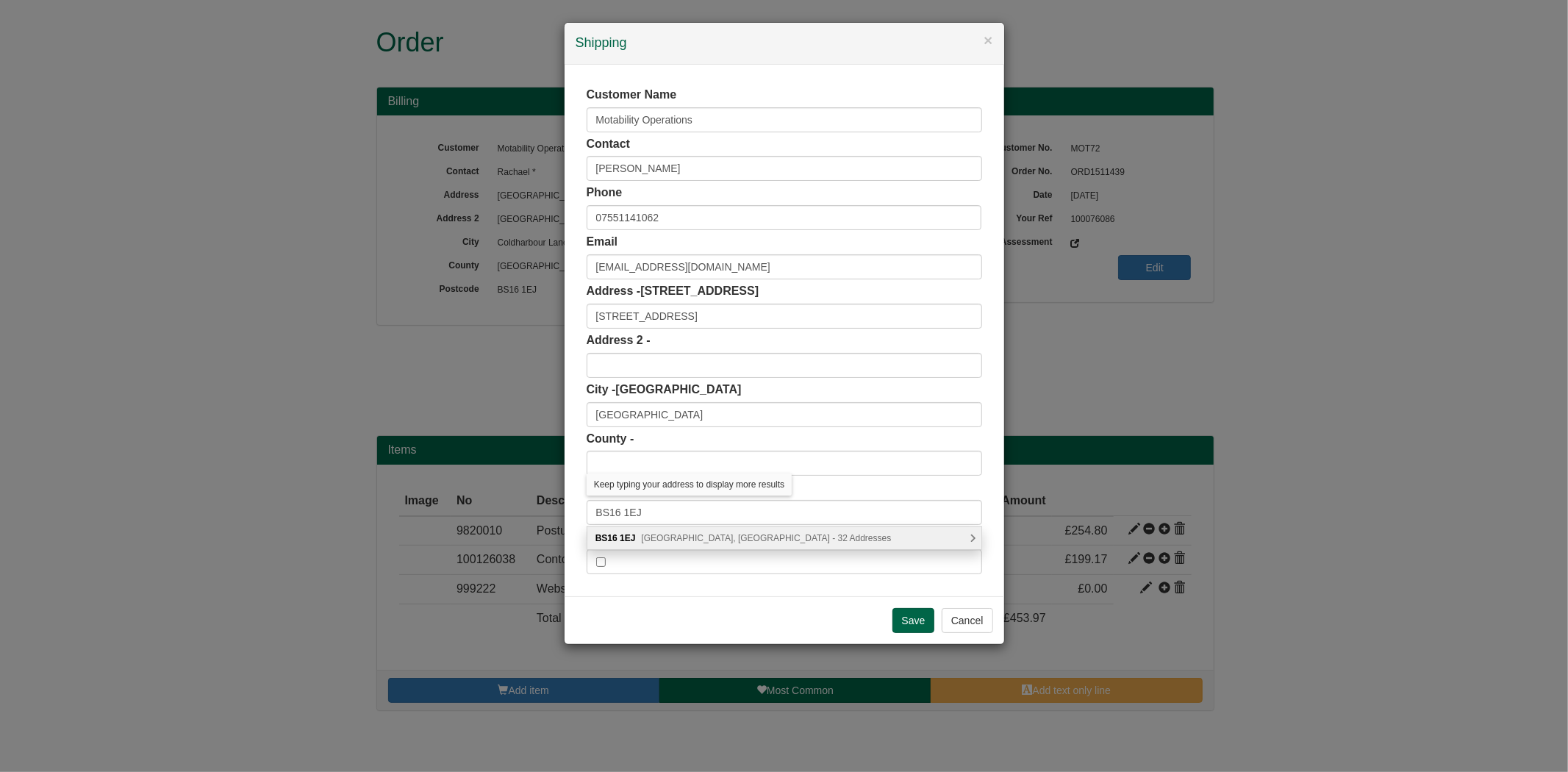
click at [673, 535] on span "[GEOGRAPHIC_DATA], [GEOGRAPHIC_DATA] - 32 Addresses" at bounding box center [766, 538] width 250 height 10
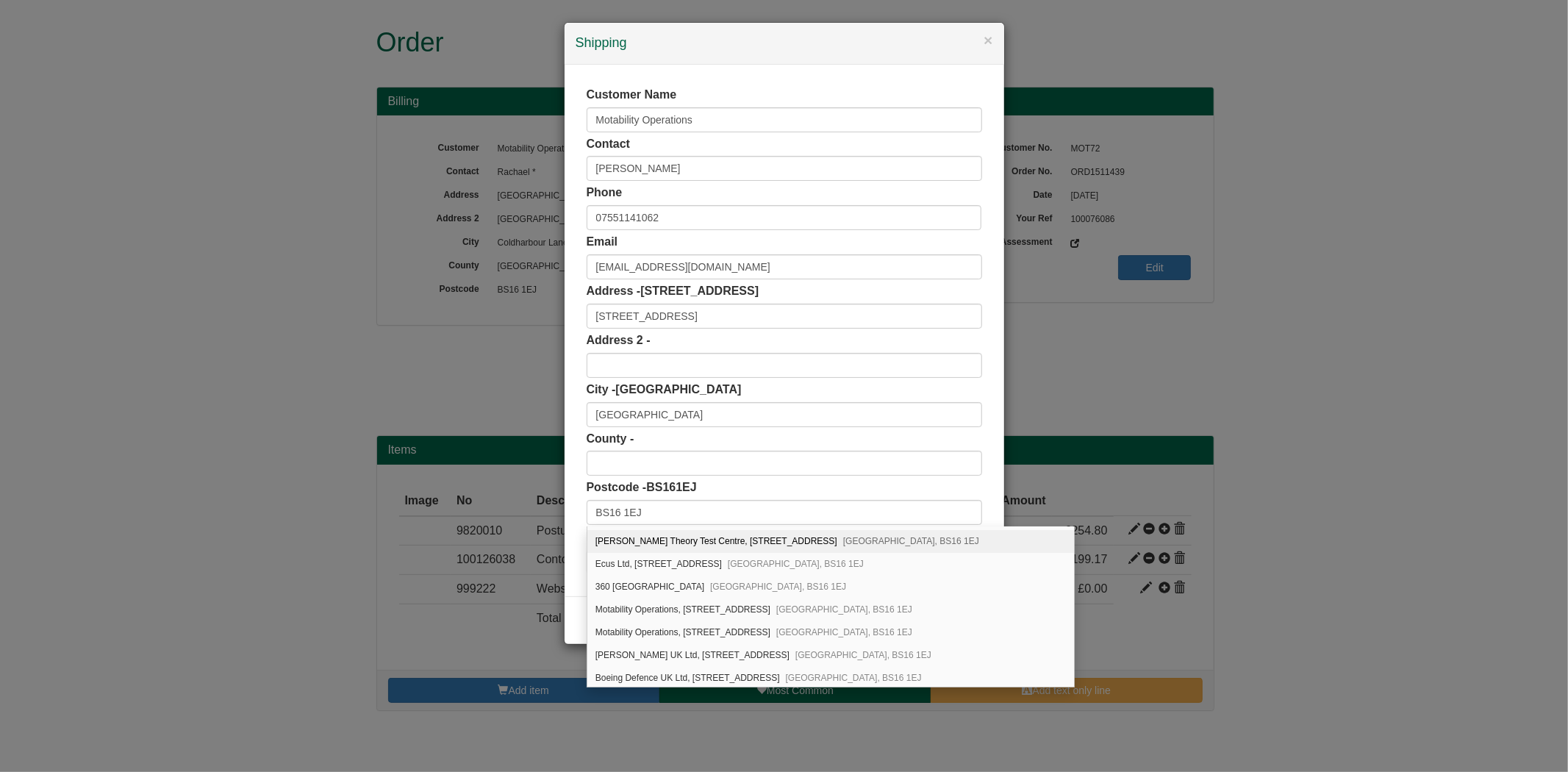
scroll to position [164, 0]
click at [689, 579] on div "Motability Operations, [STREET_ADDRESS]" at bounding box center [830, 580] width 487 height 23
type input "Motability Operations"
type input "[STREET_ADDRESS]"
type input "[GEOGRAPHIC_DATA]"
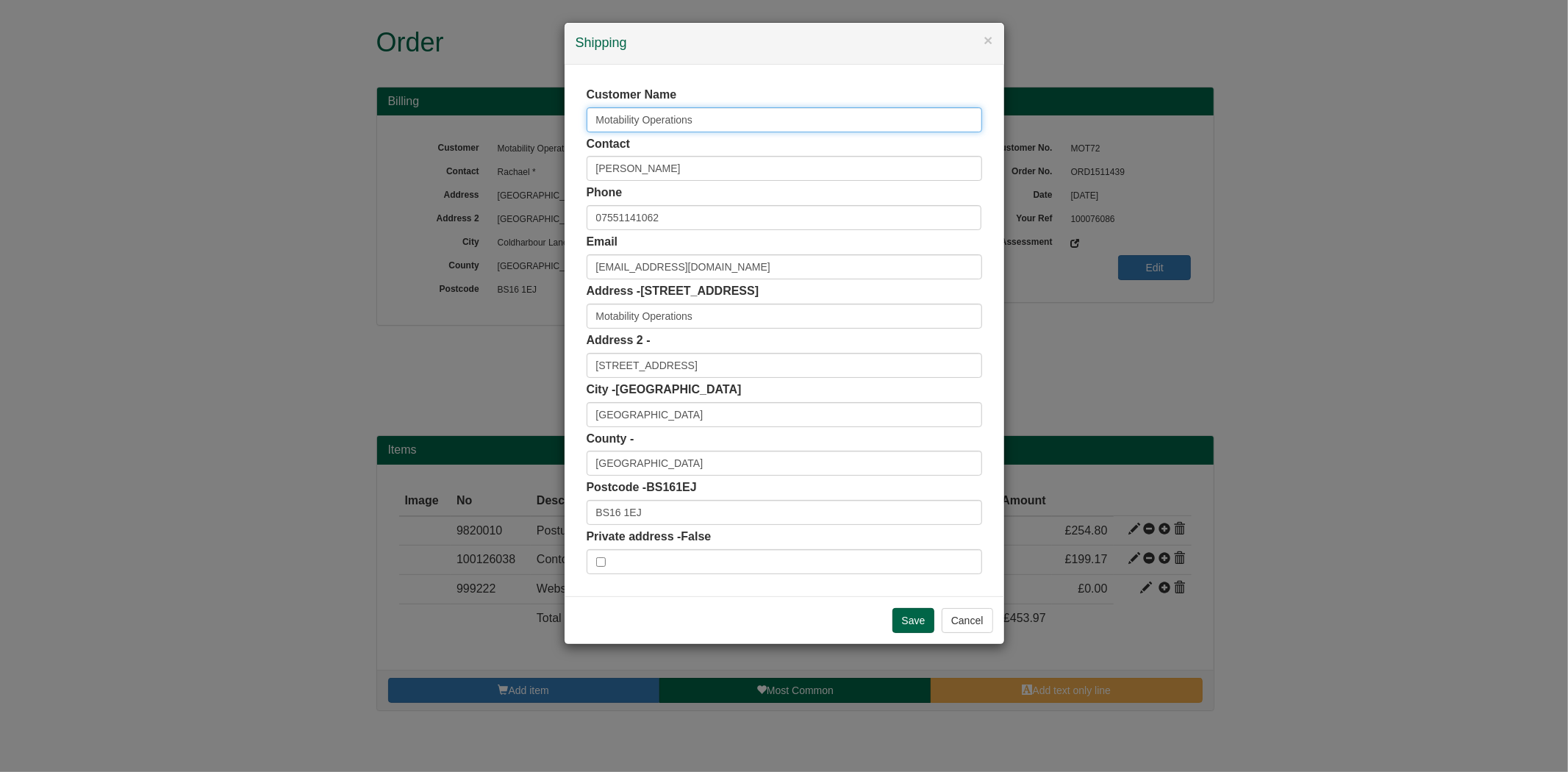
drag, startPoint x: 686, startPoint y: 121, endPoint x: 497, endPoint y: 144, distance: 190.4
click at [497, 144] on div "× Shipping Customer Name Motability Operations Contact [PERSON_NAME] Phone [PHO…" at bounding box center [784, 386] width 1568 height 772
click at [930, 625] on input "Save" at bounding box center [913, 620] width 43 height 25
